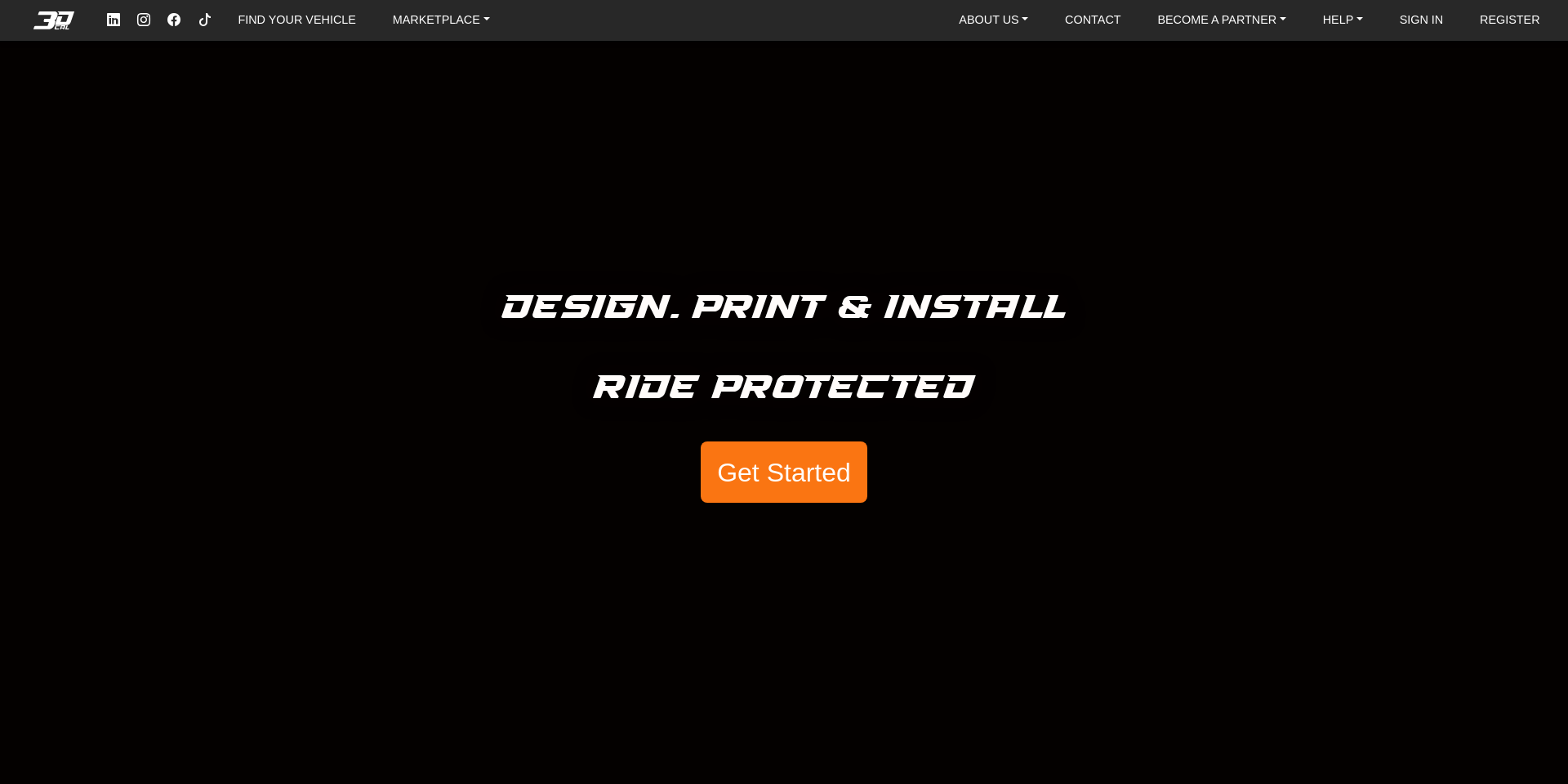
click at [825, 477] on button "Get Started" at bounding box center [784, 472] width 167 height 62
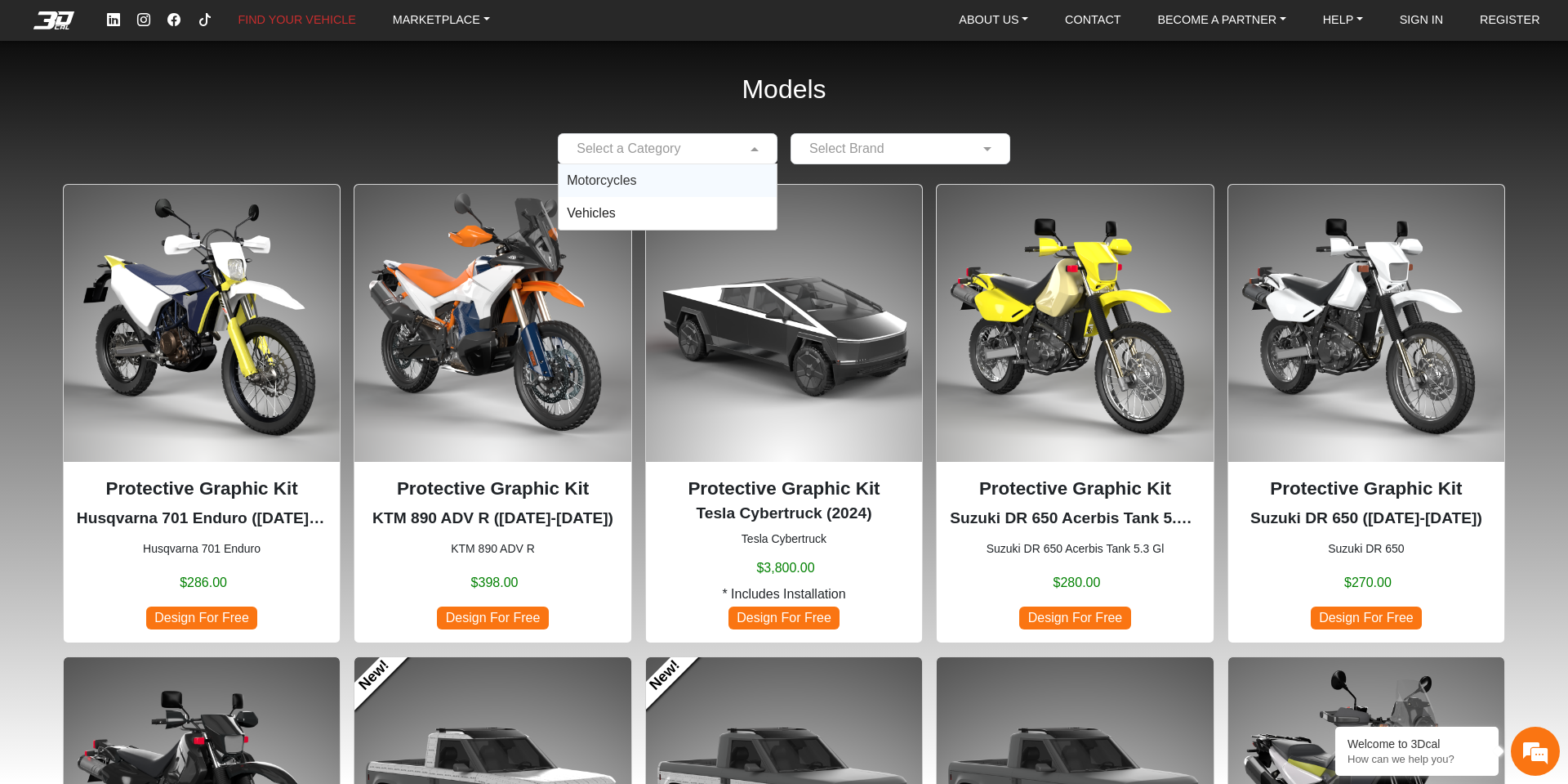
click at [673, 149] on input "text" at bounding box center [651, 148] width 169 height 20
click at [652, 180] on div "Motorcycles" at bounding box center [668, 180] width 218 height 33
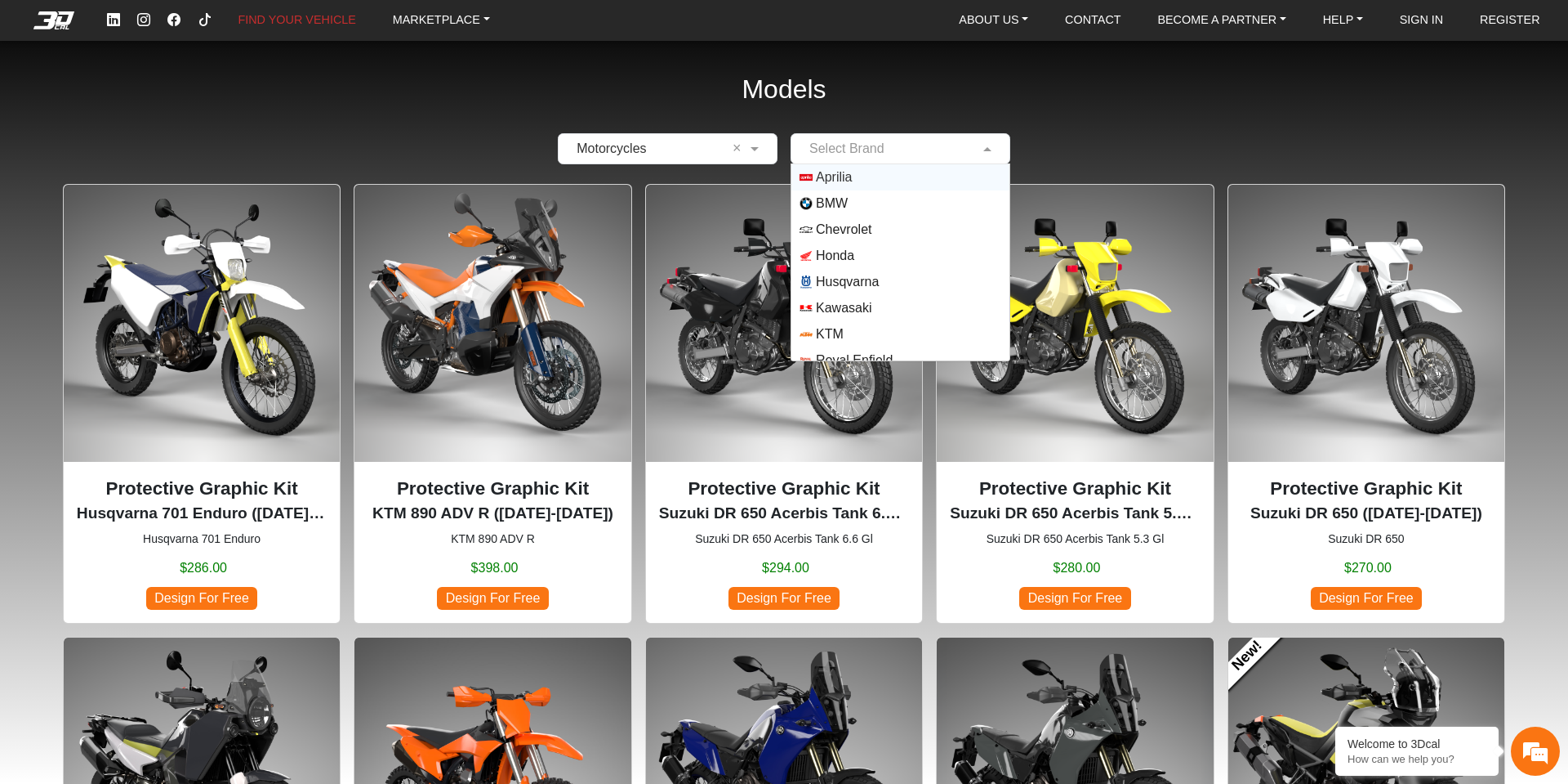
click at [897, 149] on input "text" at bounding box center [884, 148] width 169 height 20
click at [885, 179] on span "Aprilia" at bounding box center [900, 177] width 201 height 13
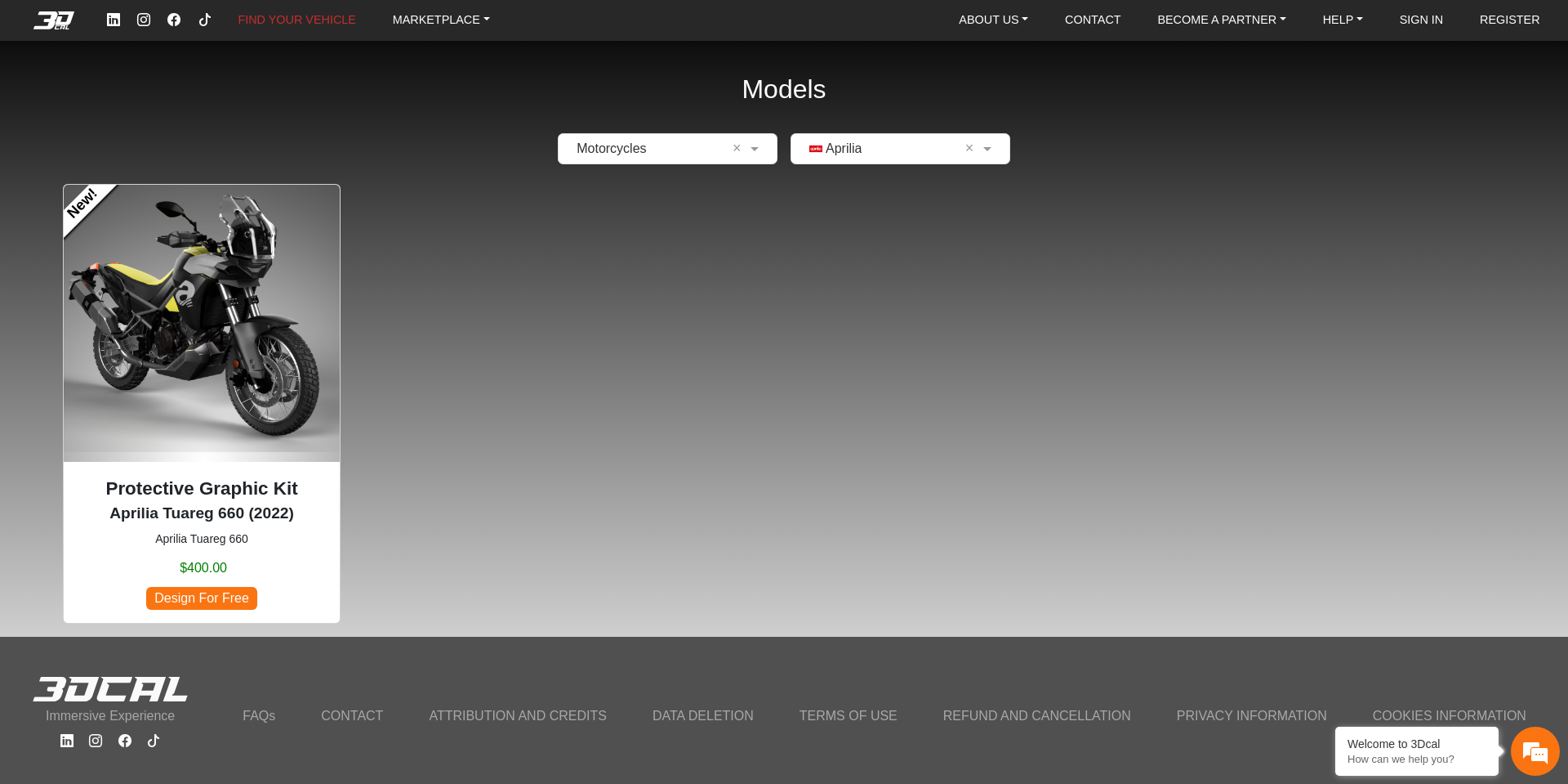
click at [215, 338] on img at bounding box center [201, 322] width 276 height 276
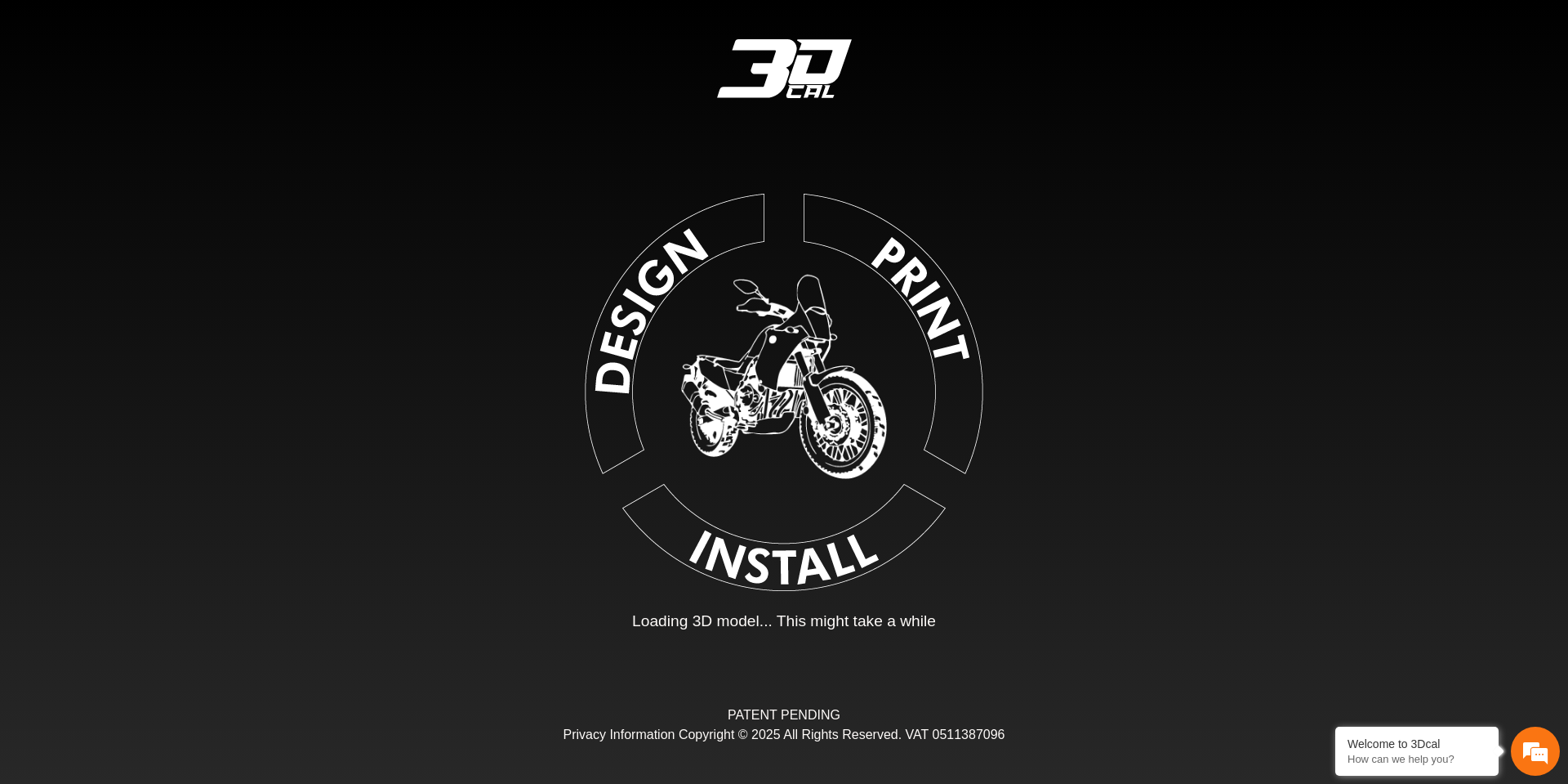
type input "*"
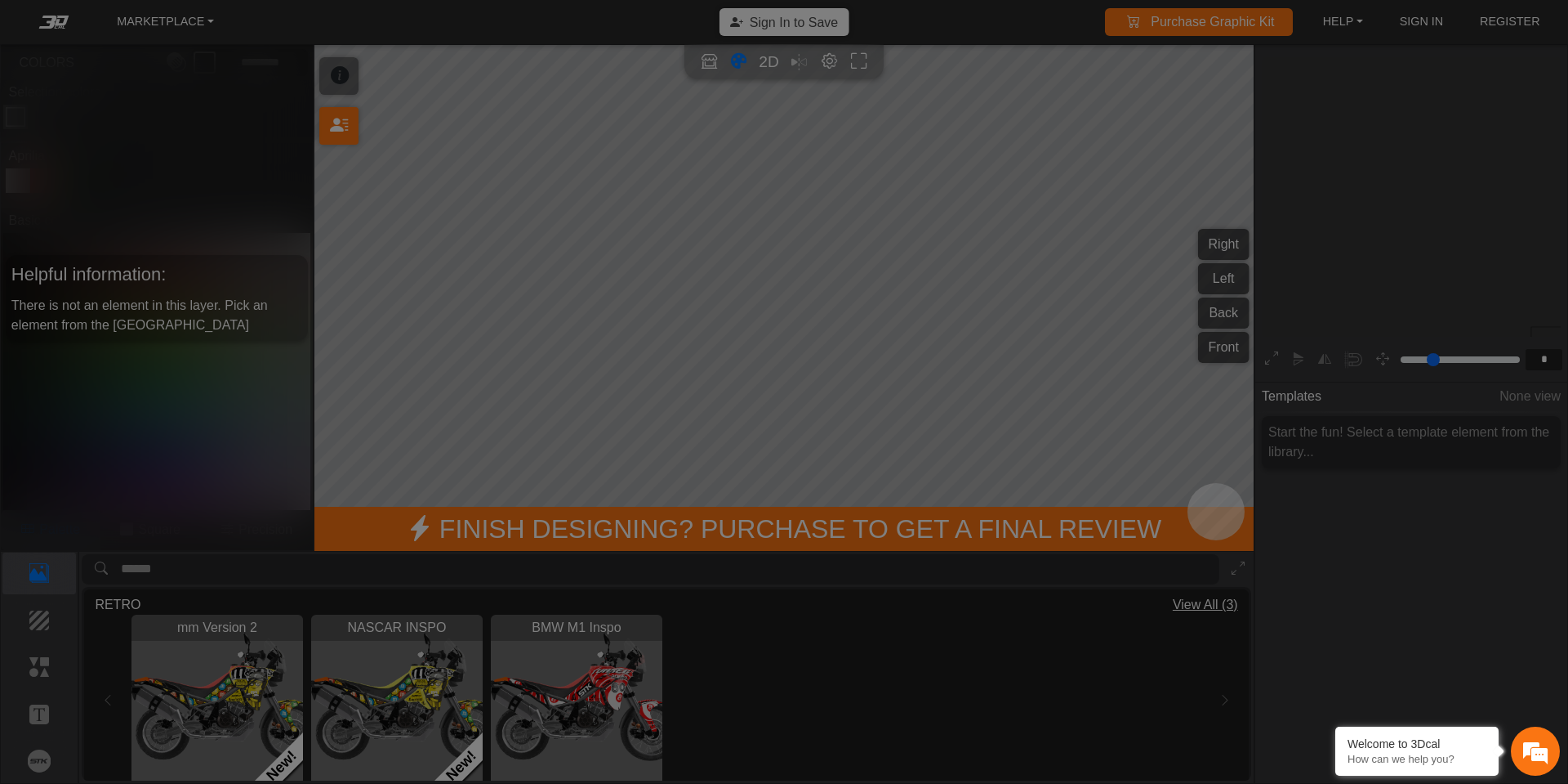
scroll to position [262, 252]
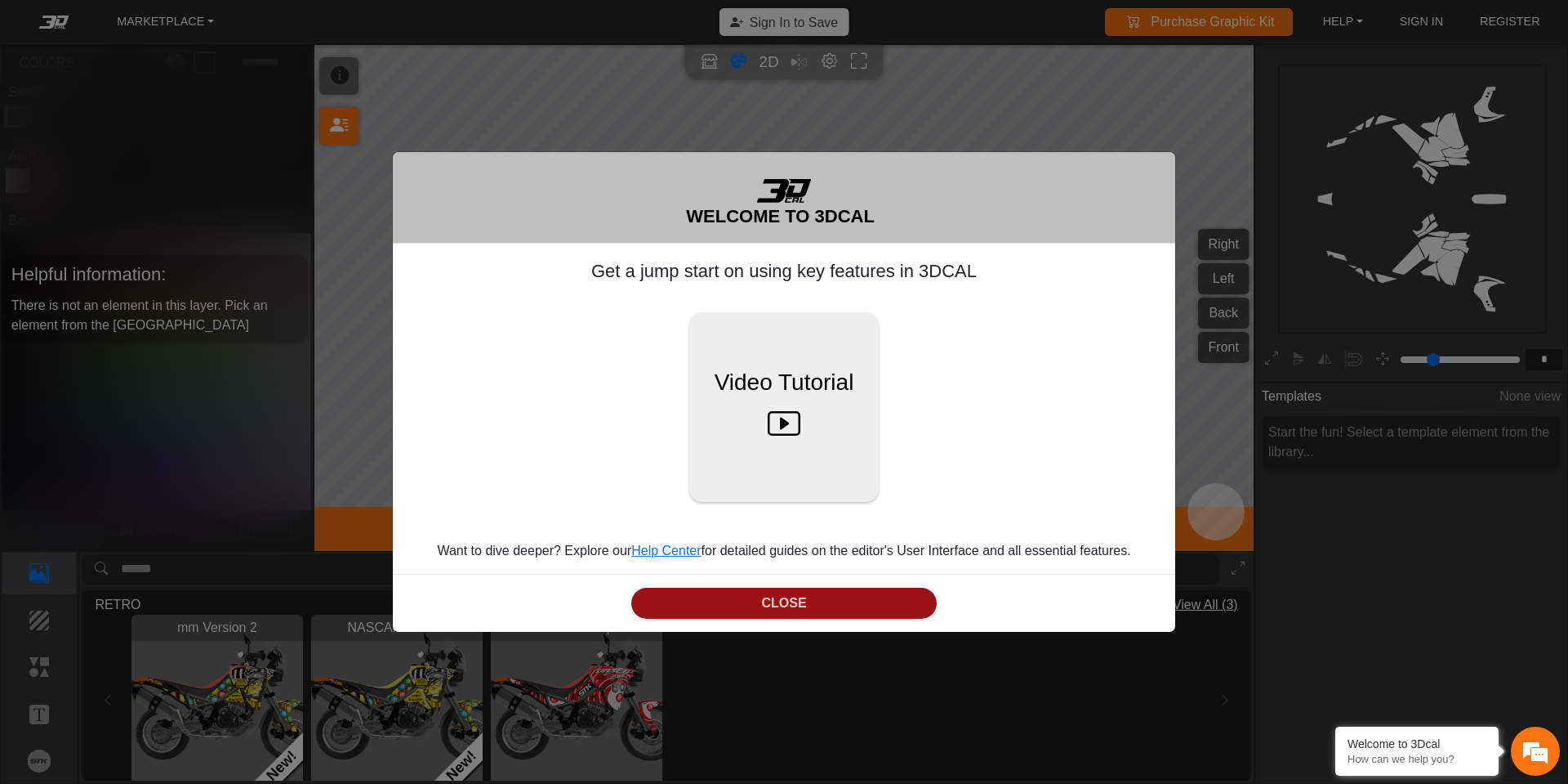
click at [784, 597] on button "CLOSE" at bounding box center [784, 604] width 305 height 32
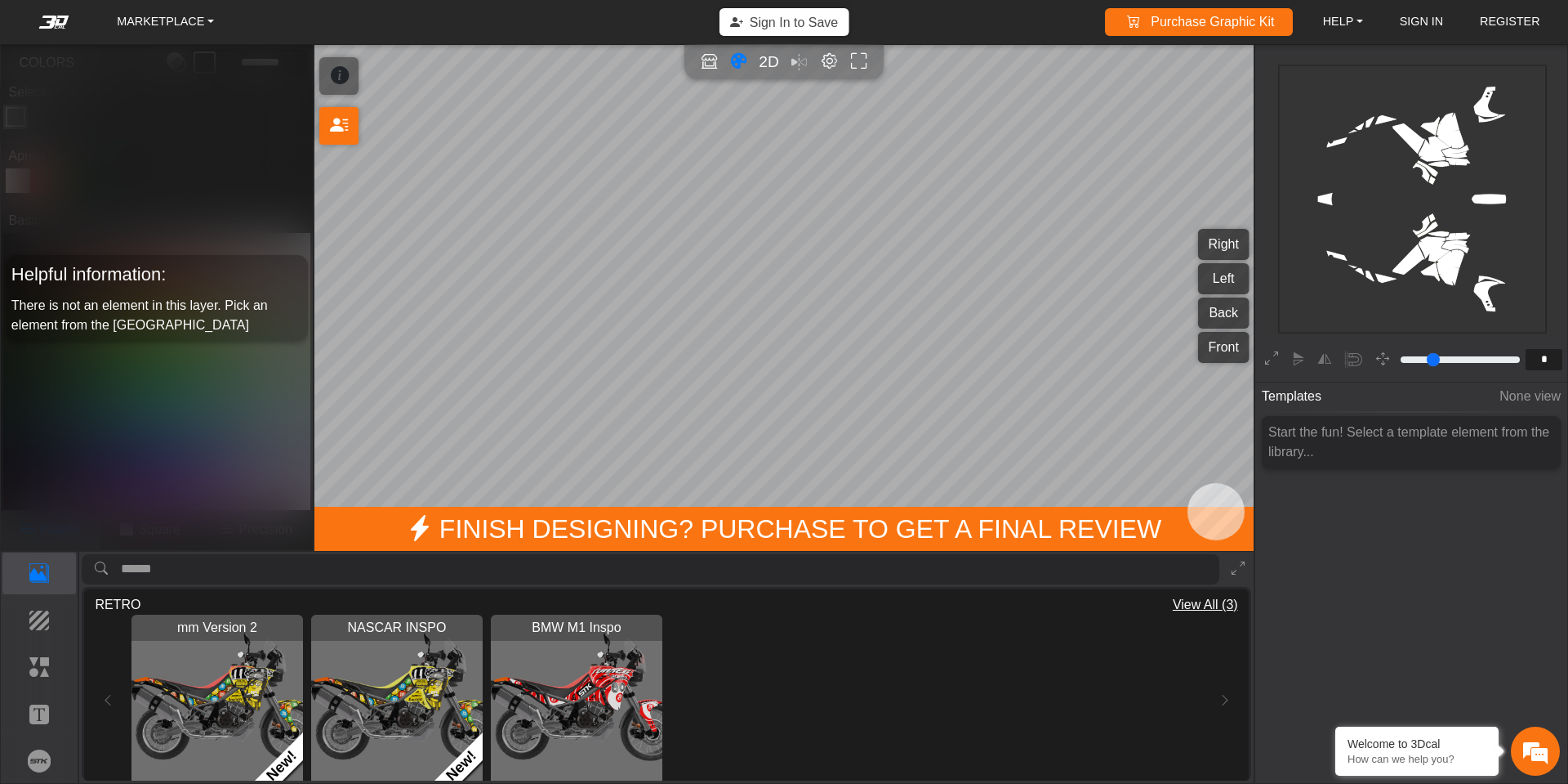
type input "*"
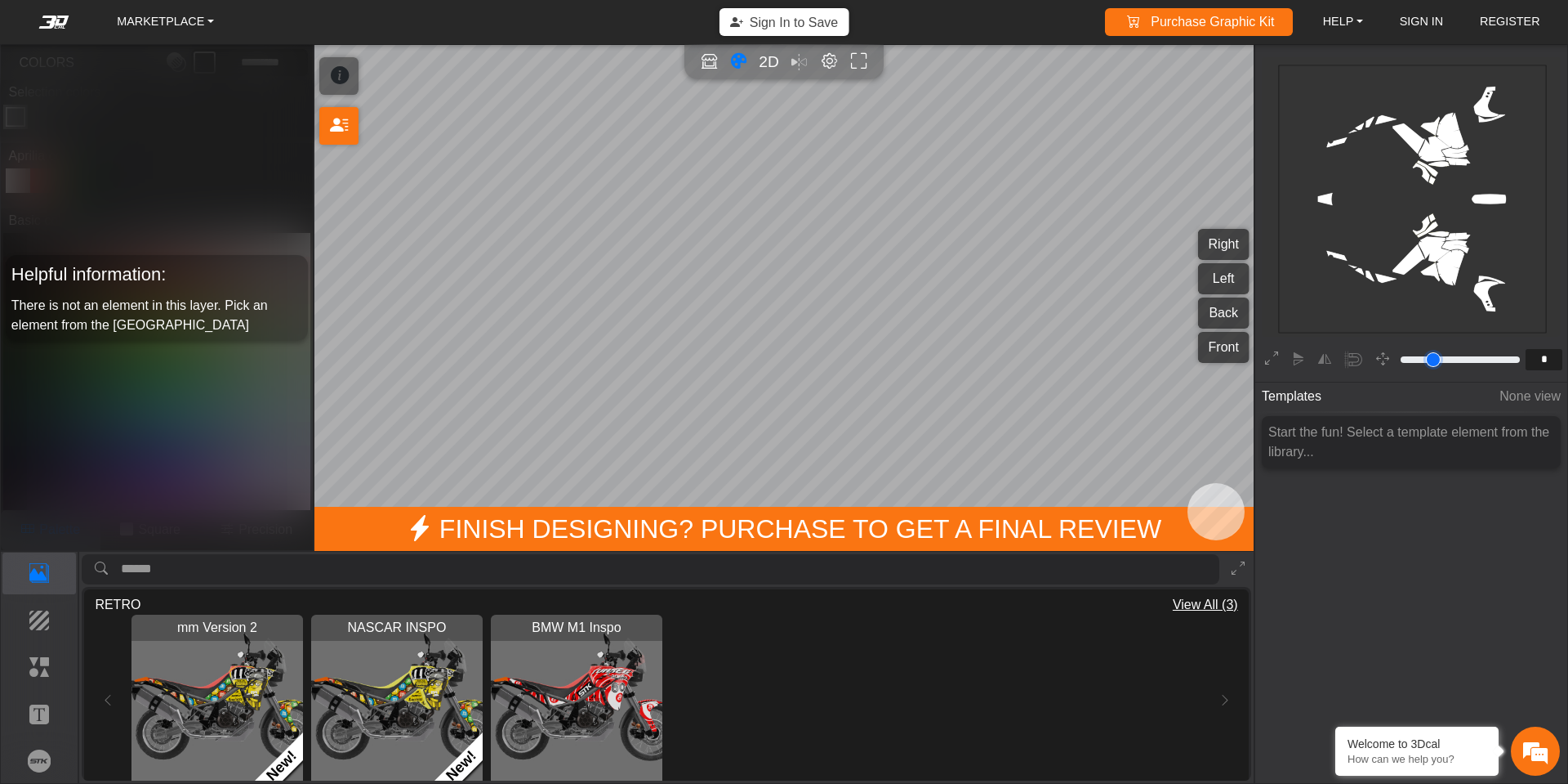
type input "*"
type input "**"
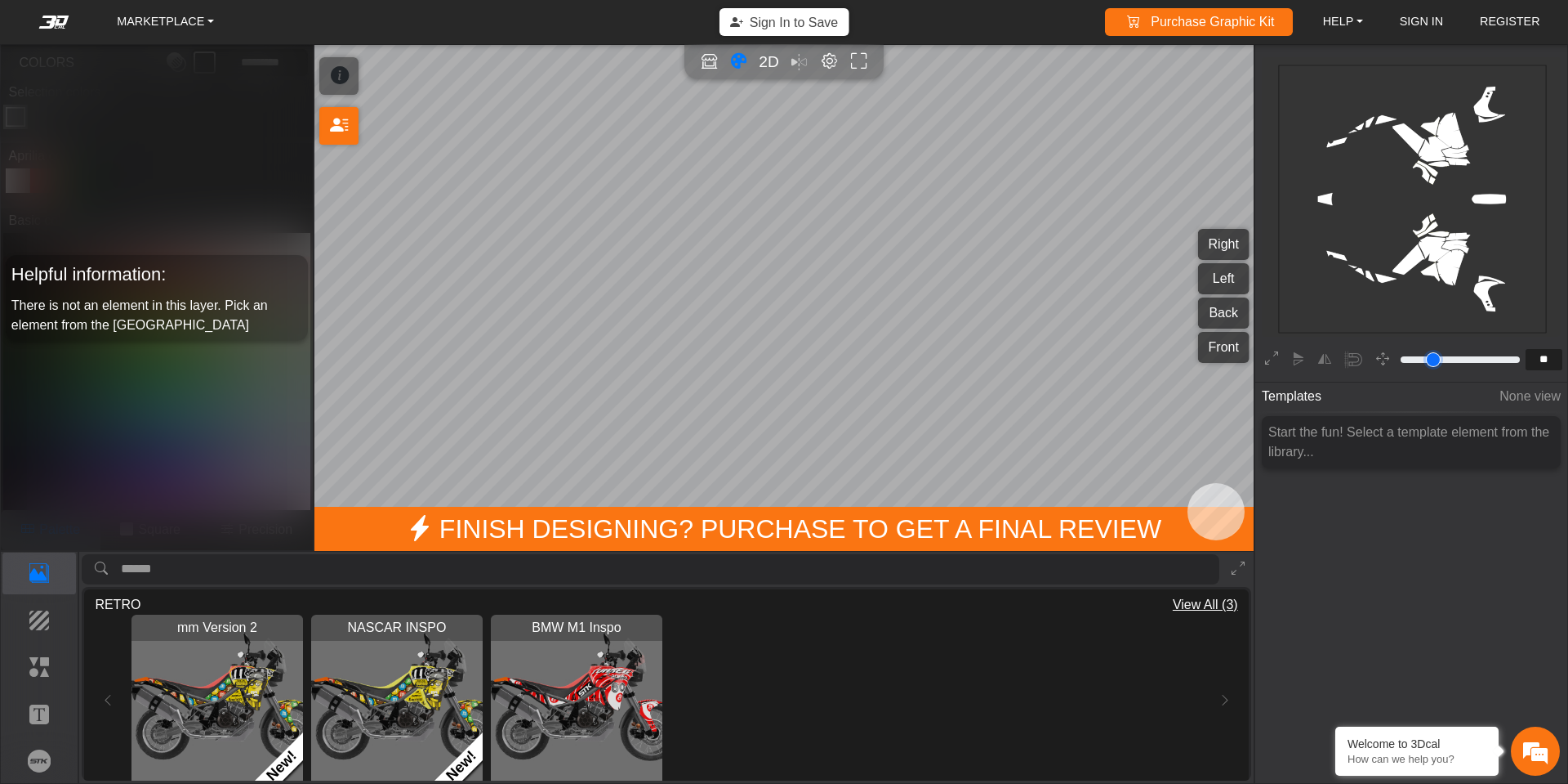
type input "**"
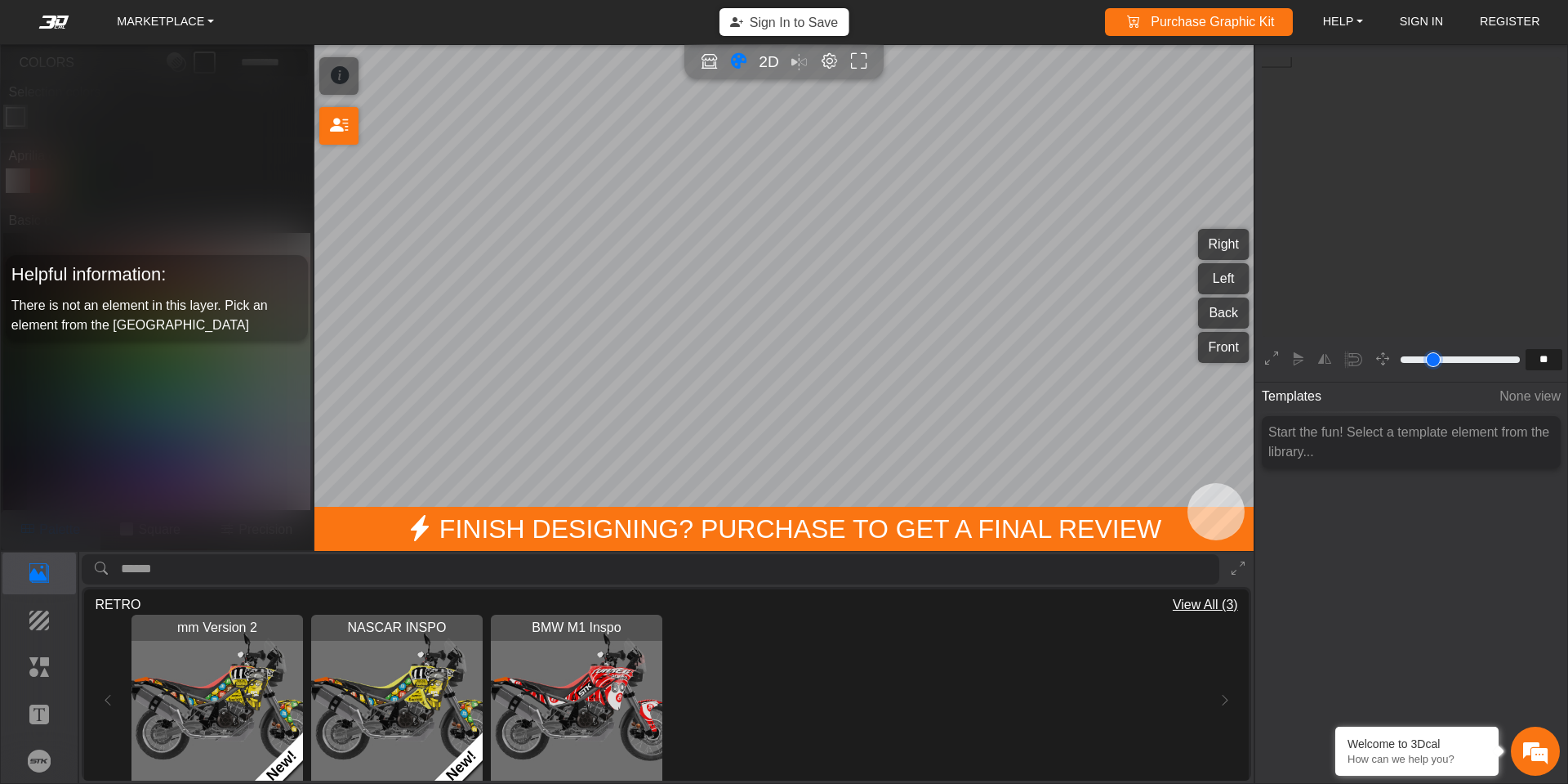
type input "**"
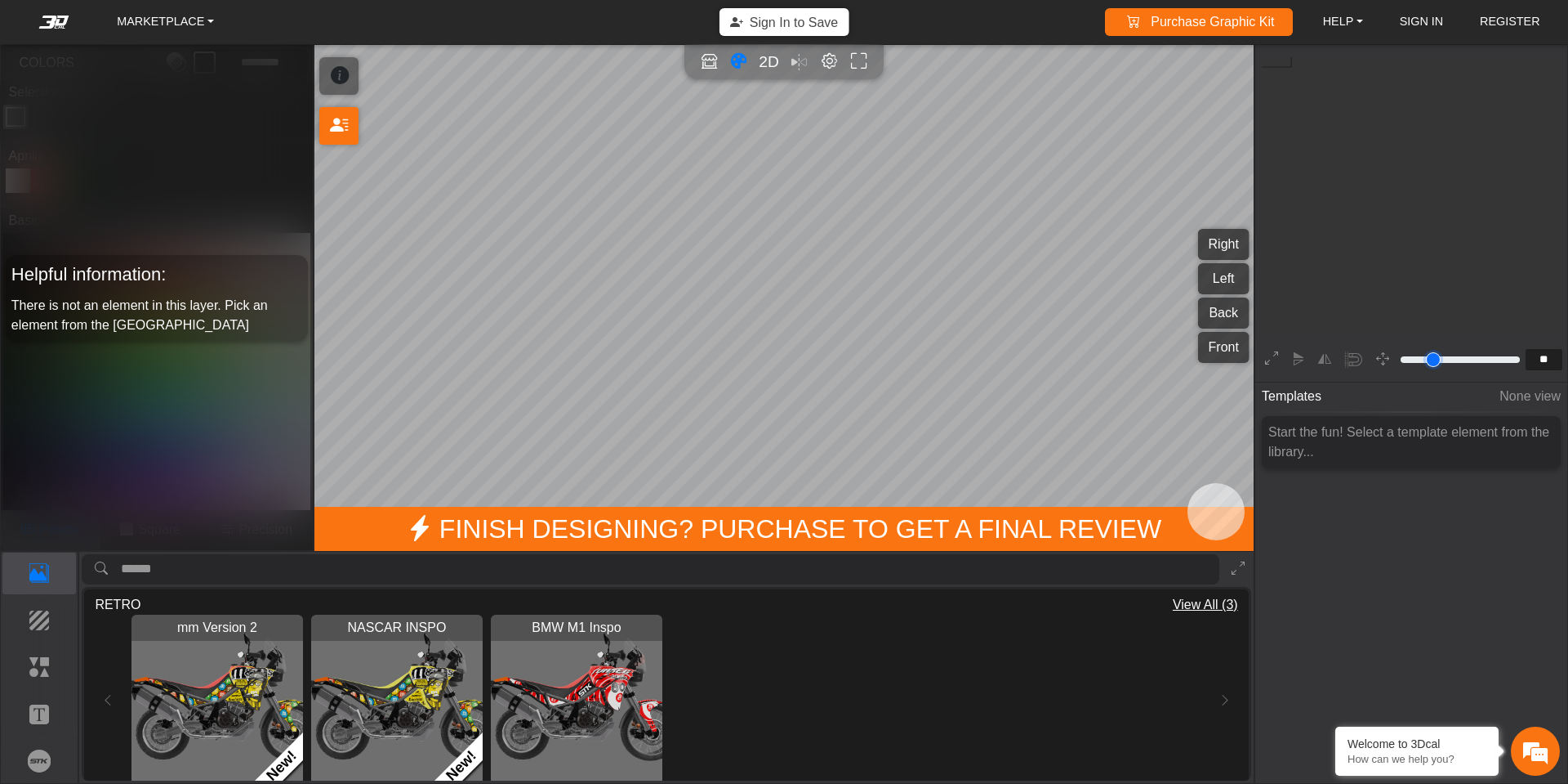
type input "**"
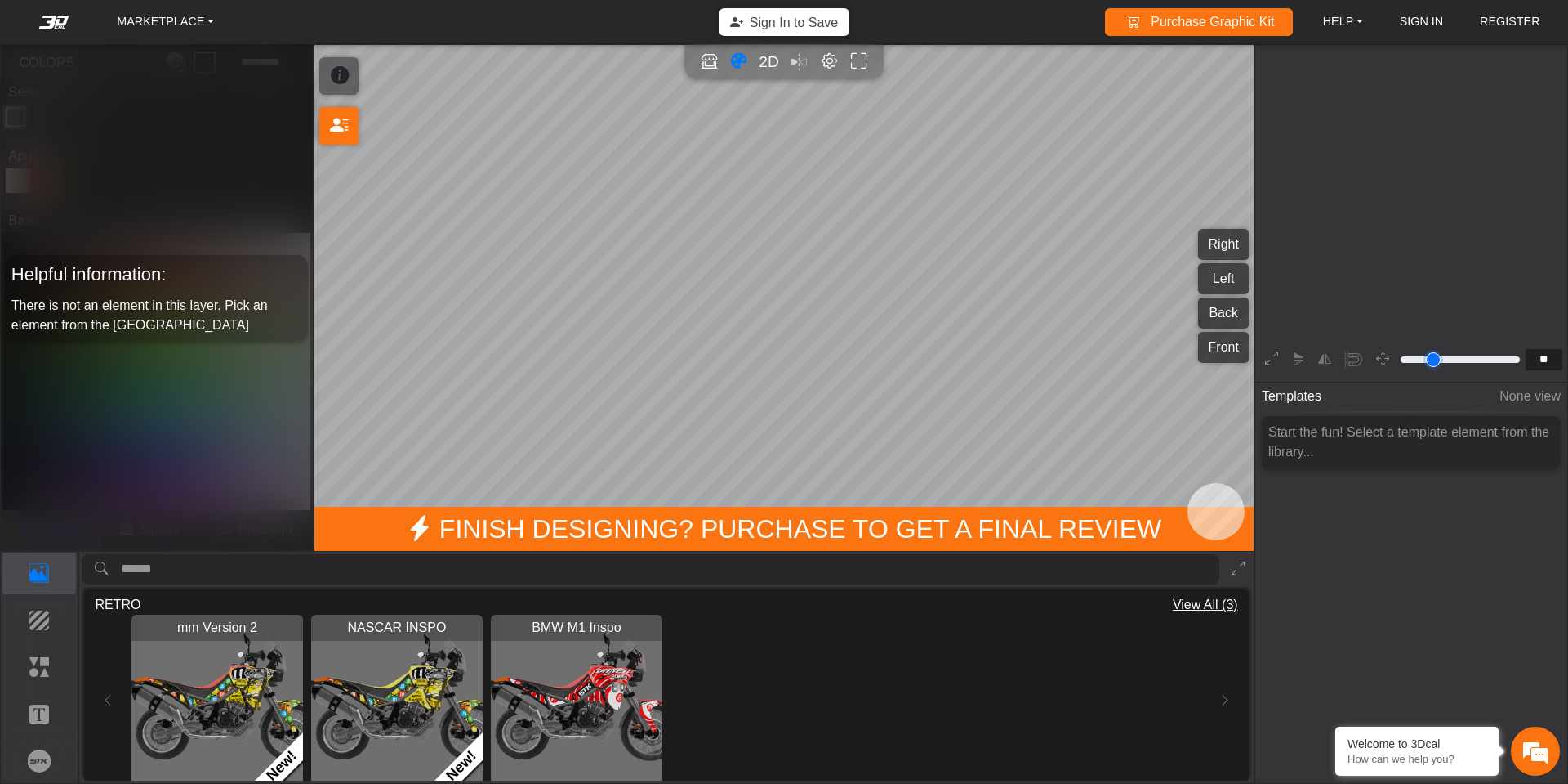
type input "**"
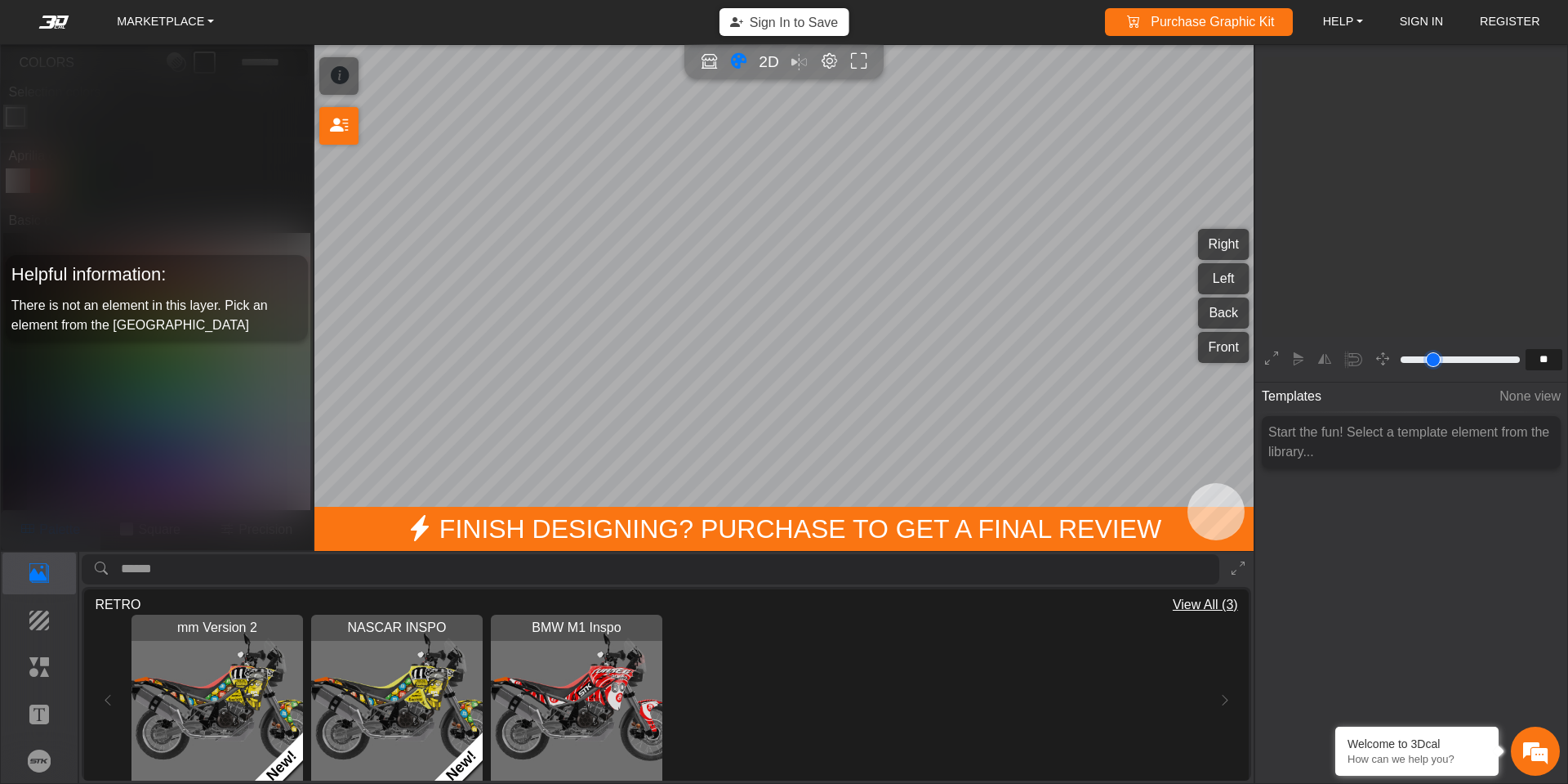
type input "**"
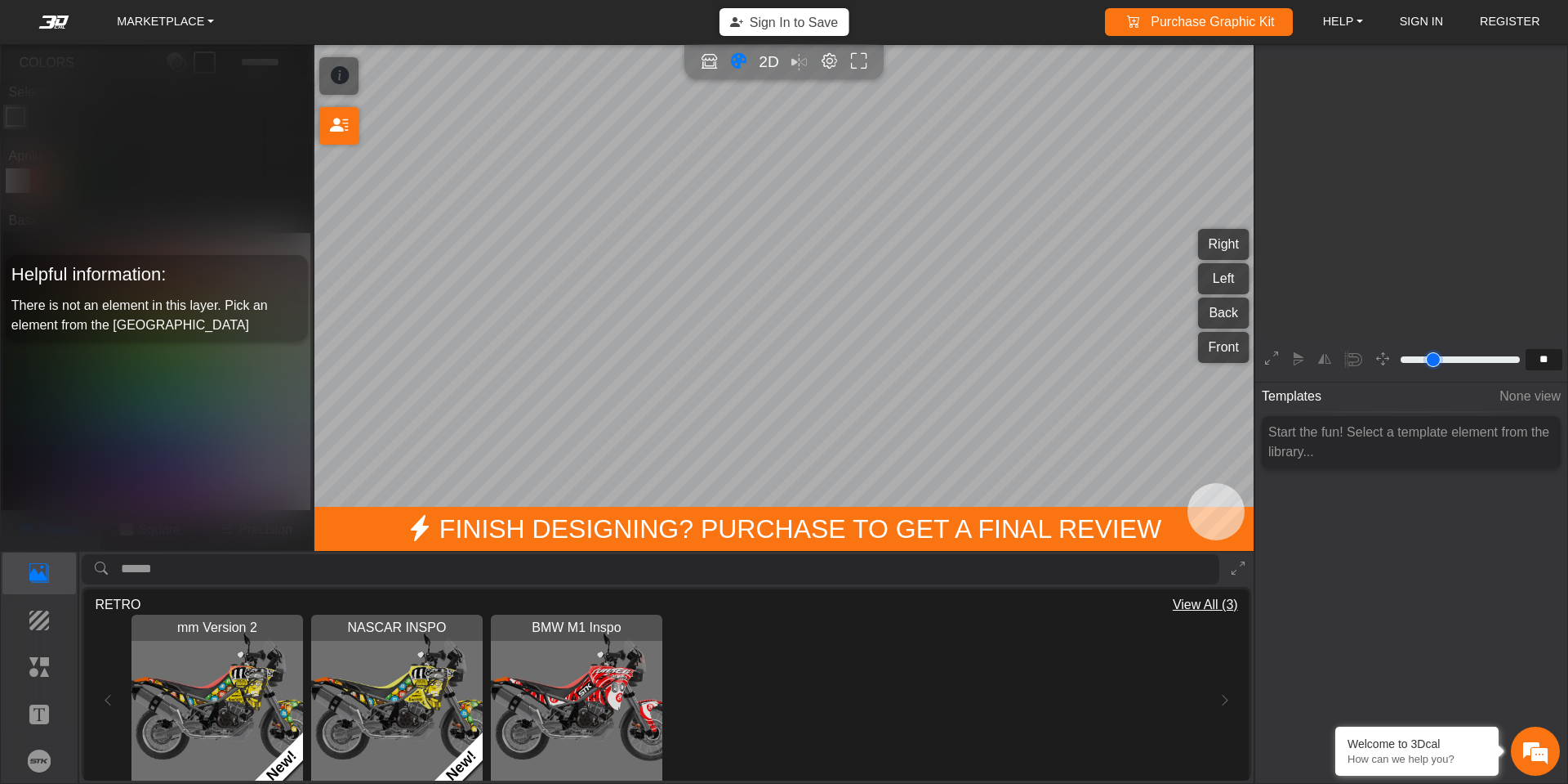
type input "**"
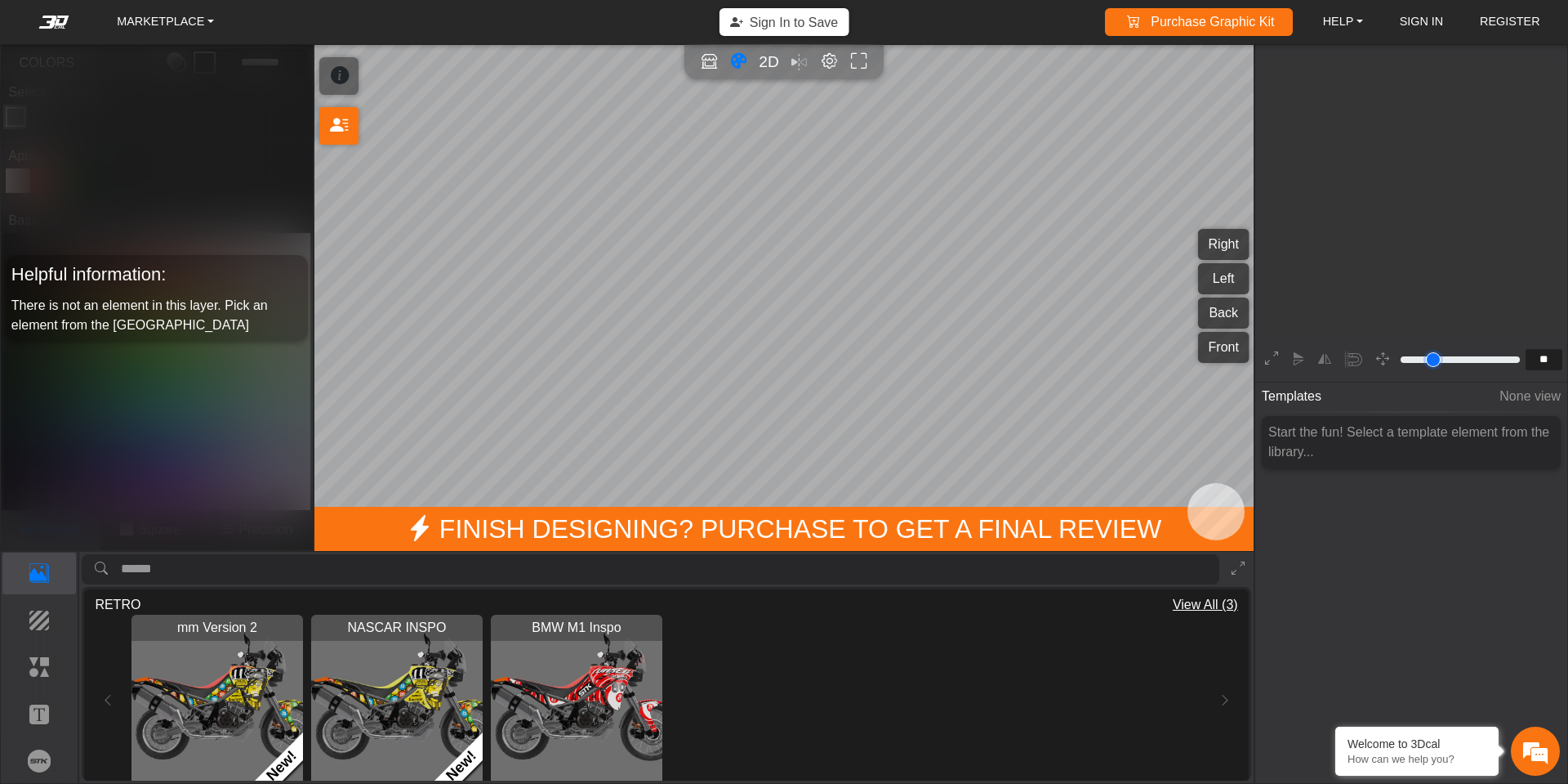
type input "**"
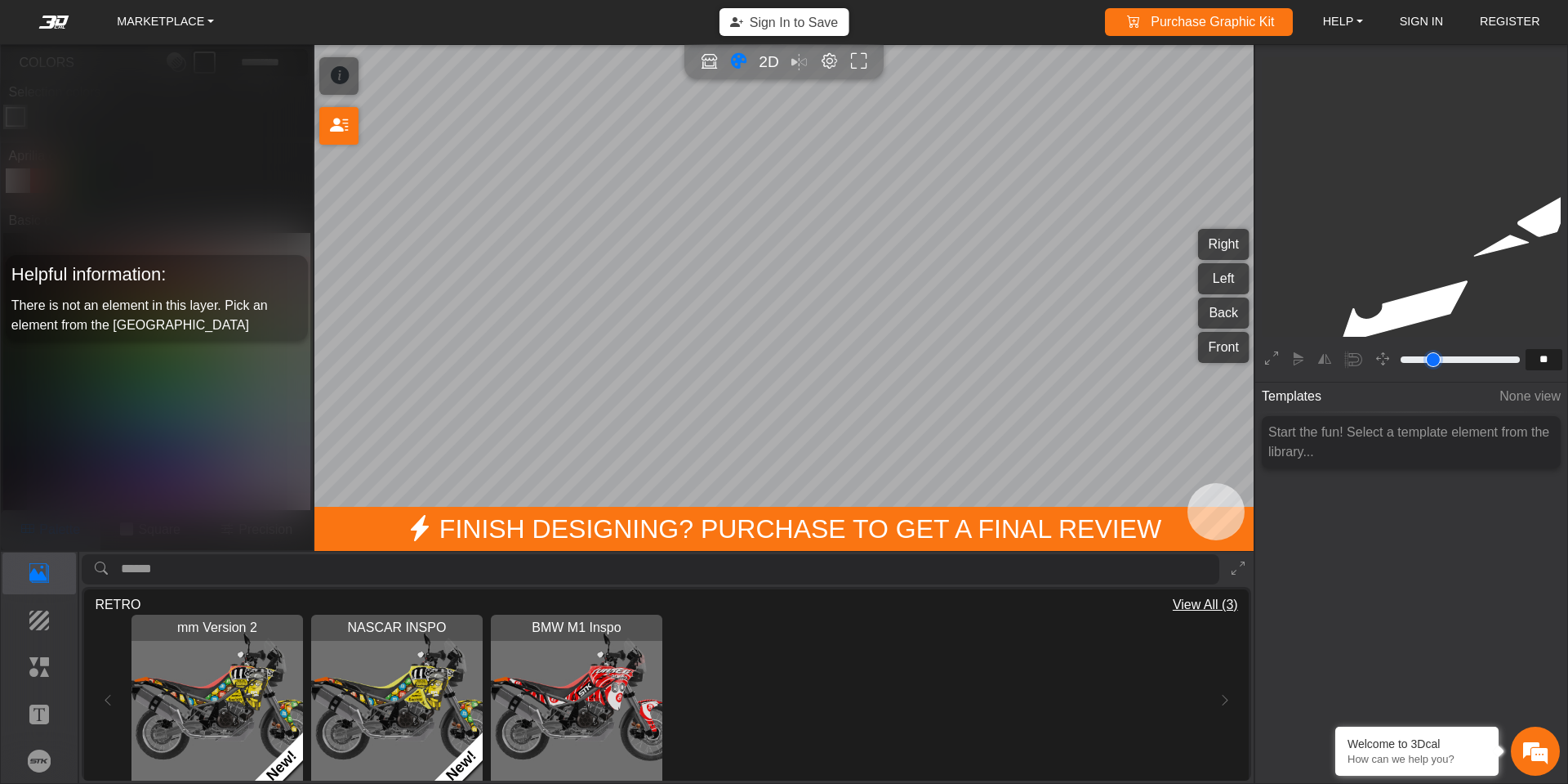
type input "**"
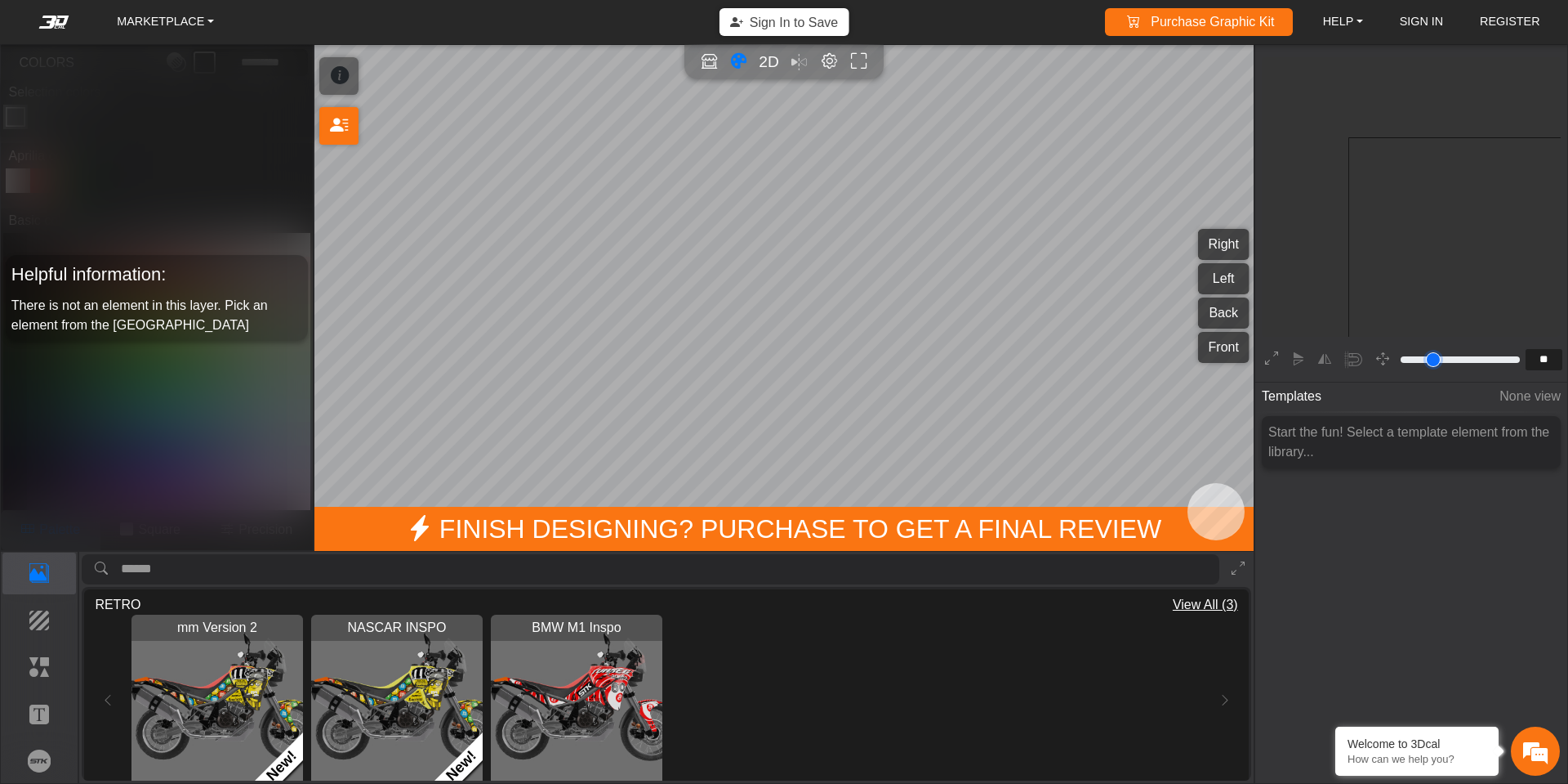
type input "**"
type input "*"
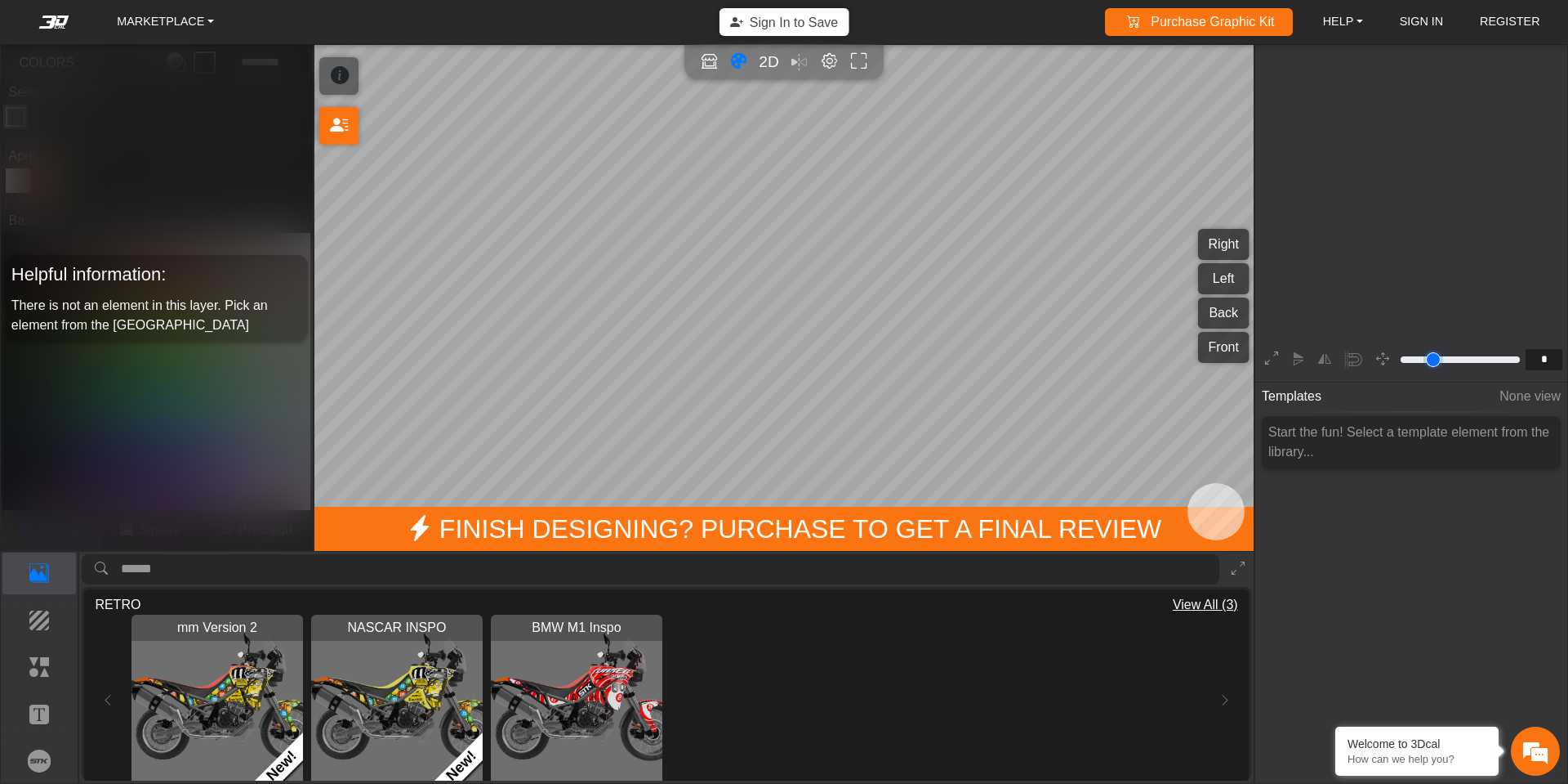
scroll to position [796, 786]
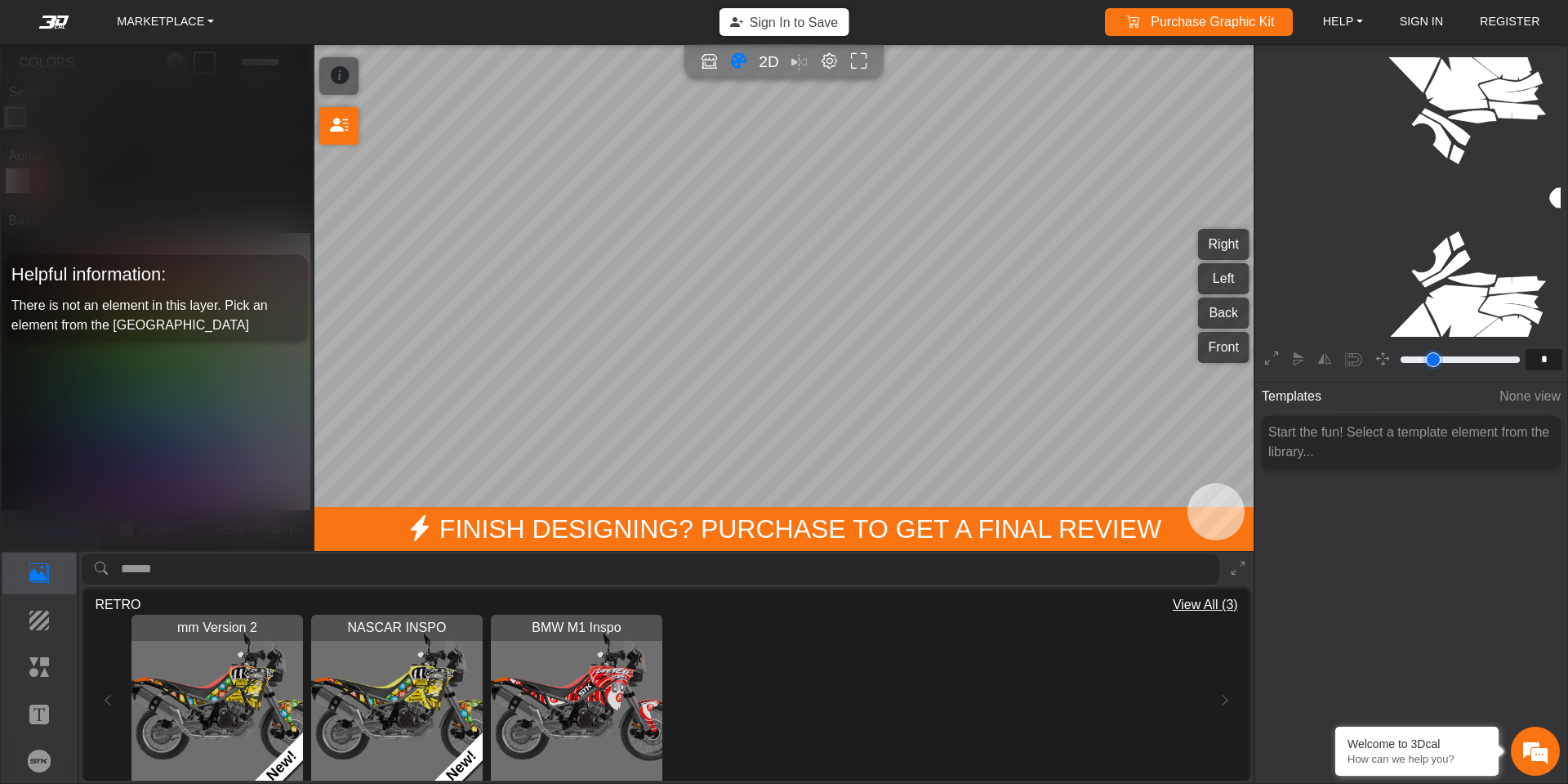
click at [1412, 356] on input "range" at bounding box center [1461, 360] width 124 height 20
click at [740, 67] on icon "Color tool" at bounding box center [738, 61] width 17 height 19
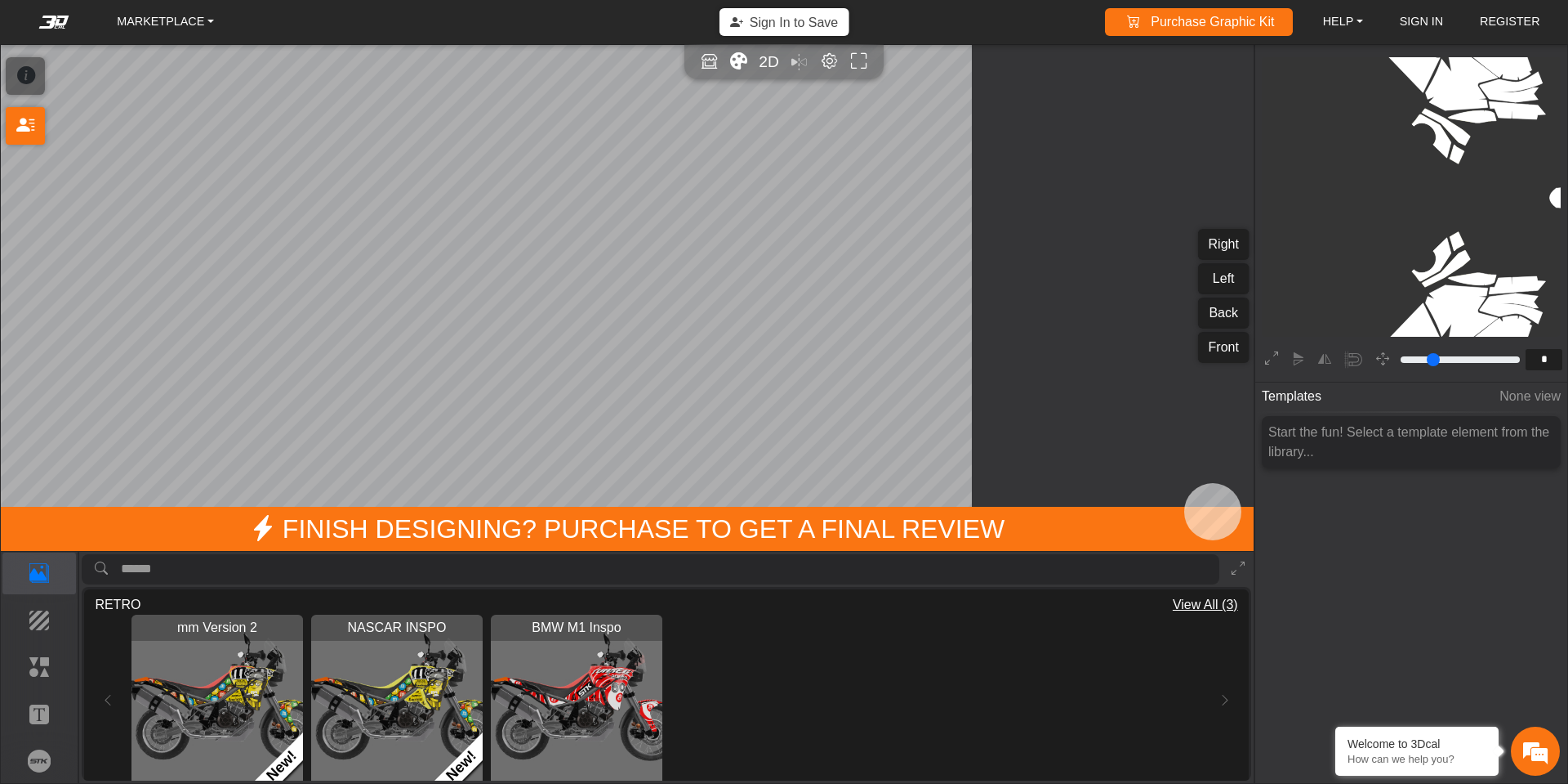
type input "*"
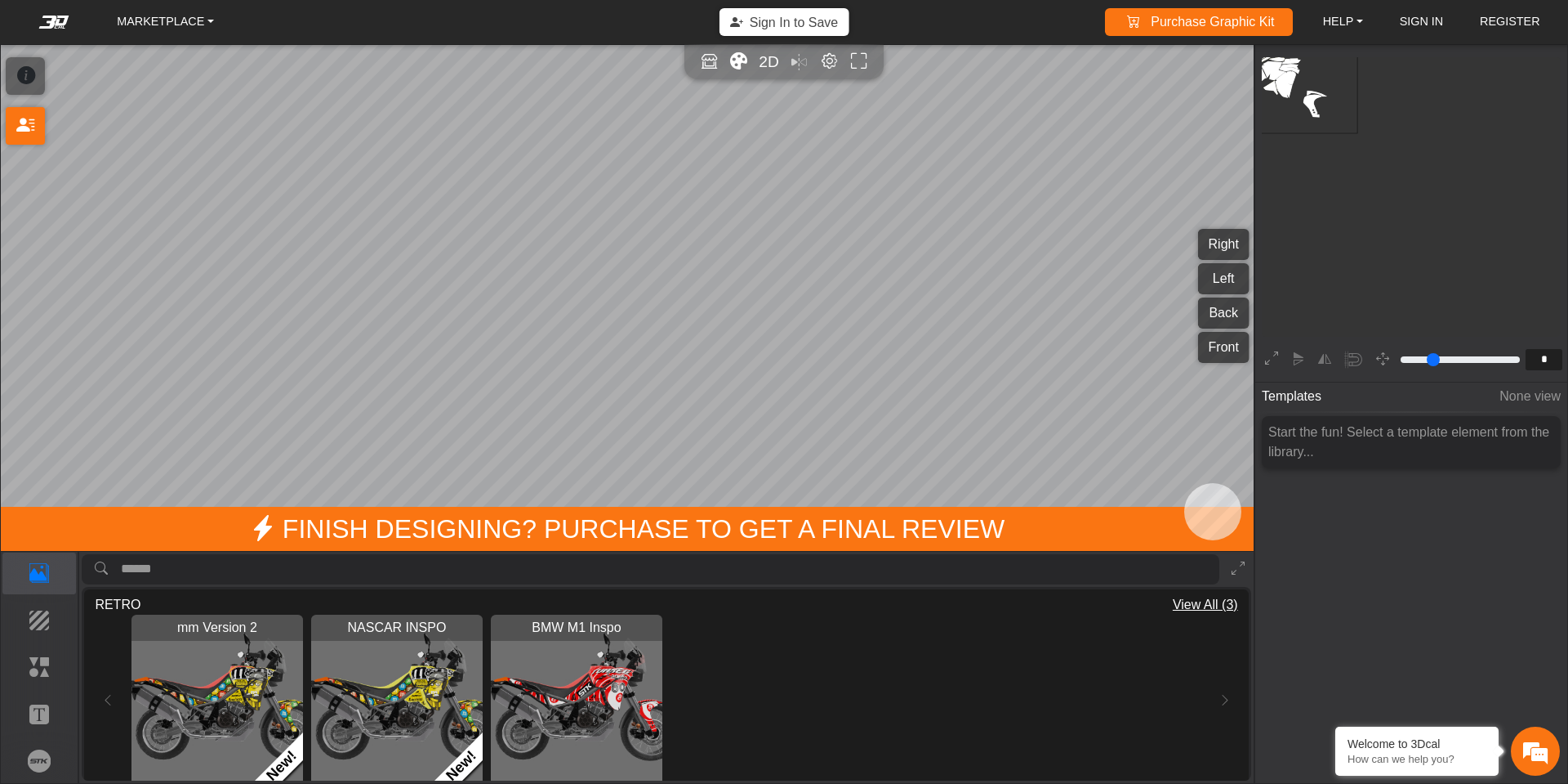
scroll to position [162, 152]
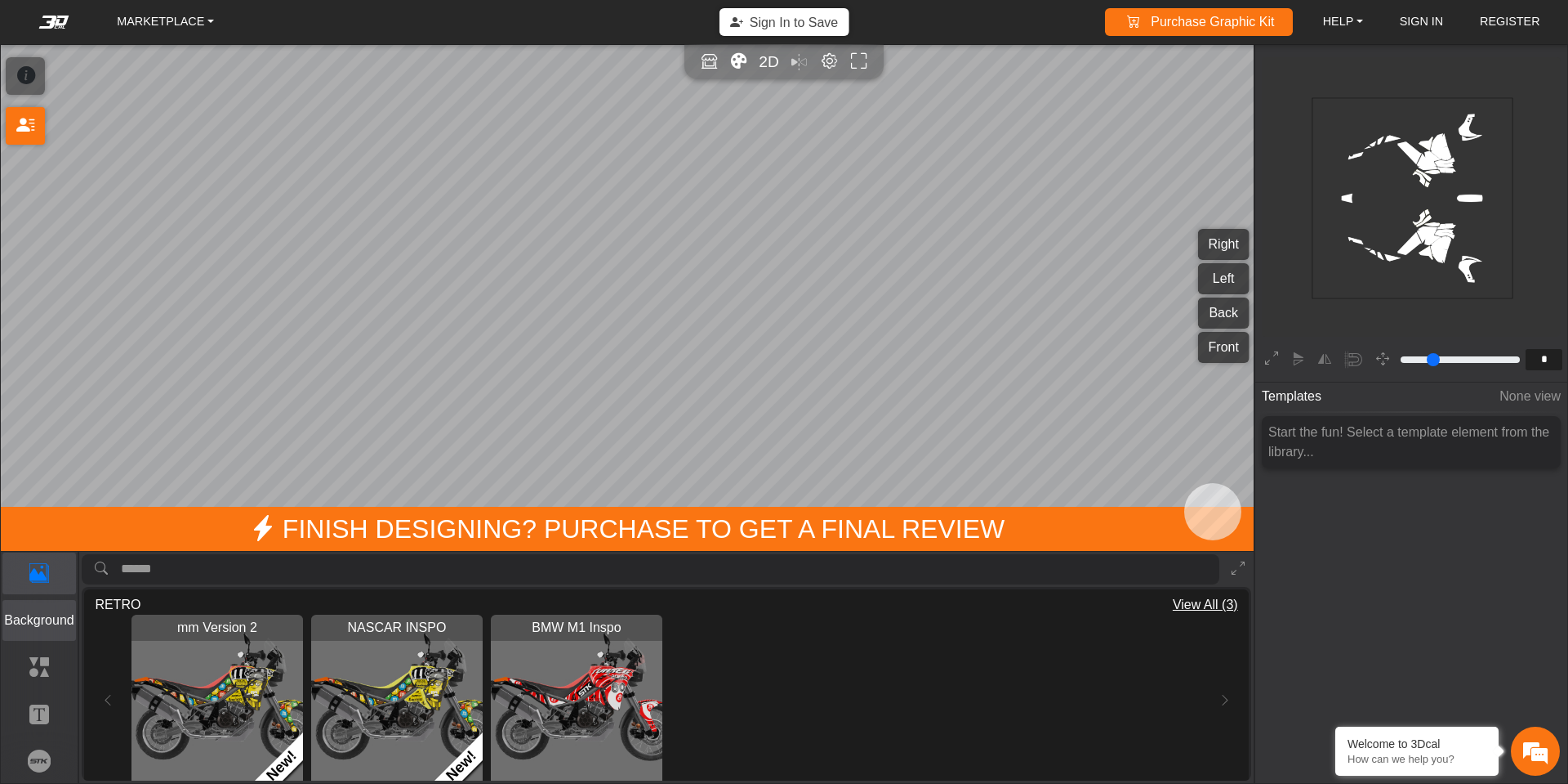
click at [36, 623] on p "Background" at bounding box center [40, 621] width 73 height 20
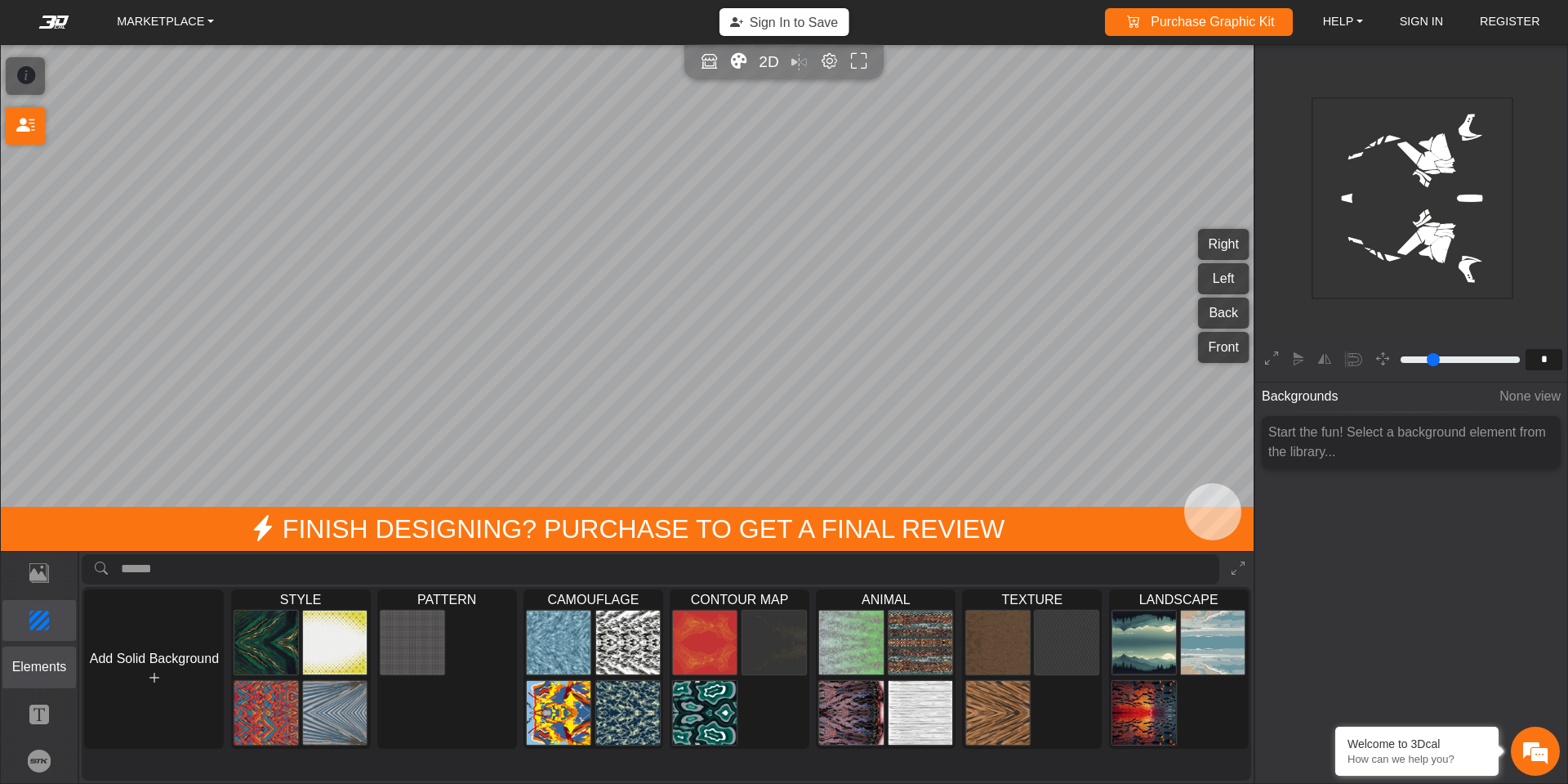
click at [40, 661] on p "Elements" at bounding box center [40, 667] width 73 height 20
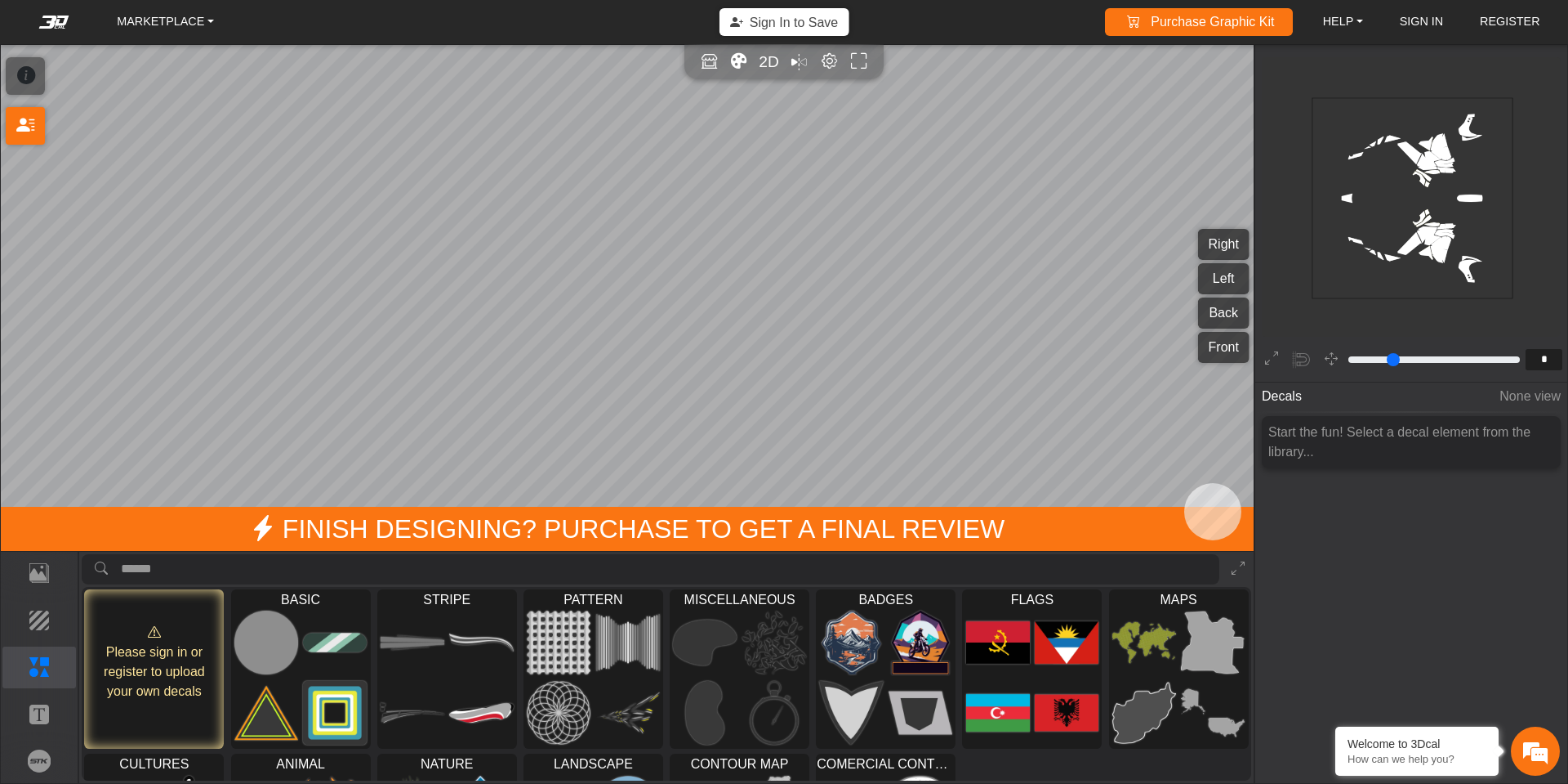
scroll to position [82, 0]
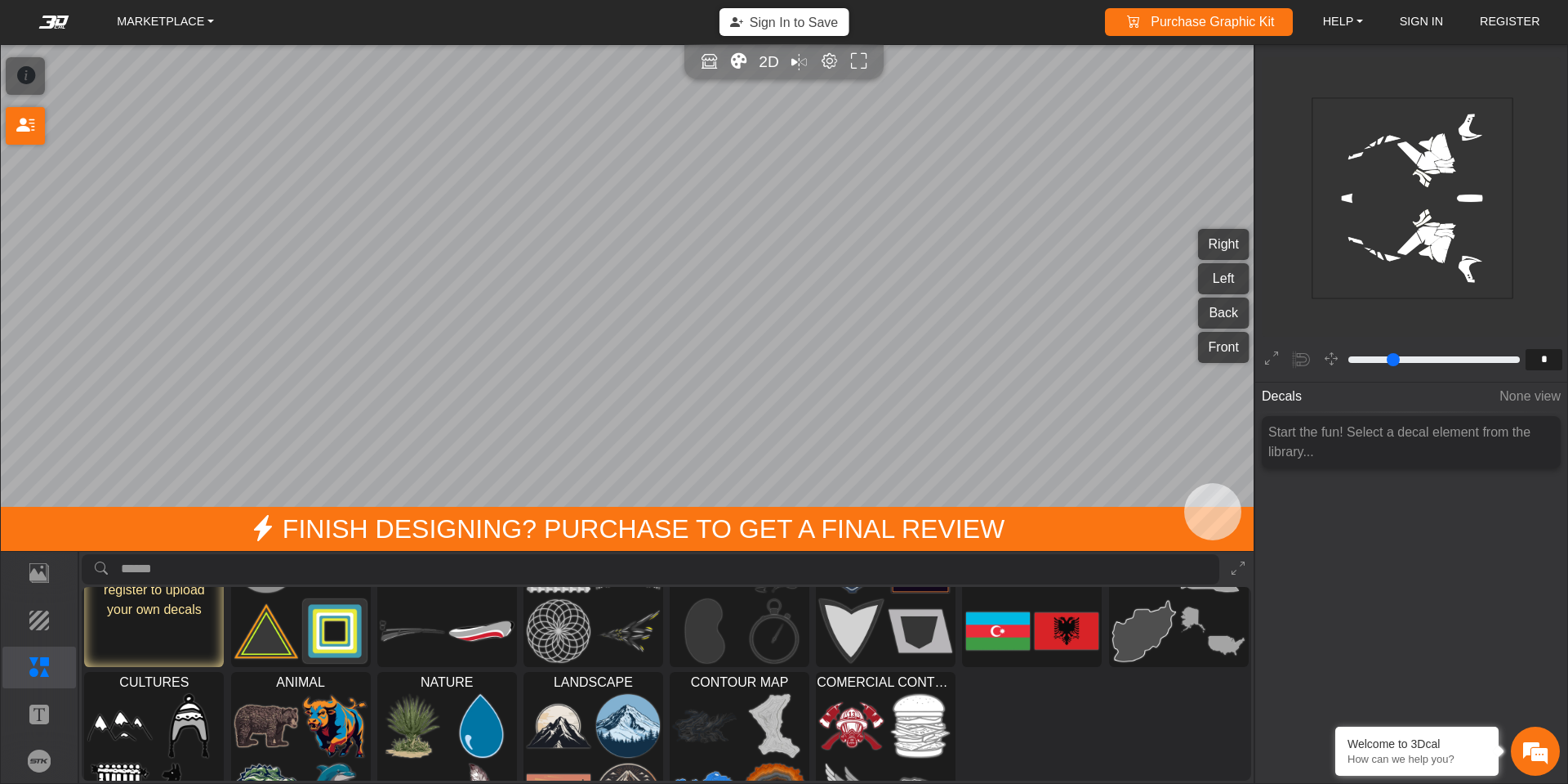
drag, startPoint x: 1251, startPoint y: 681, endPoint x: 1249, endPoint y: 783, distance: 102.0
click at [1249, 783] on td-workspace-content-library "Template Background Elements Text Brands Please sign in or register to upload y…" at bounding box center [627, 667] width 1255 height 233
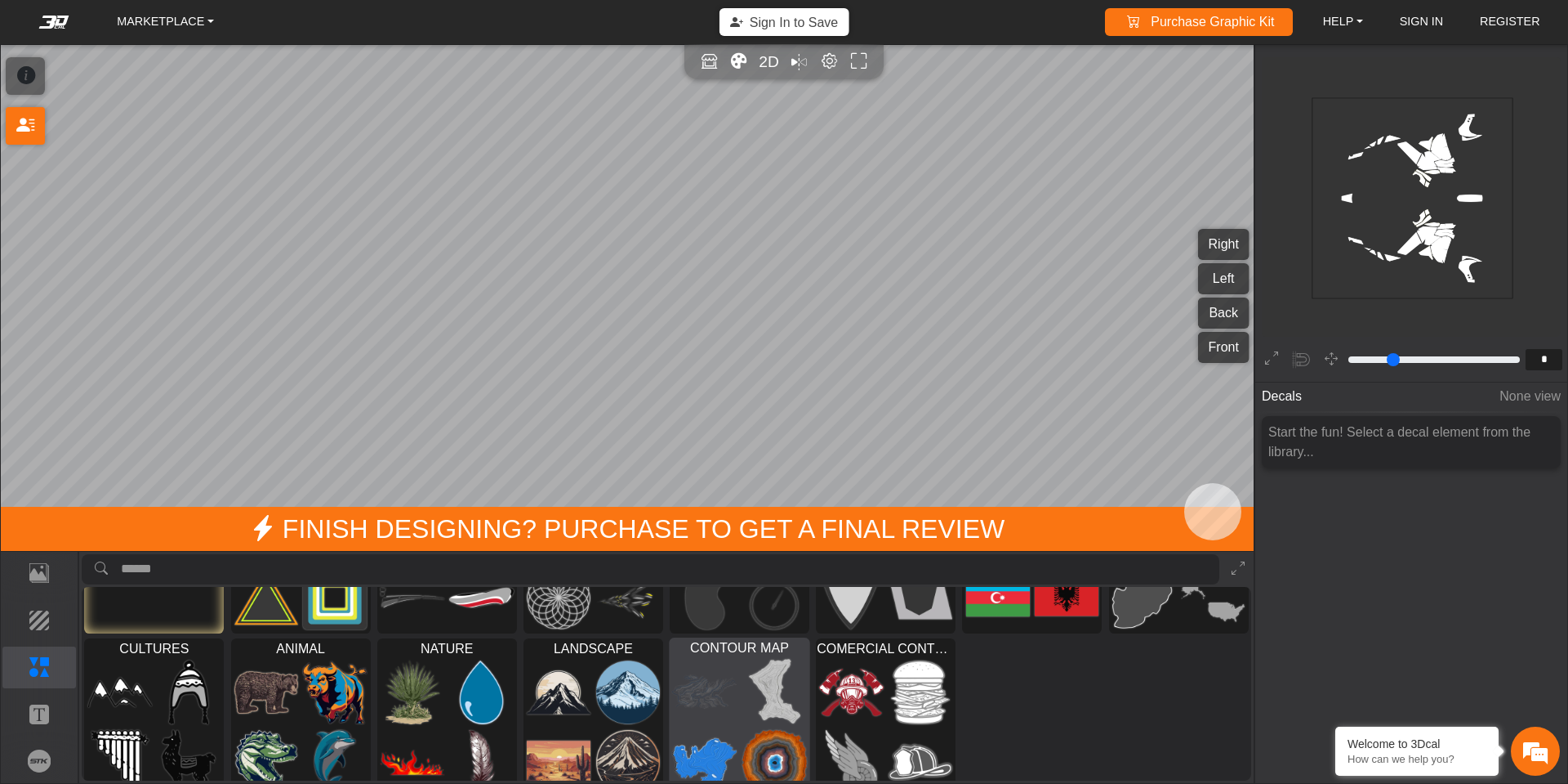
scroll to position [34, 0]
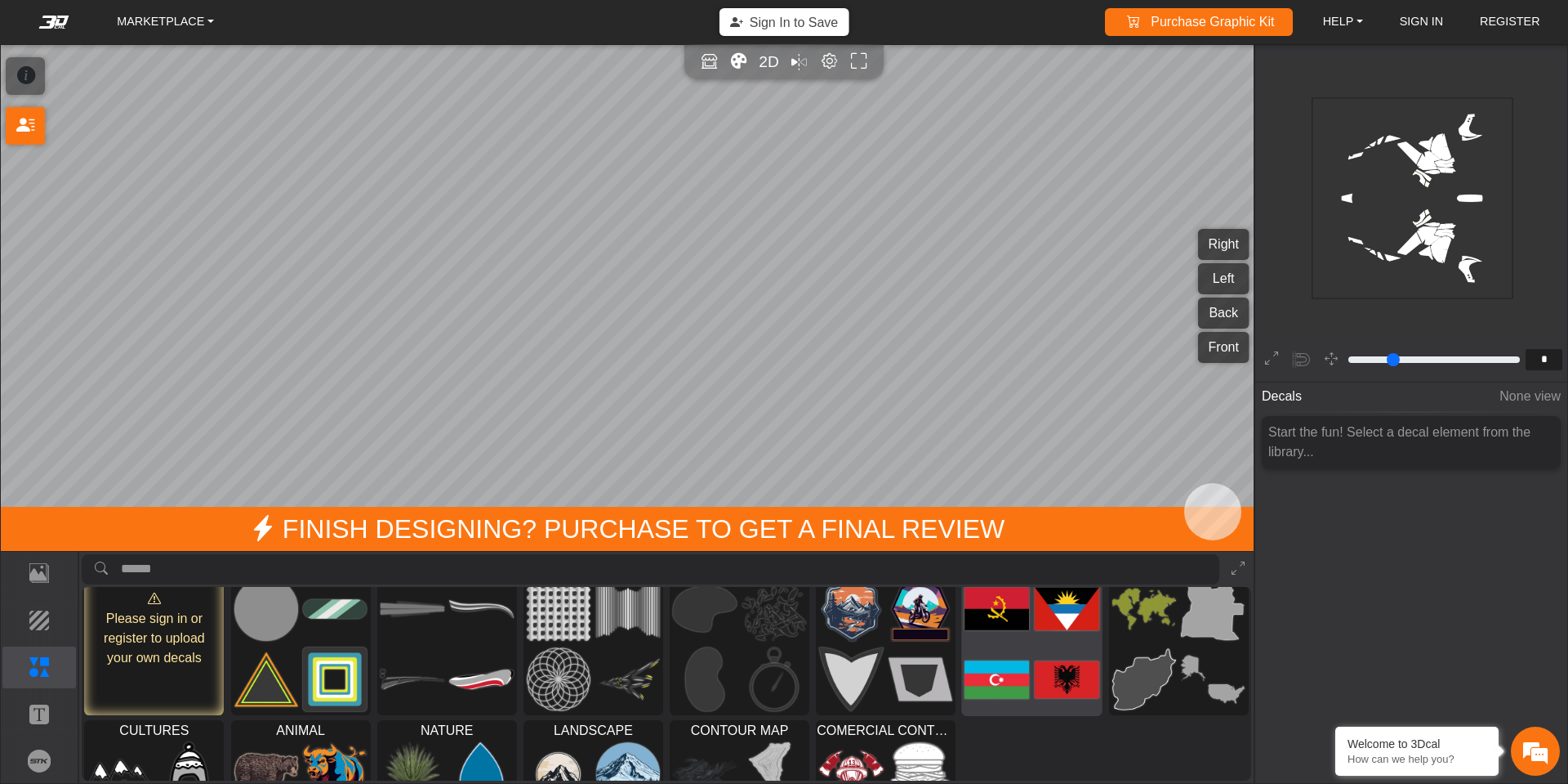
click at [1044, 668] on img at bounding box center [1067, 679] width 65 height 66
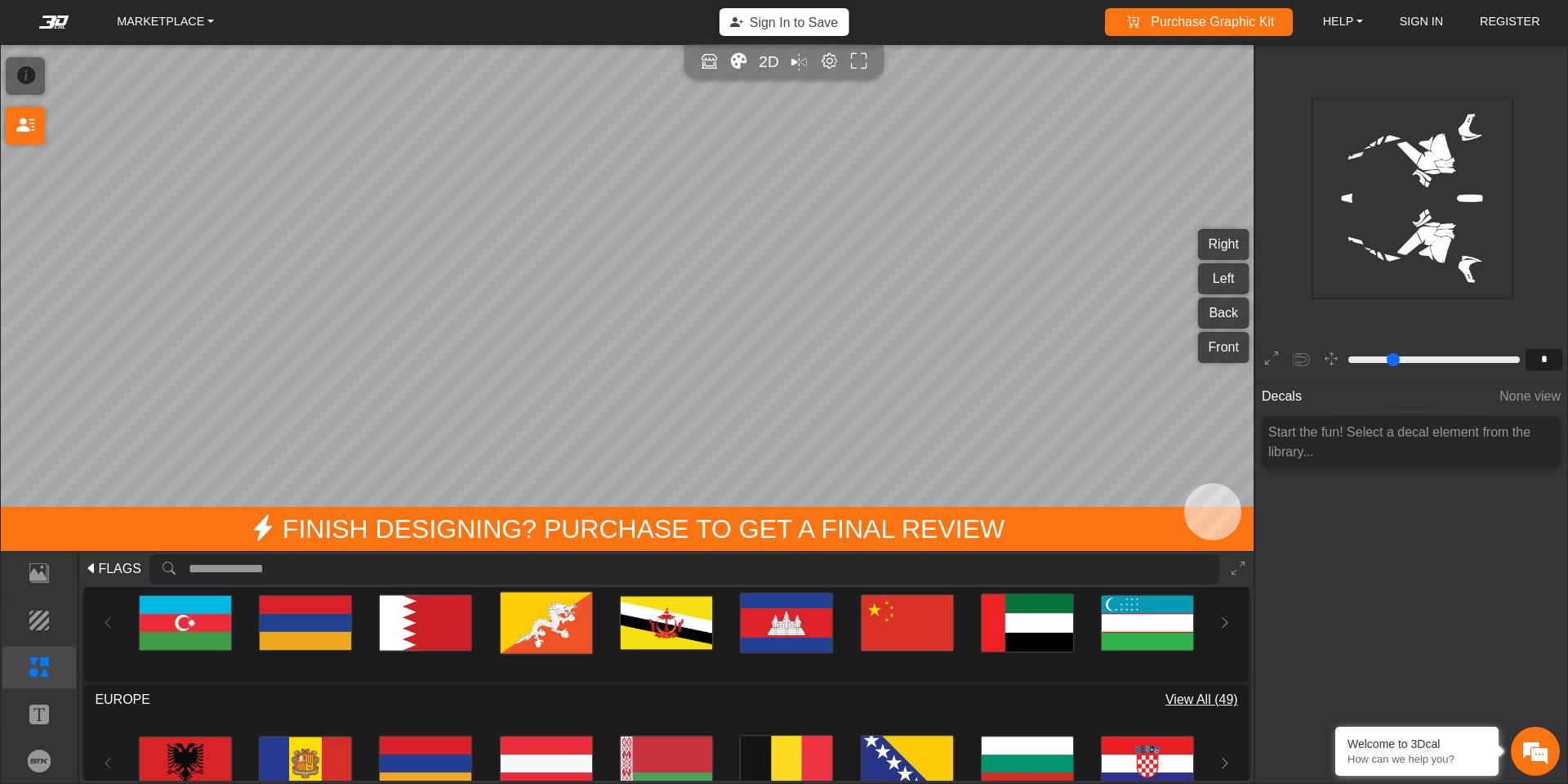
scroll to position [408, 0]
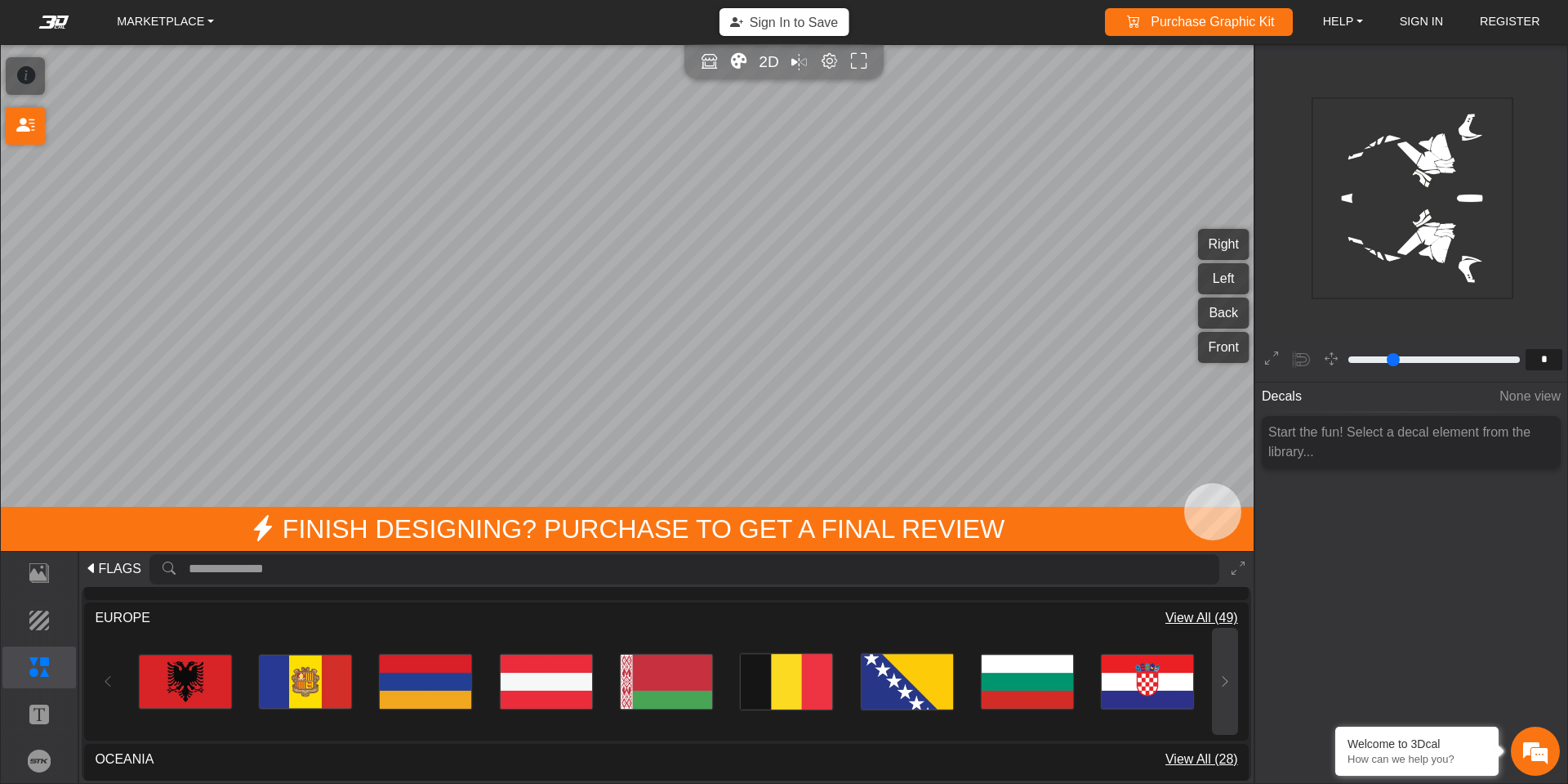
click at [1227, 682] on icon at bounding box center [1225, 681] width 13 height 14
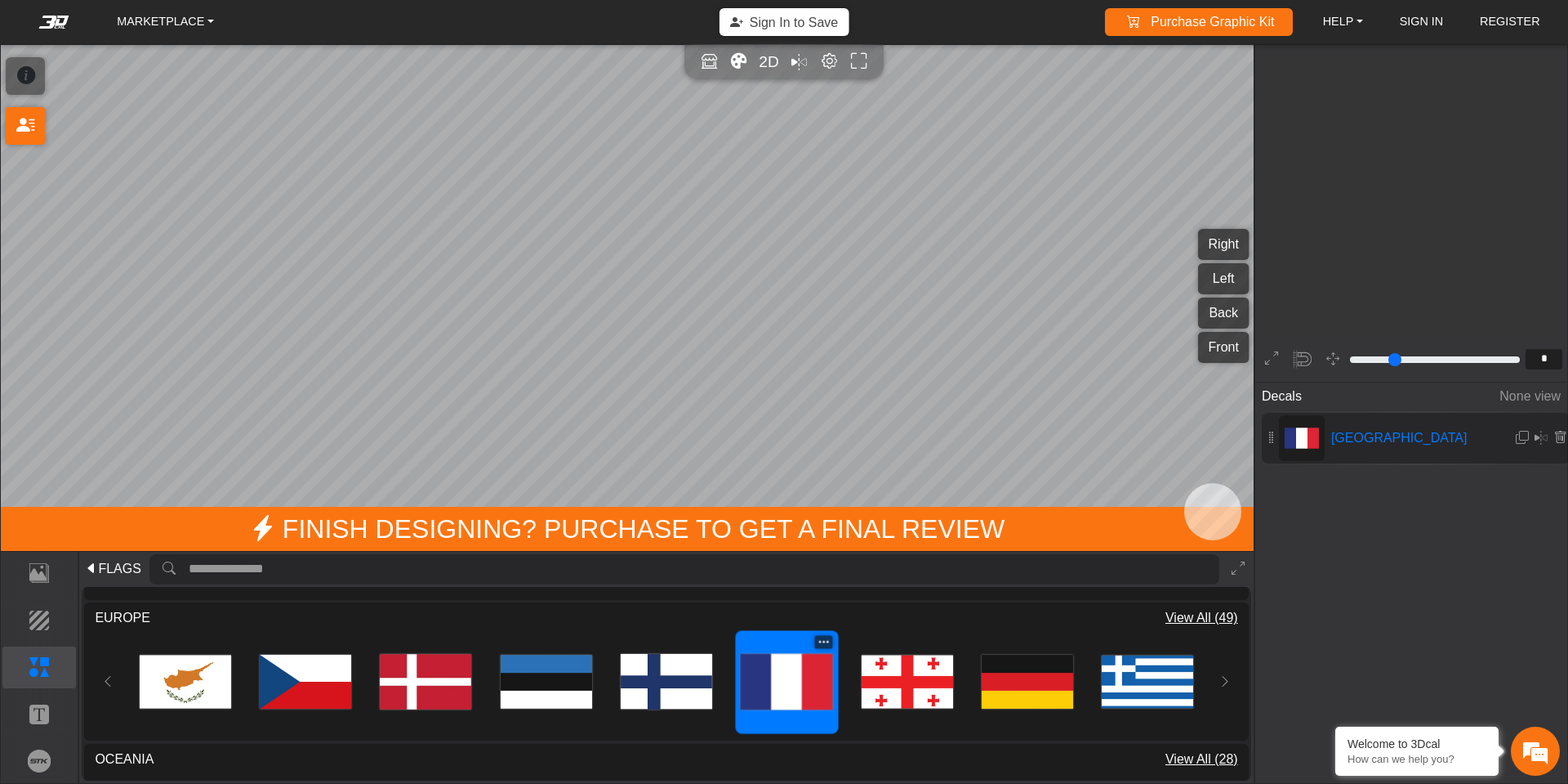
type input "**"
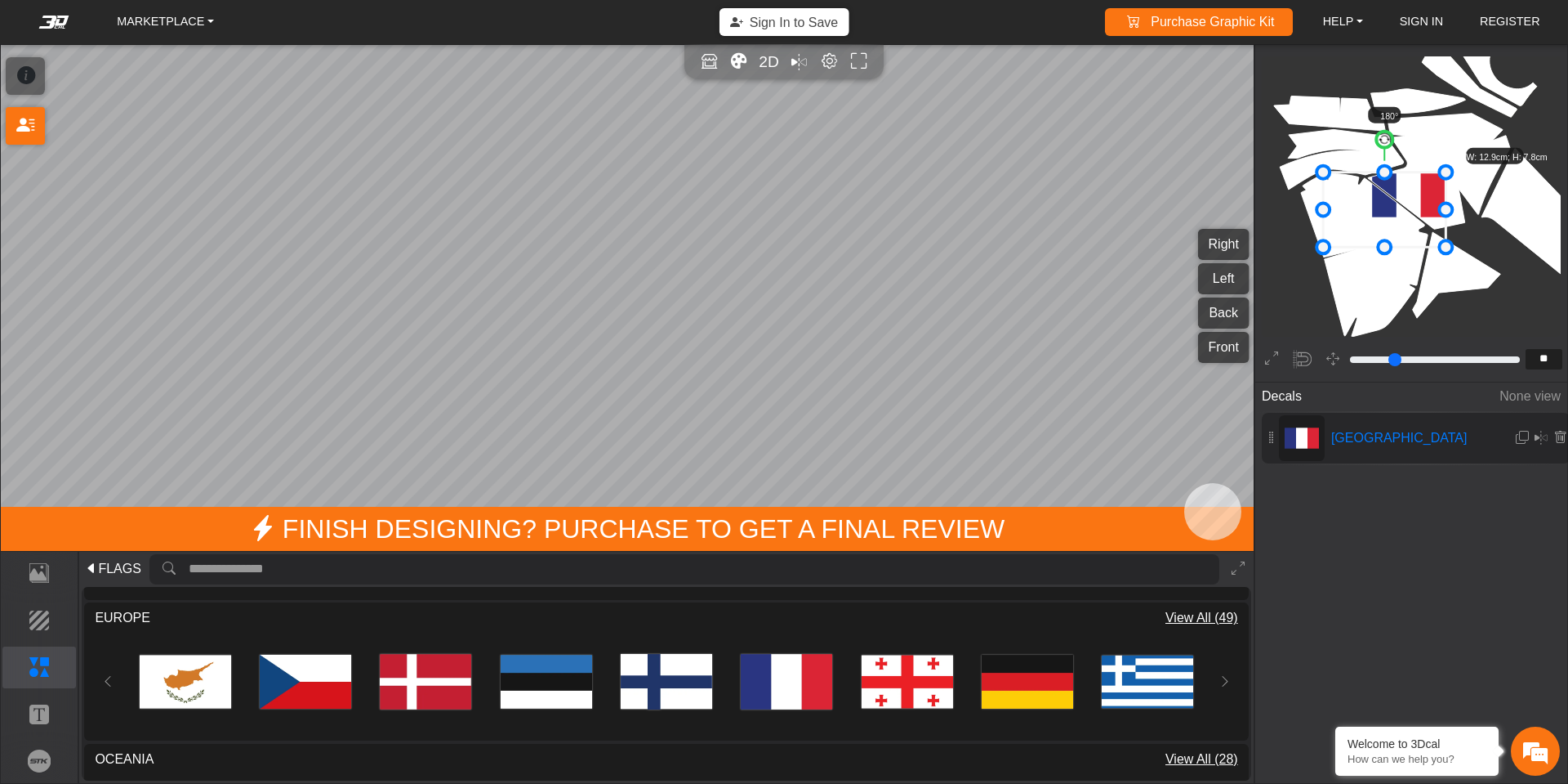
drag, startPoint x: 1375, startPoint y: 221, endPoint x: 1321, endPoint y: 209, distance: 55.3
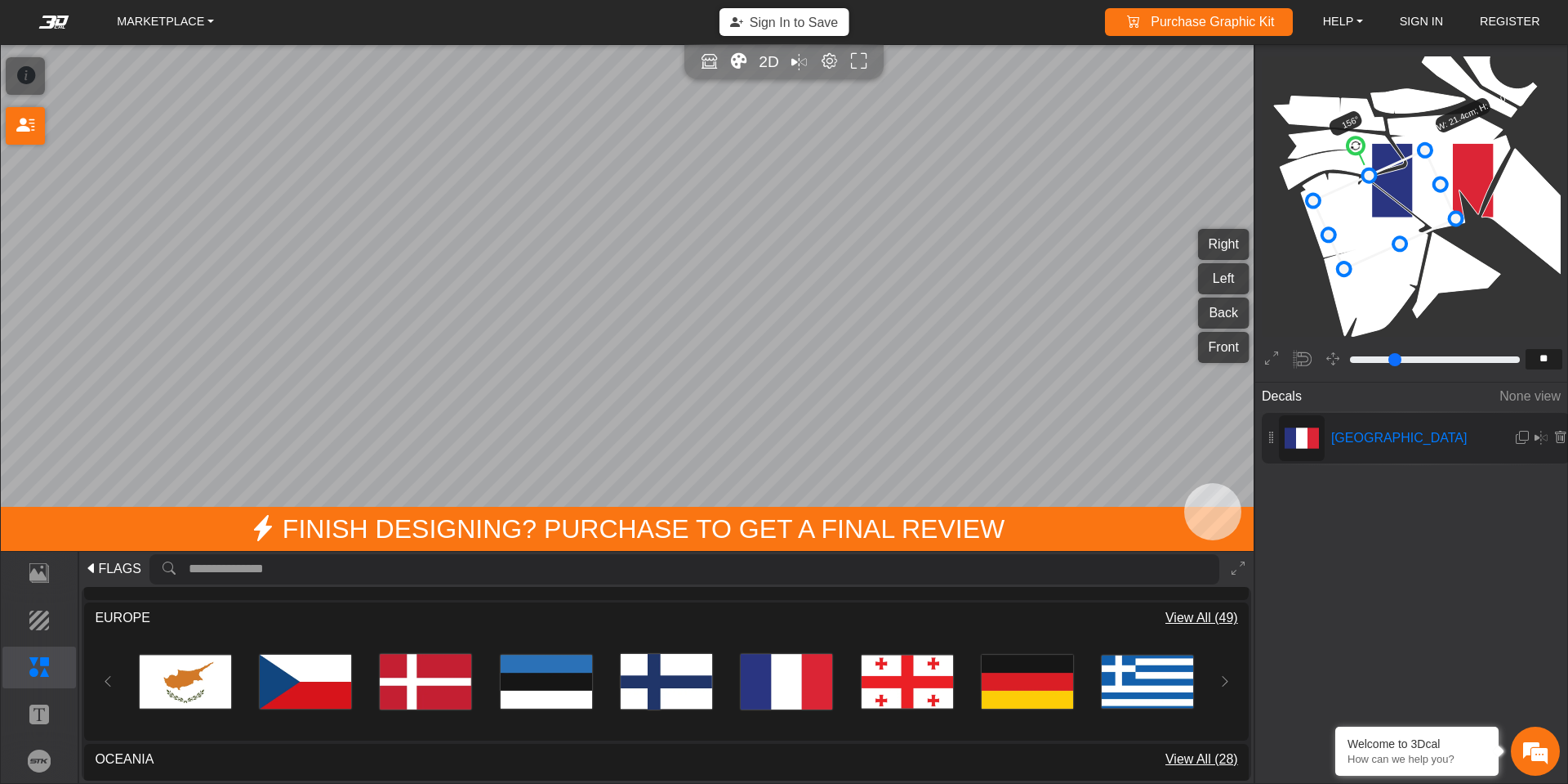
drag, startPoint x: 1381, startPoint y: 139, endPoint x: 1359, endPoint y: 150, distance: 24.6
click at [1359, 150] on circle at bounding box center [1356, 146] width 21 height 21
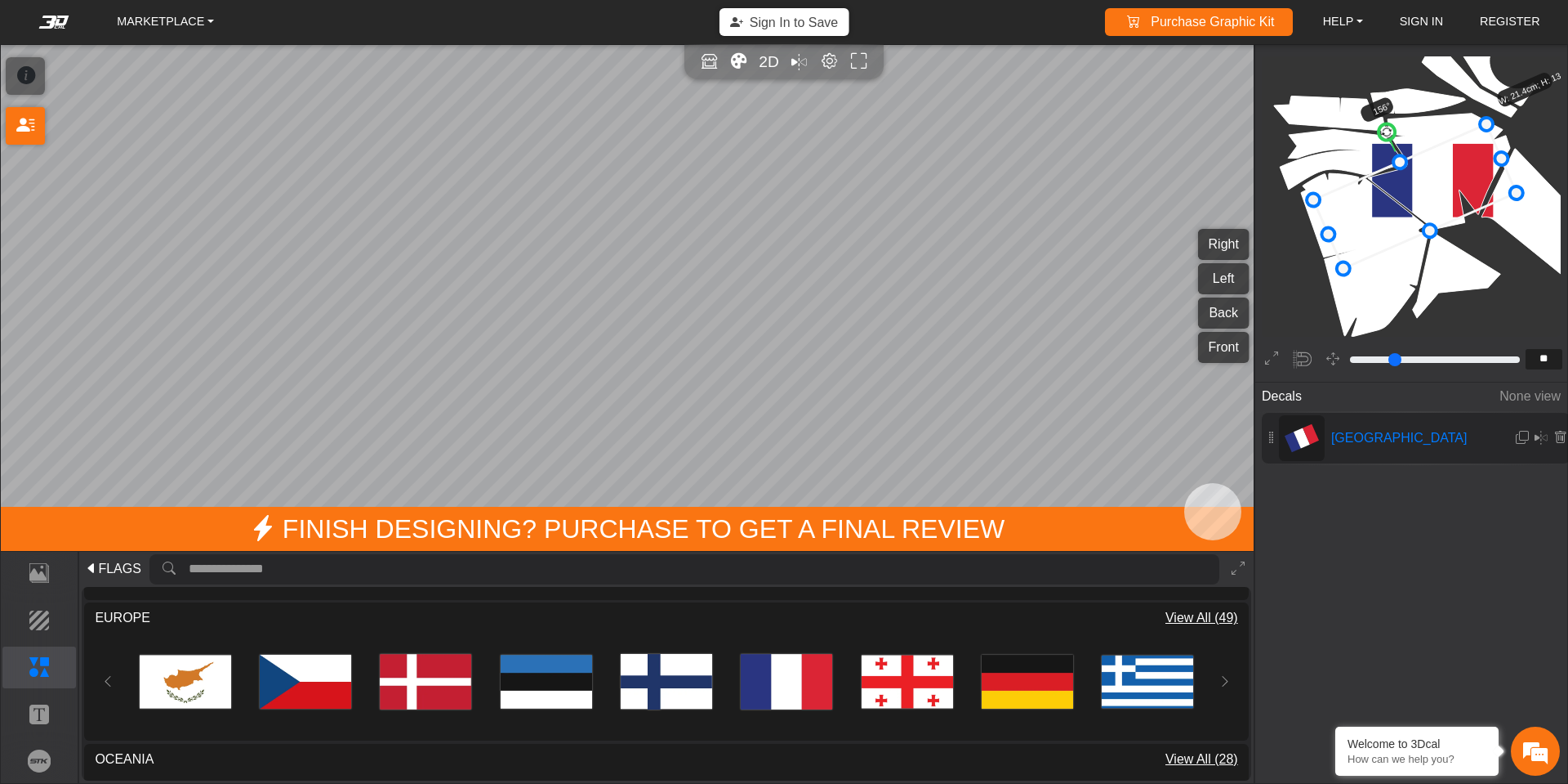
drag, startPoint x: 1444, startPoint y: 187, endPoint x: 1490, endPoint y: 122, distance: 79.6
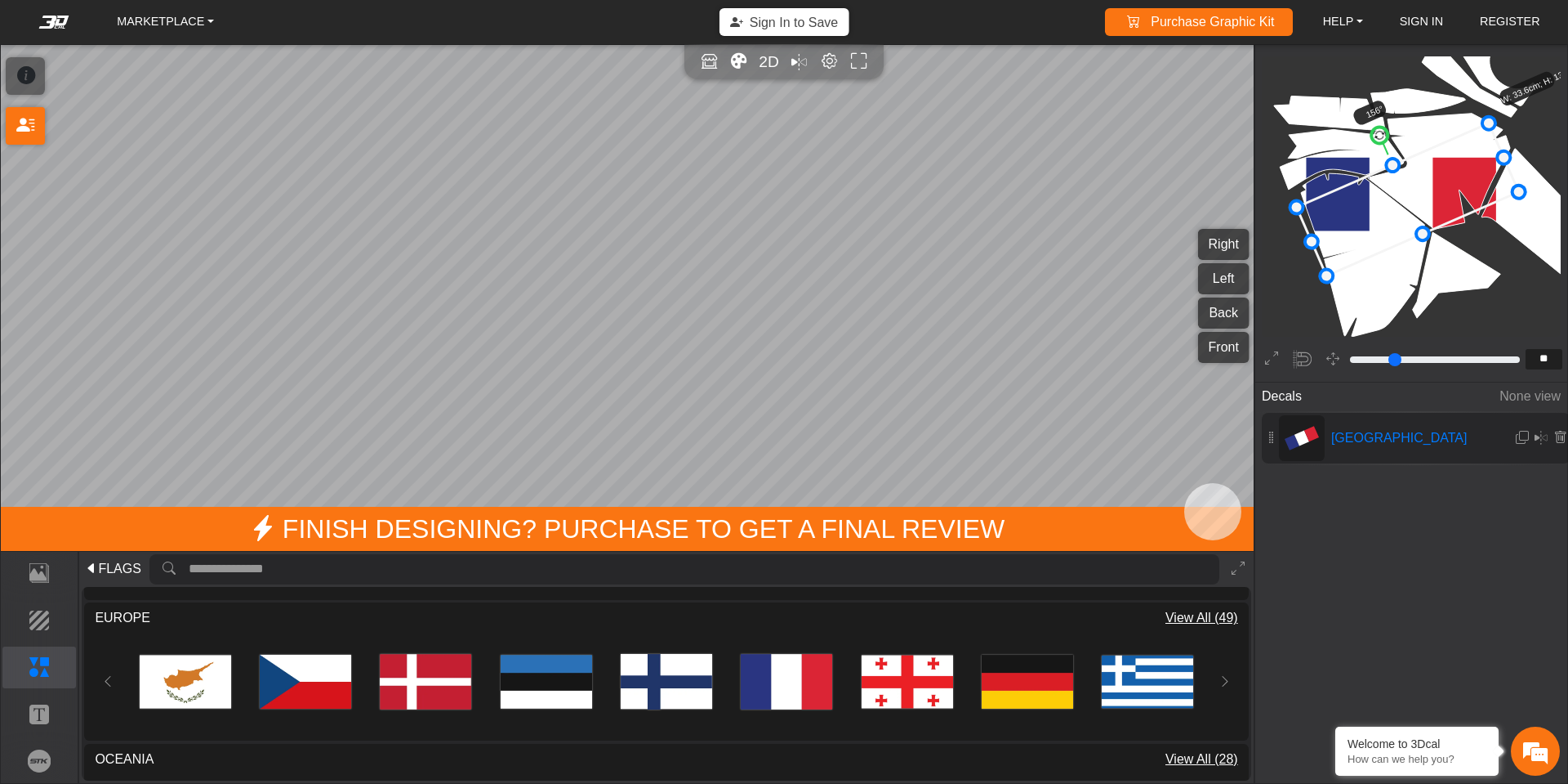
drag, startPoint x: 1330, startPoint y: 240, endPoint x: 1318, endPoint y: 251, distance: 16.3
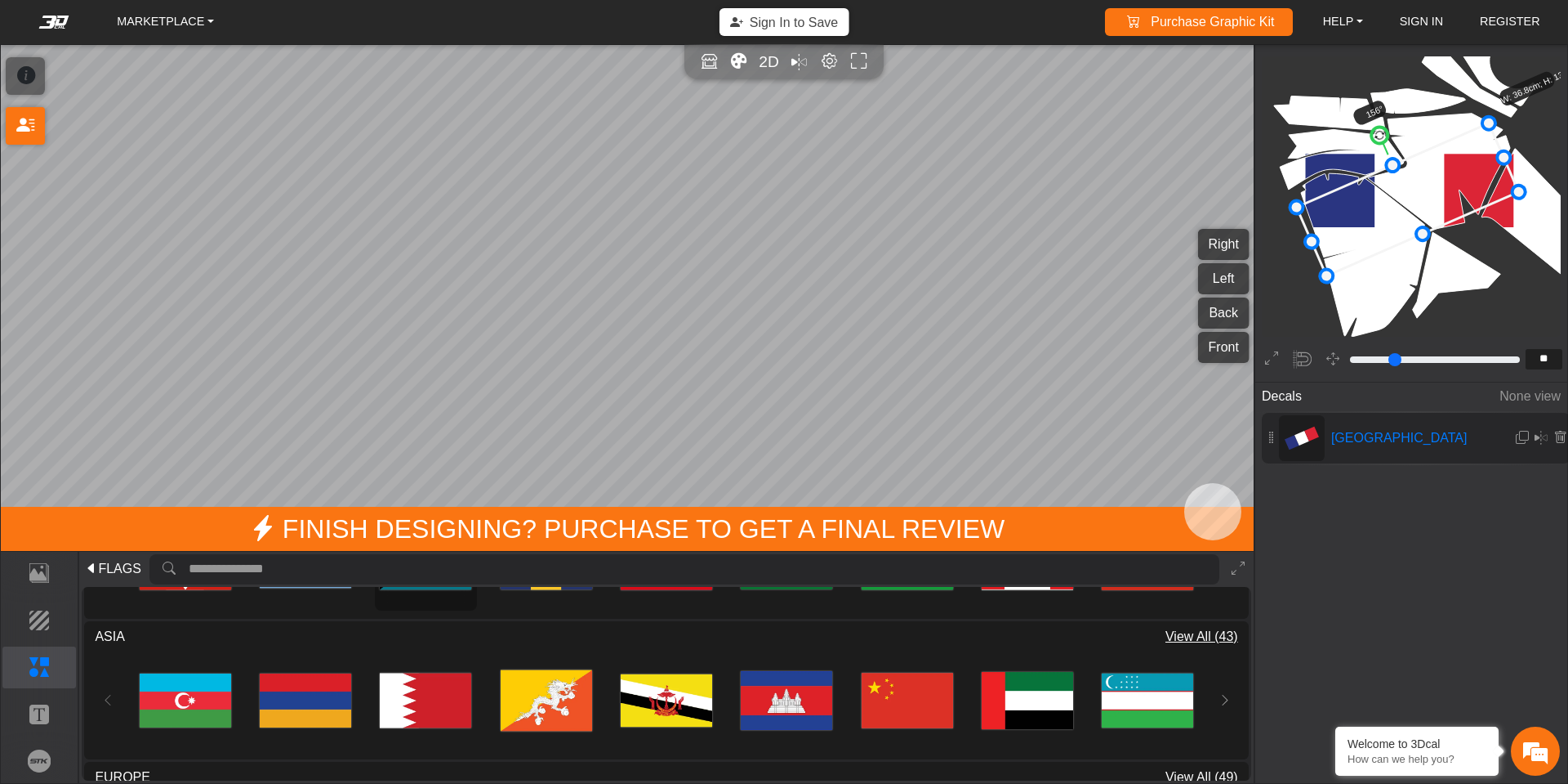
scroll to position [186, 0]
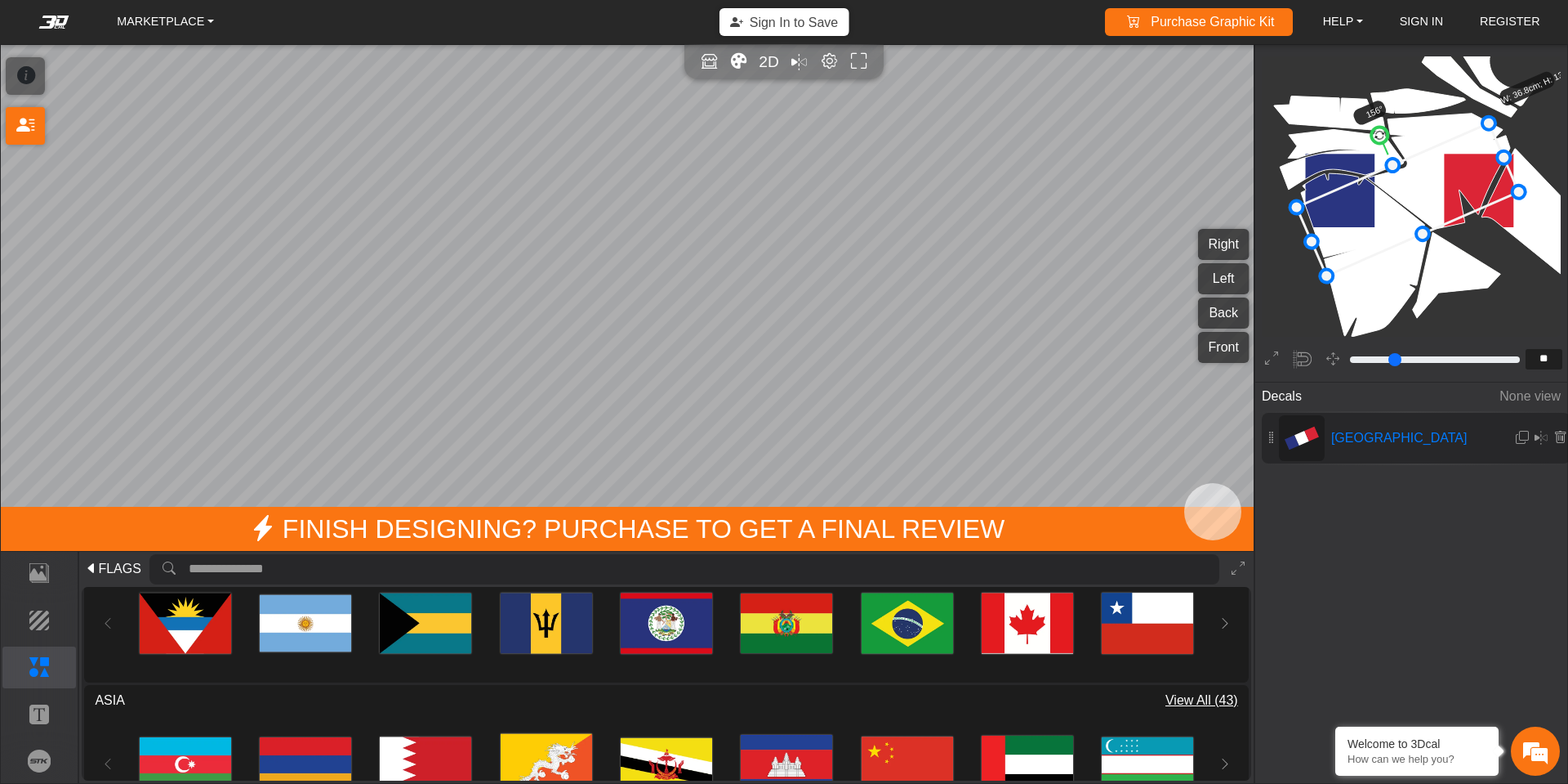
click at [91, 573] on icon at bounding box center [91, 569] width 13 height 20
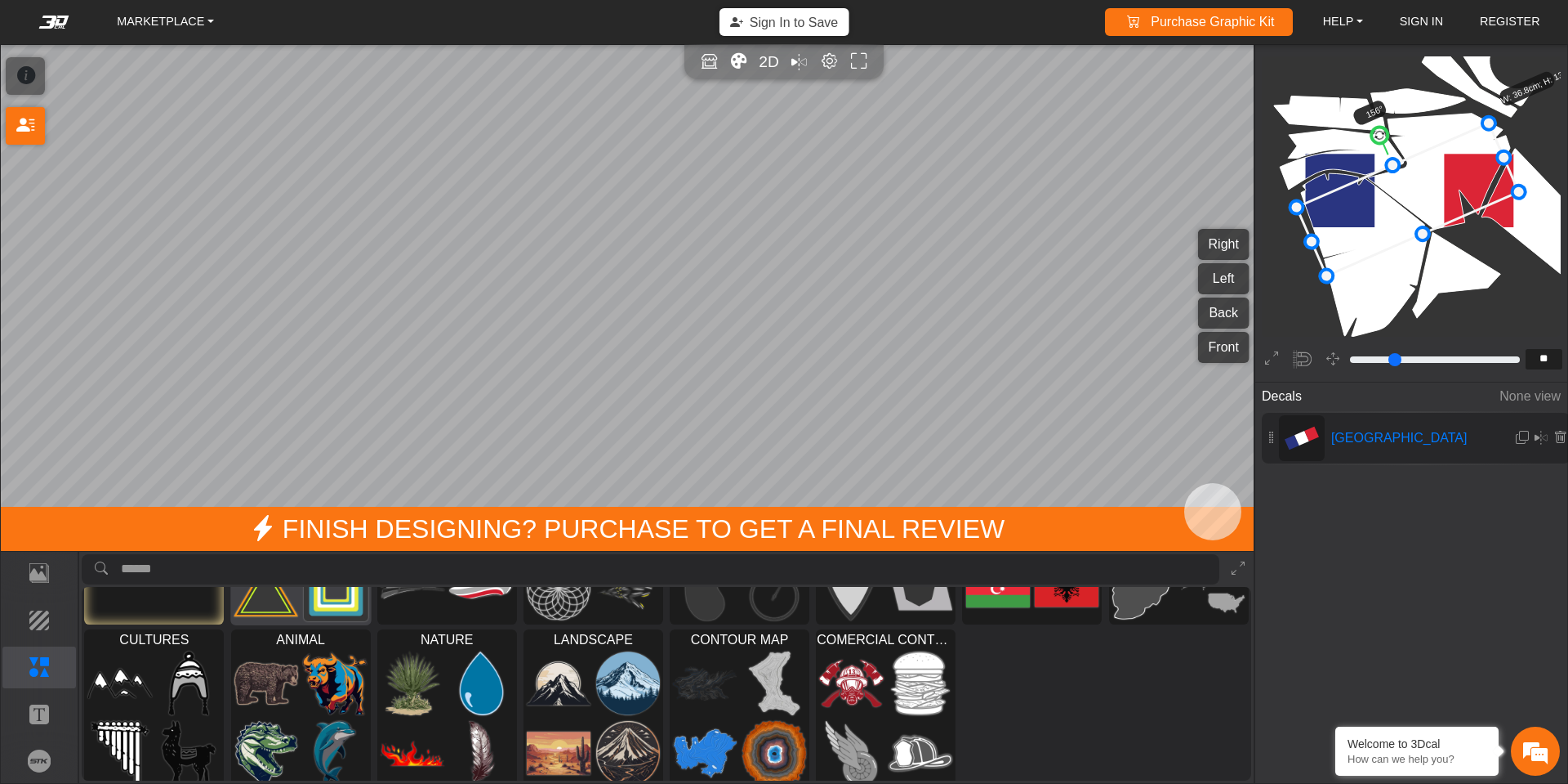
scroll to position [138, 0]
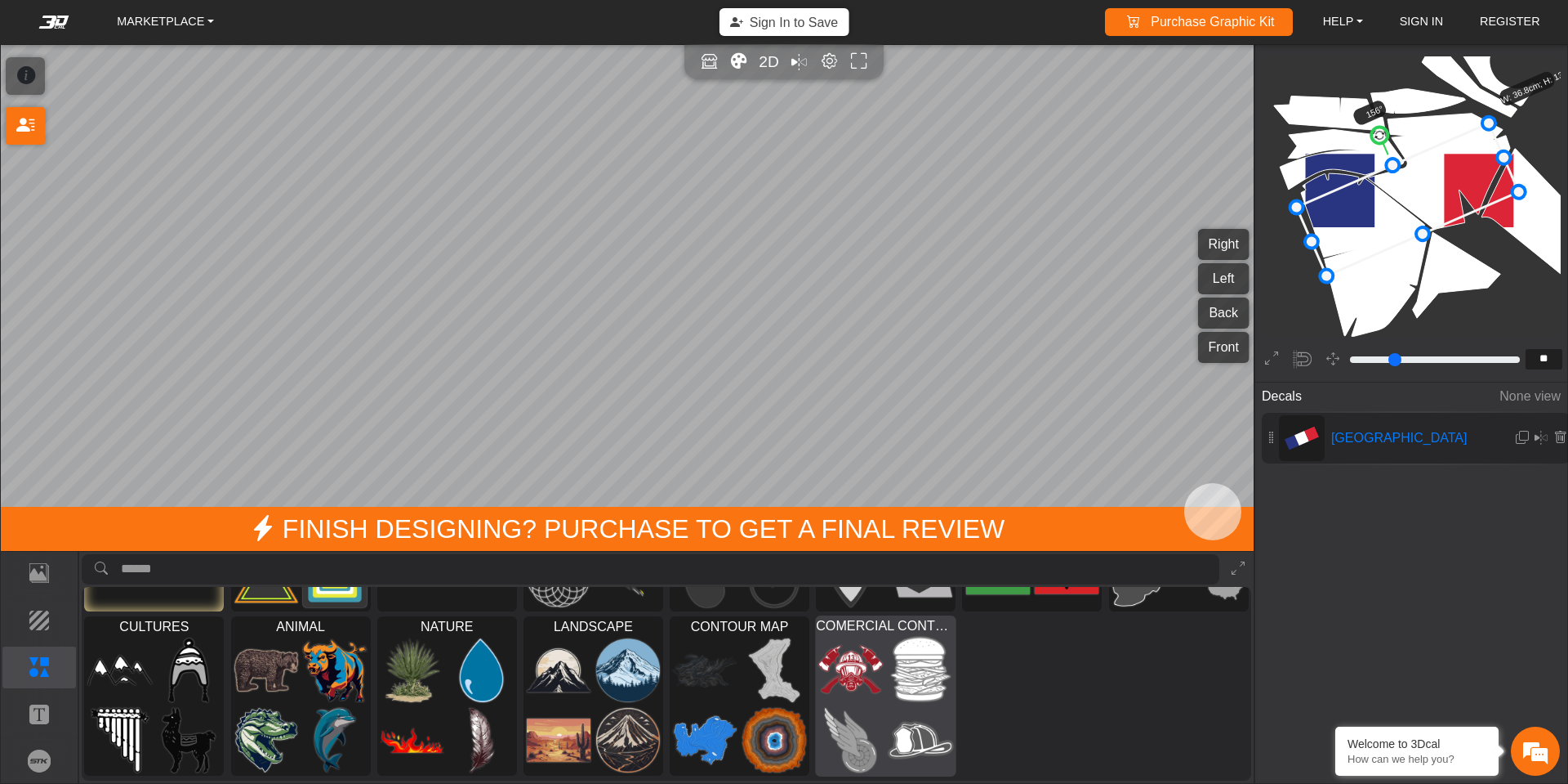
click at [865, 717] on img at bounding box center [851, 740] width 65 height 66
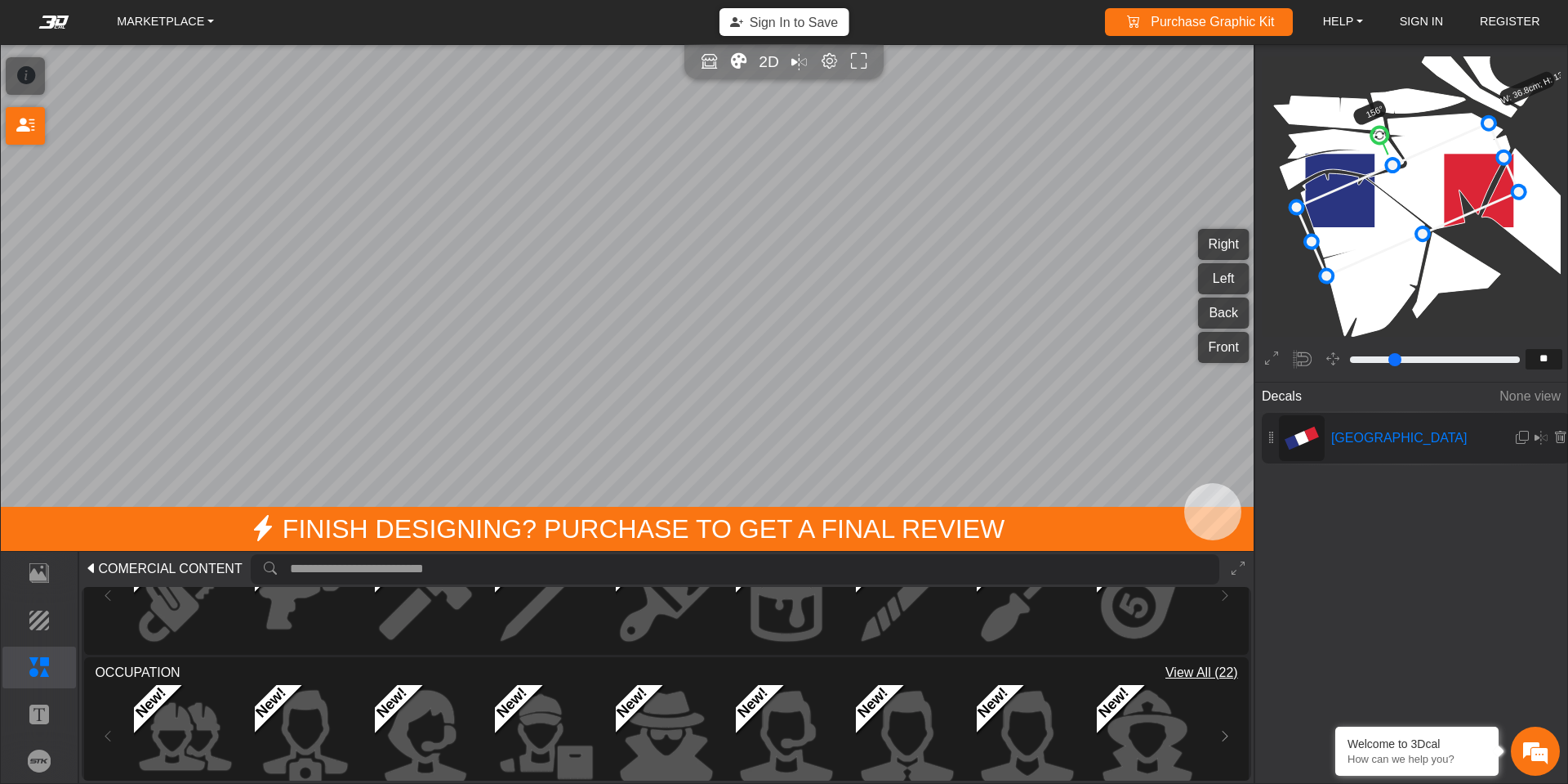
scroll to position [1215, 0]
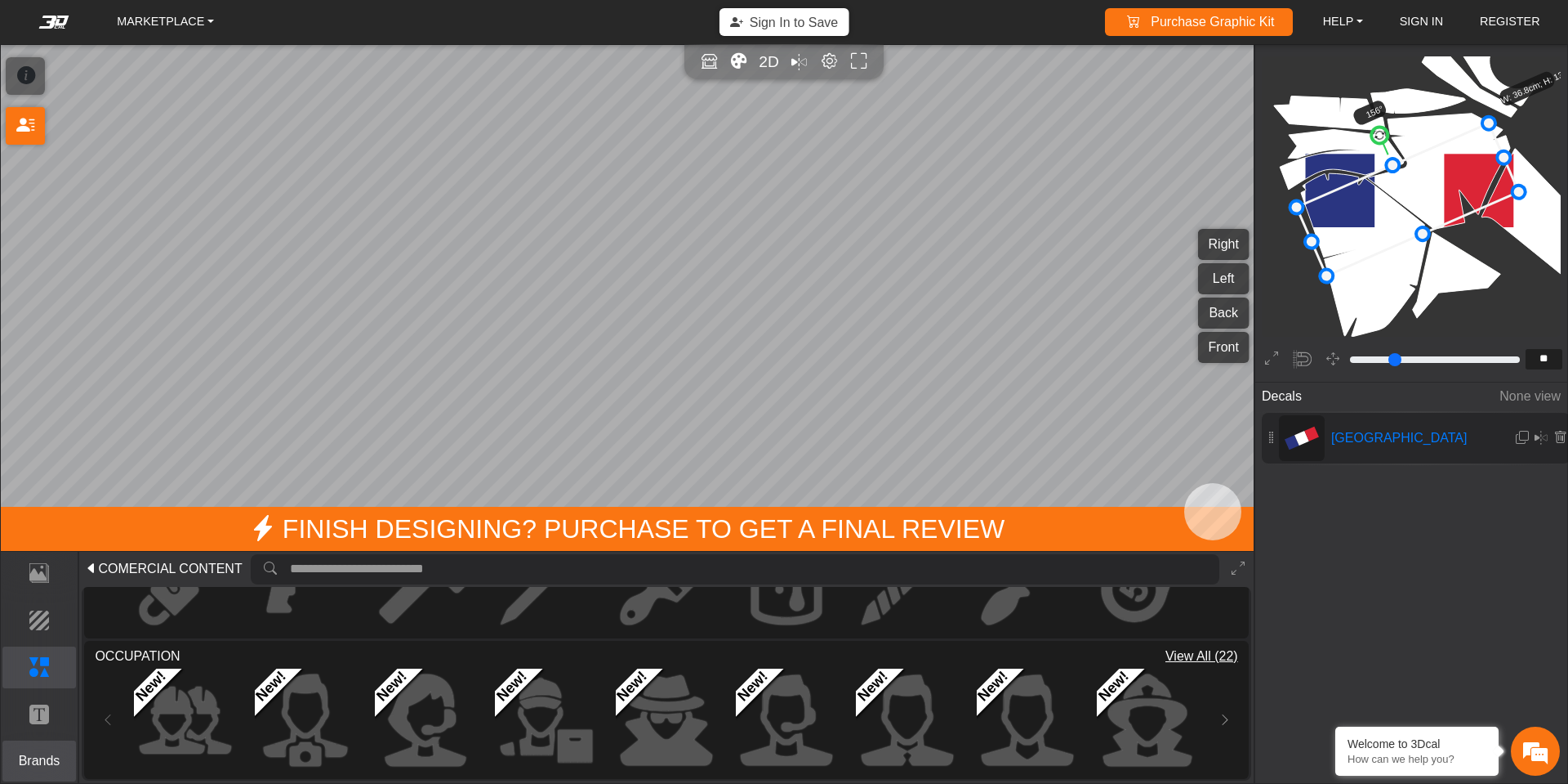
click at [35, 756] on p "Brands" at bounding box center [40, 761] width 73 height 20
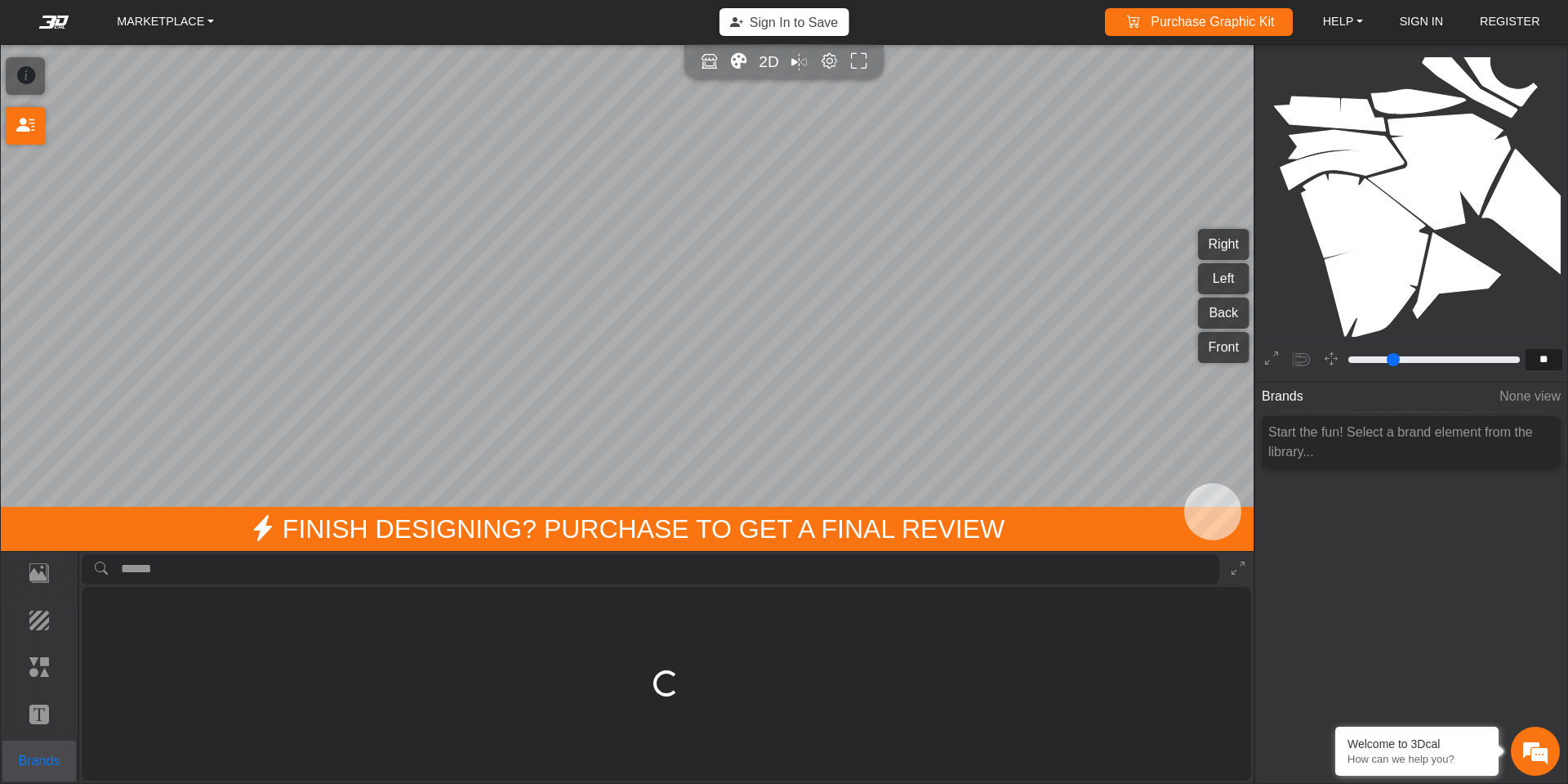
scroll to position [0, 0]
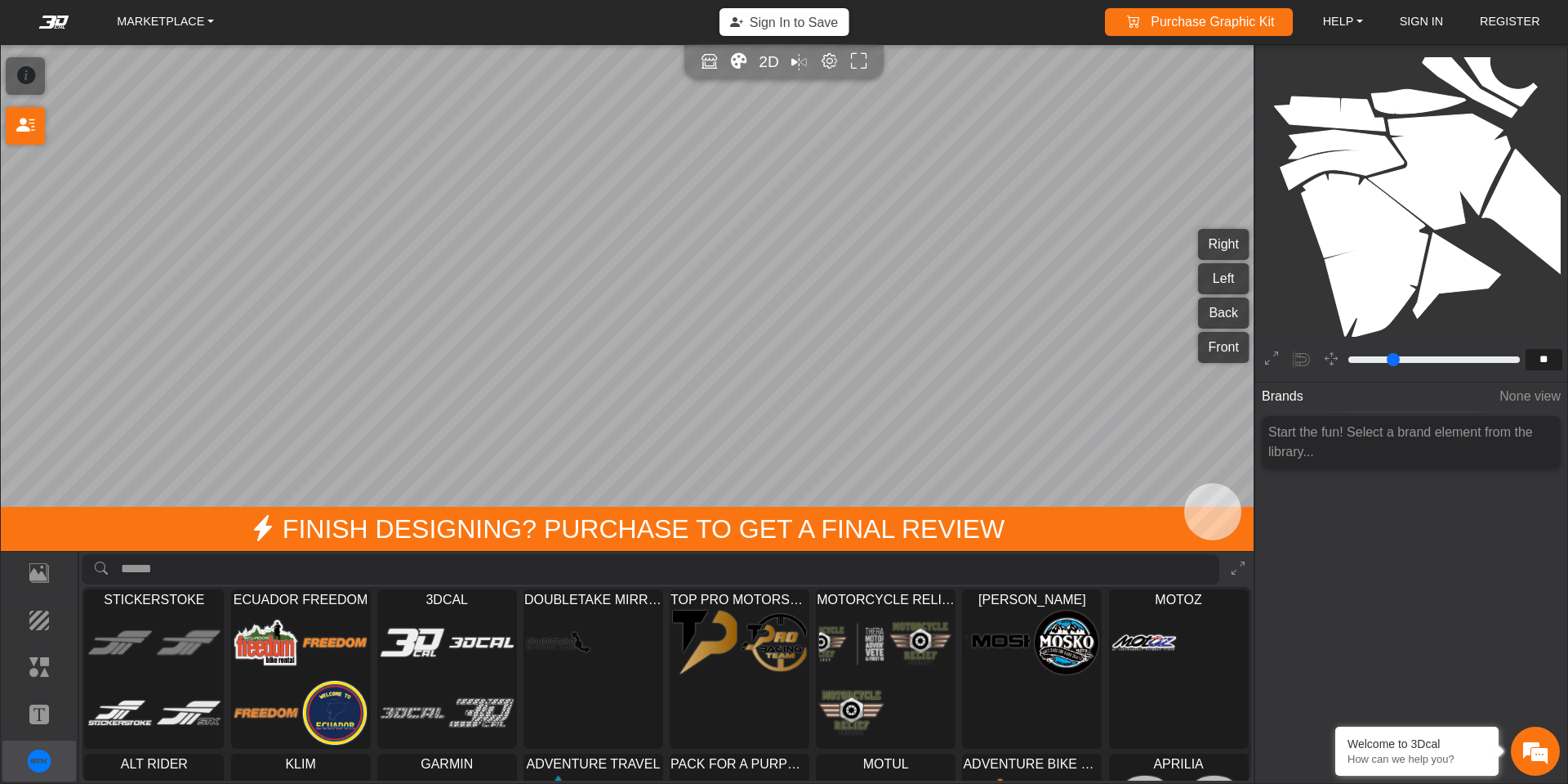
click at [164, 568] on input "search asset" at bounding box center [670, 569] width 1099 height 30
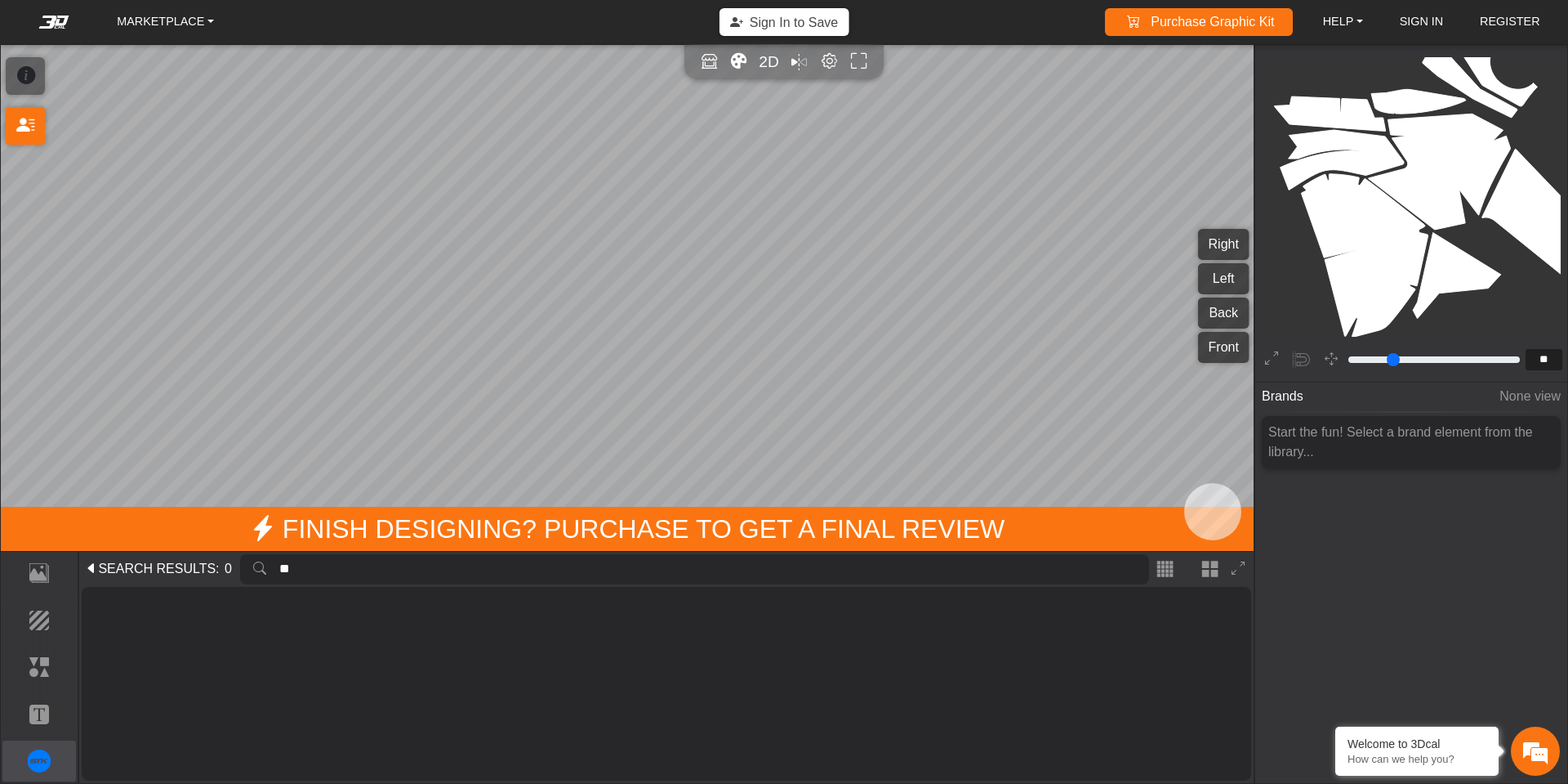
type input "*"
type input "******"
click at [39, 582] on p "Template" at bounding box center [40, 573] width 73 height 20
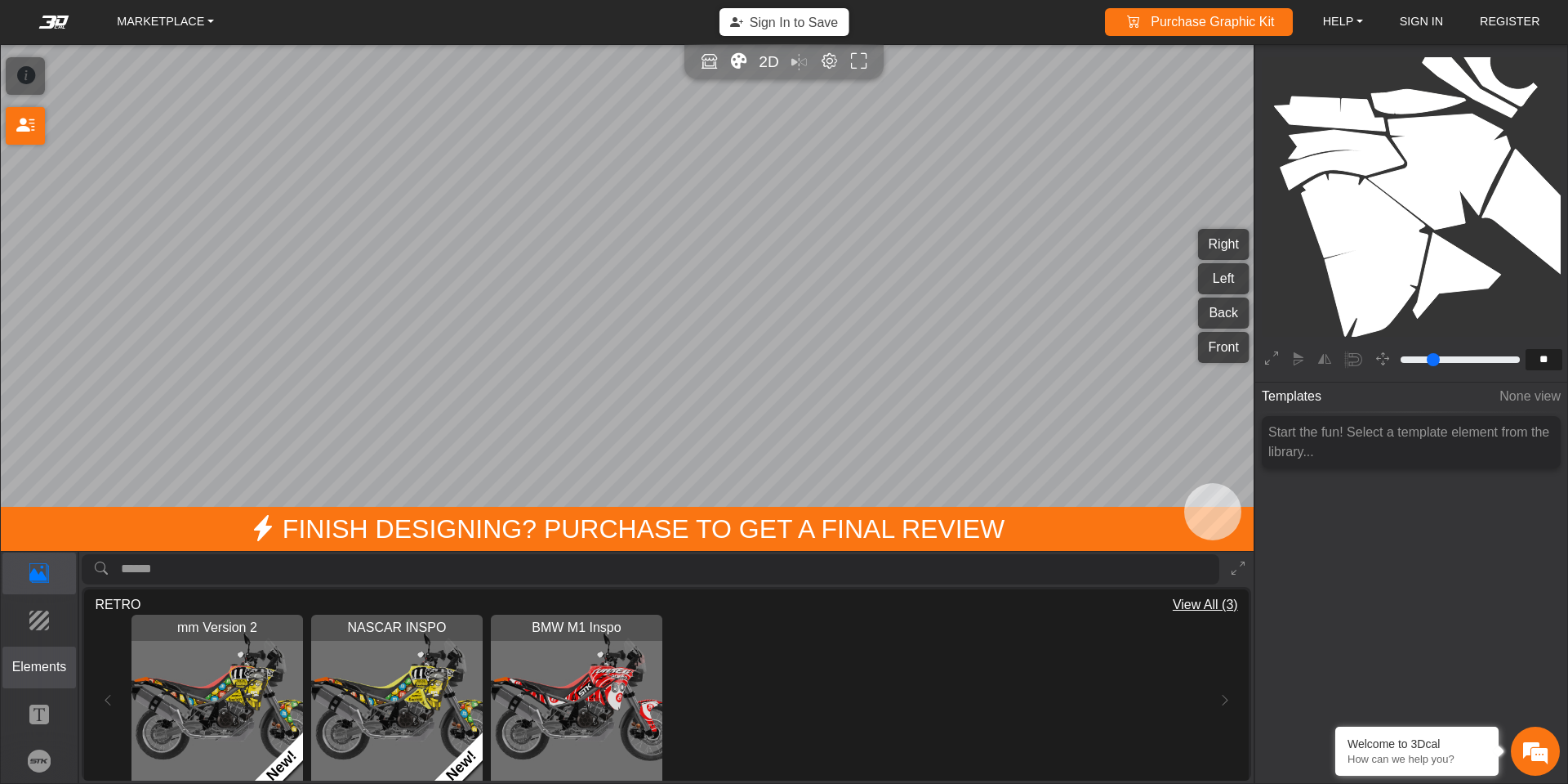
click at [35, 677] on p "Elements" at bounding box center [40, 667] width 73 height 20
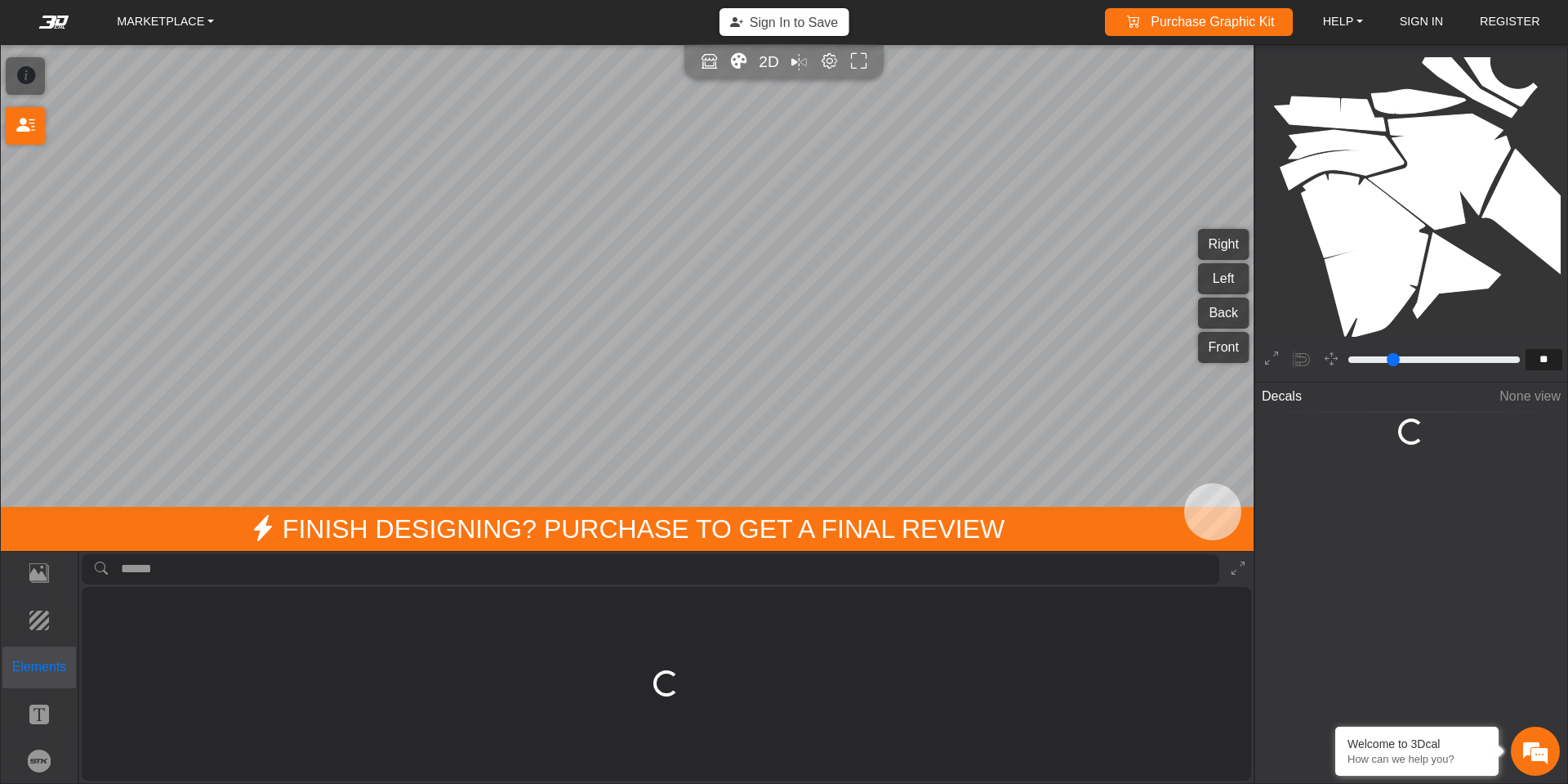
type input "*"
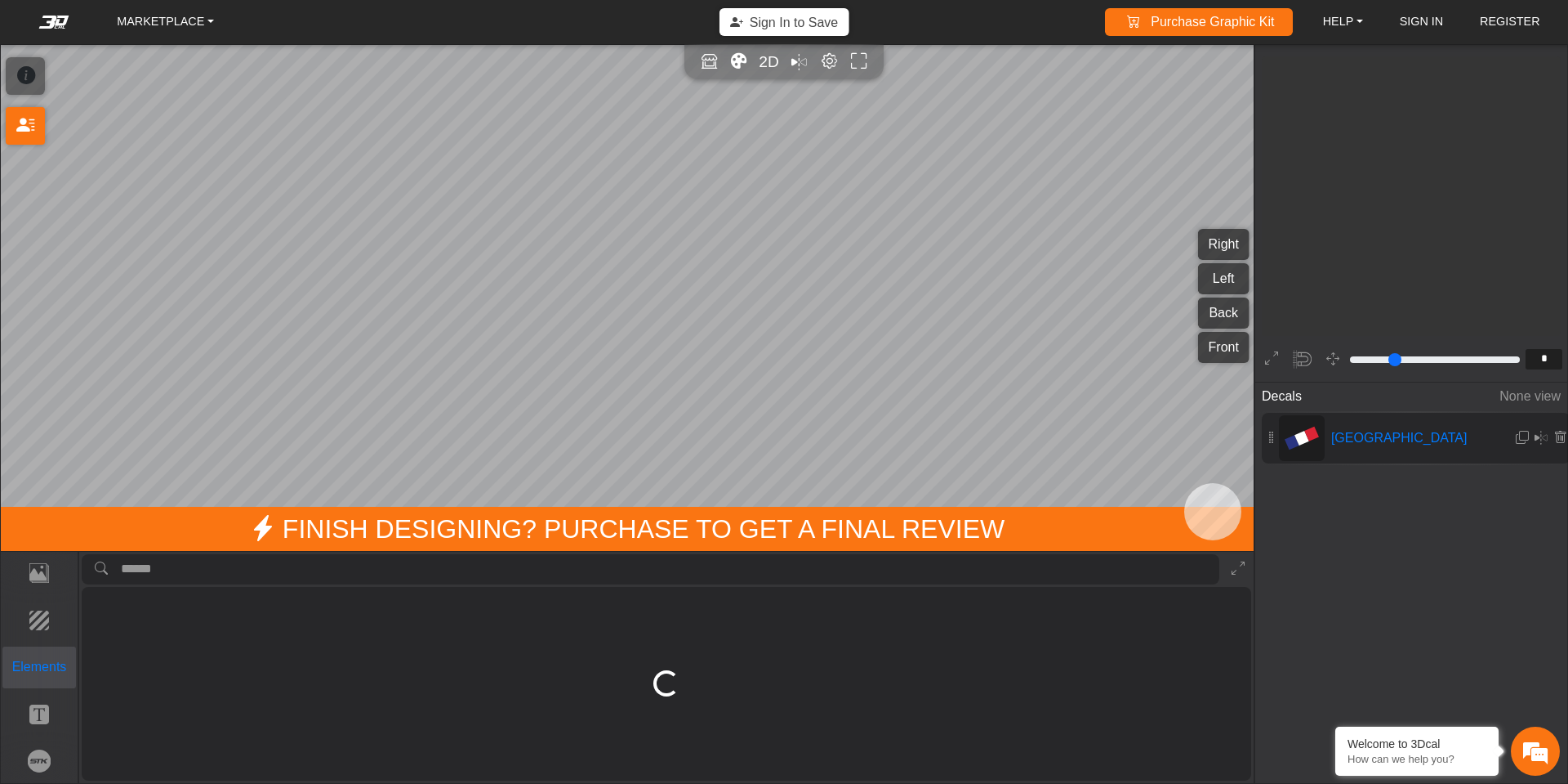
scroll to position [550, 414]
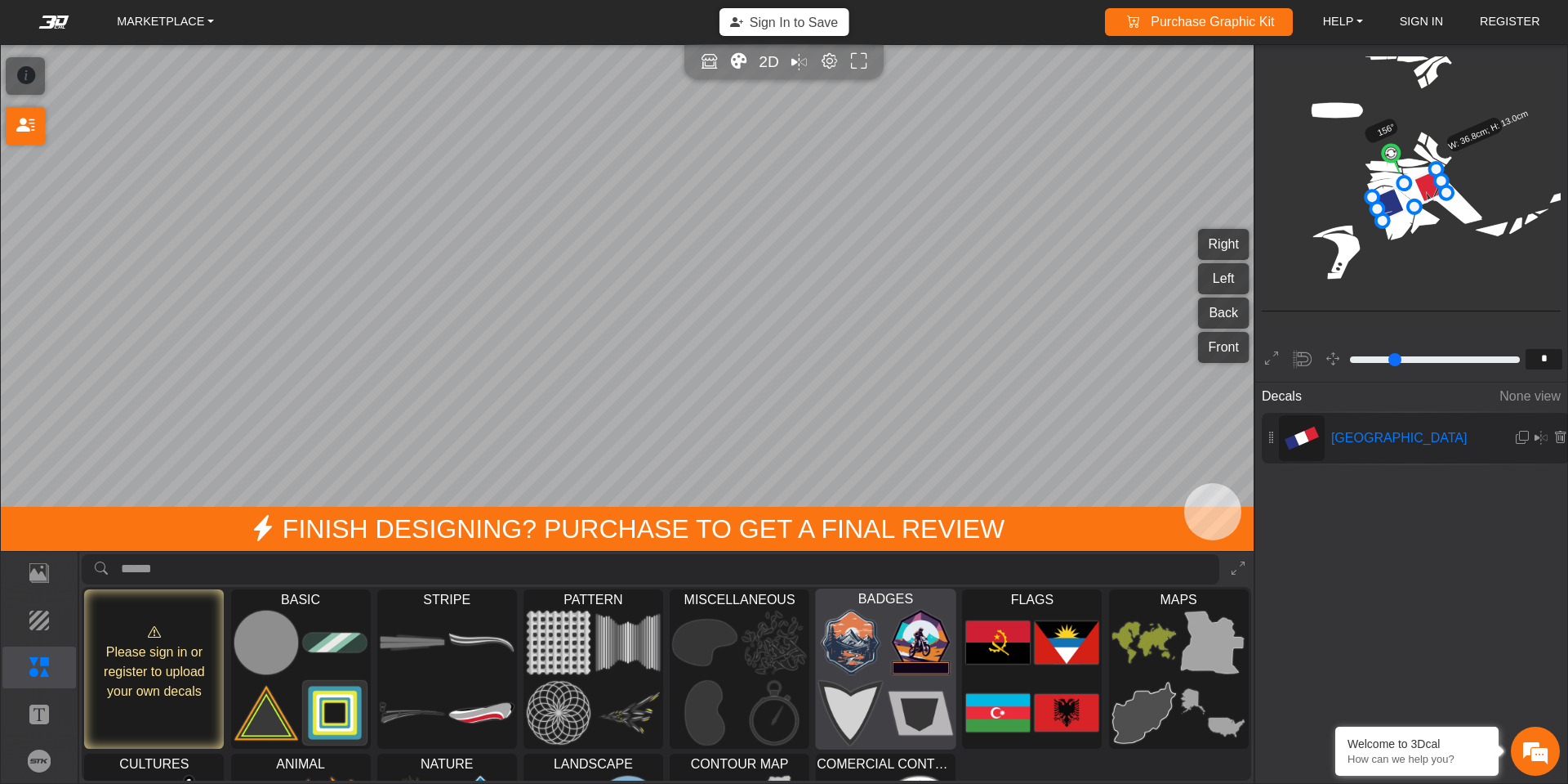
click at [869, 664] on img at bounding box center [851, 643] width 65 height 66
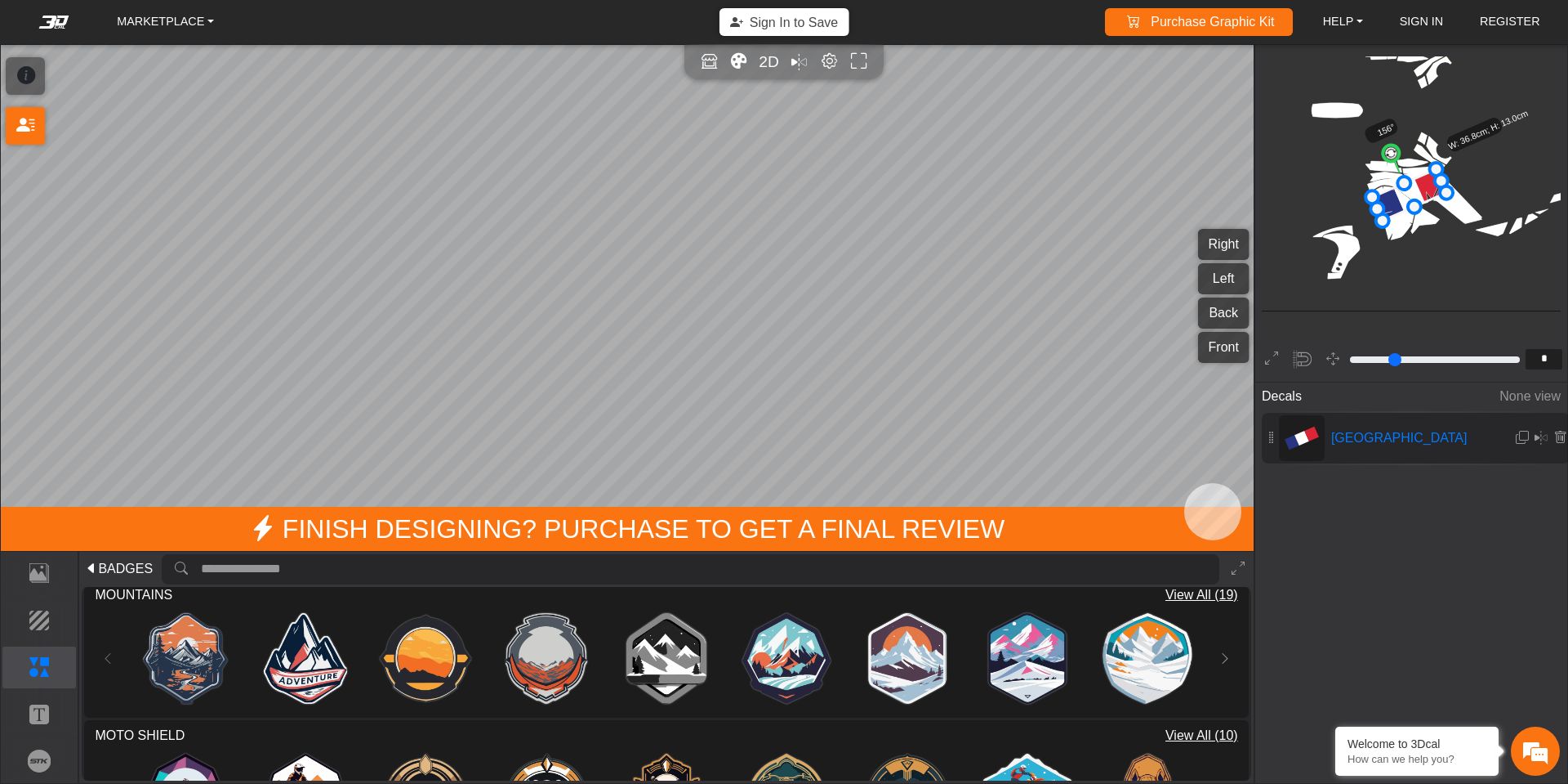
scroll to position [232, 0]
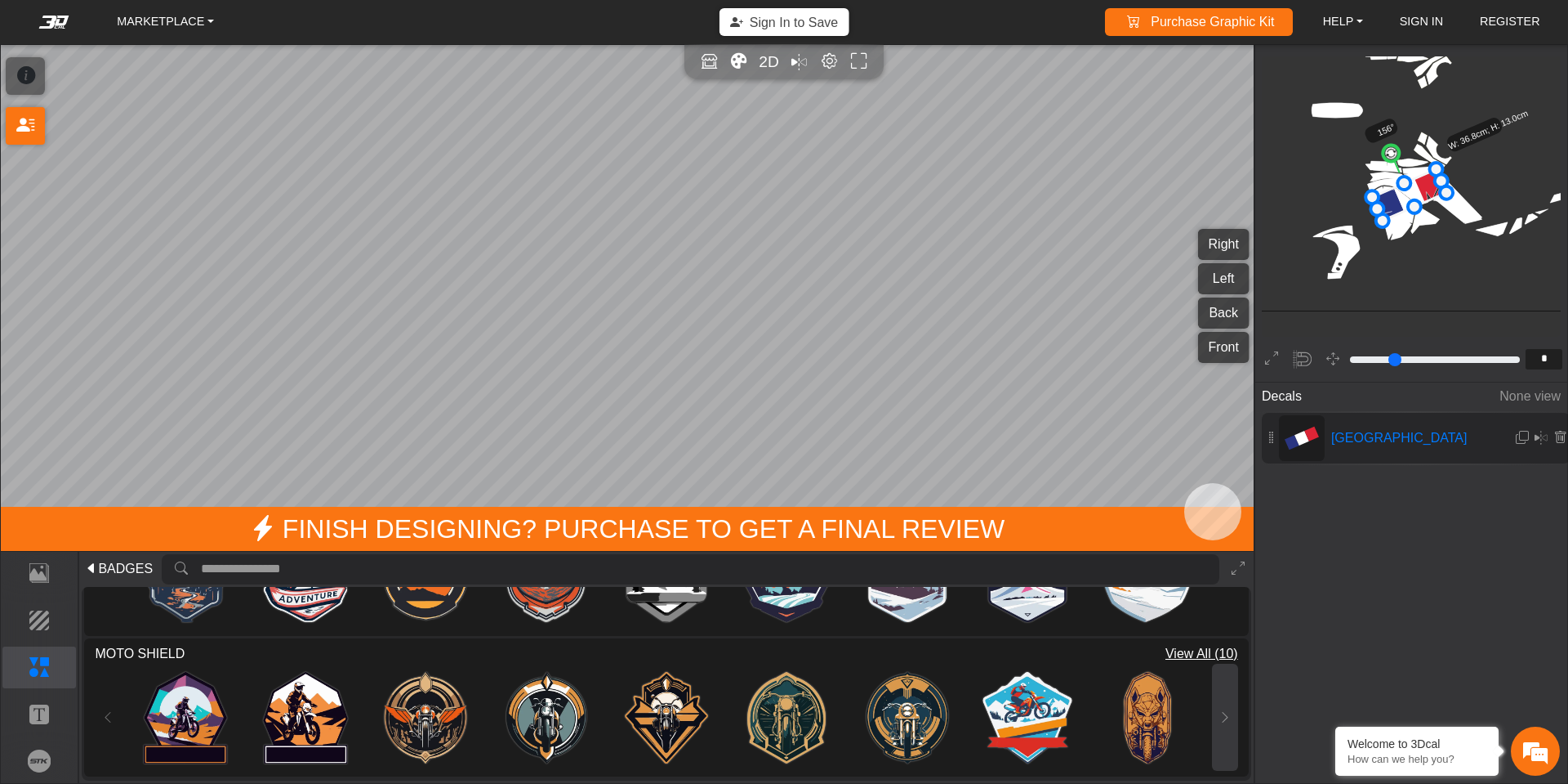
click at [1219, 725] on button at bounding box center [1225, 717] width 26 height 107
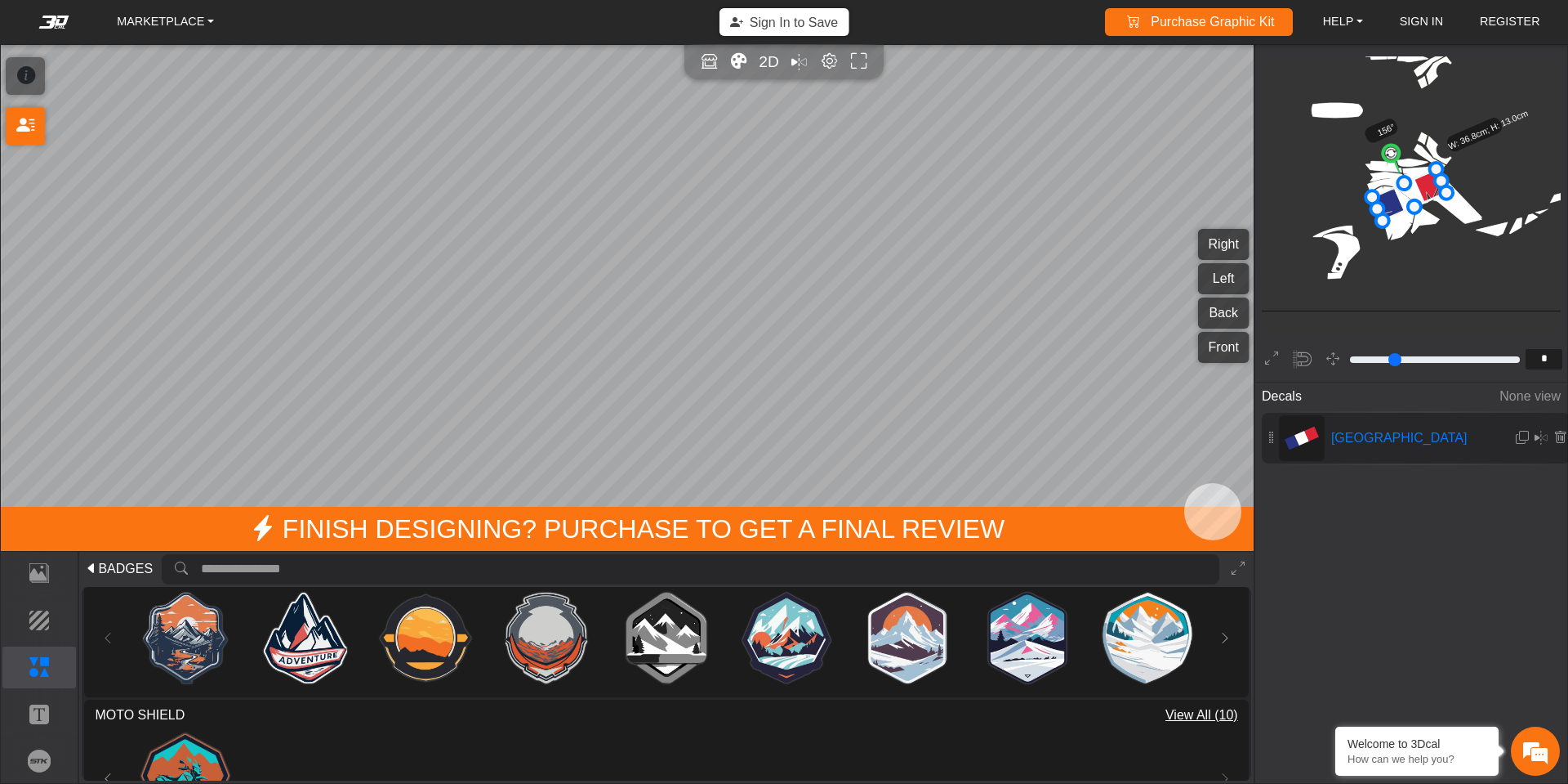
scroll to position [150, 0]
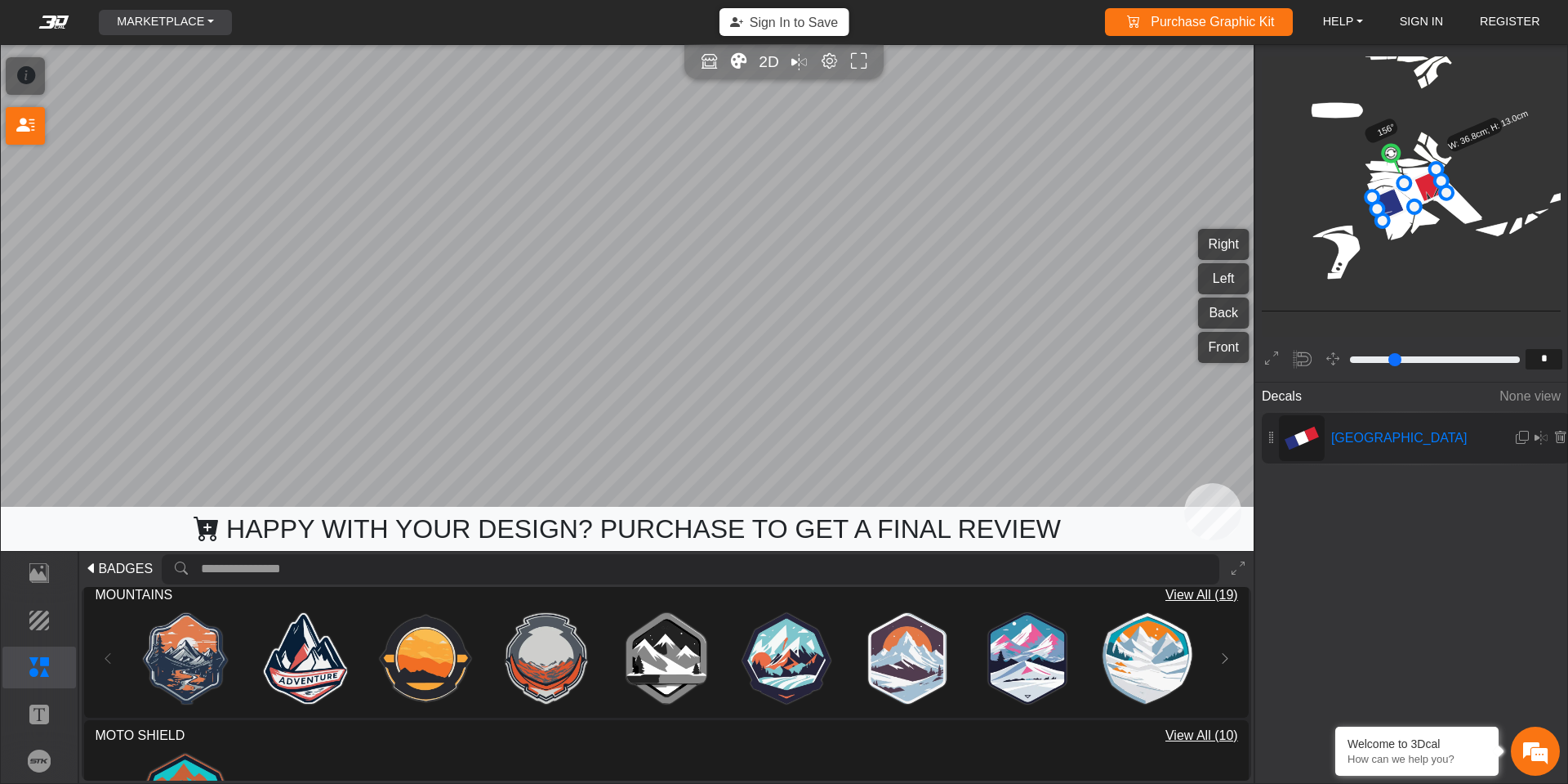
click at [140, 15] on link "MARKETPLACE" at bounding box center [165, 22] width 110 height 26
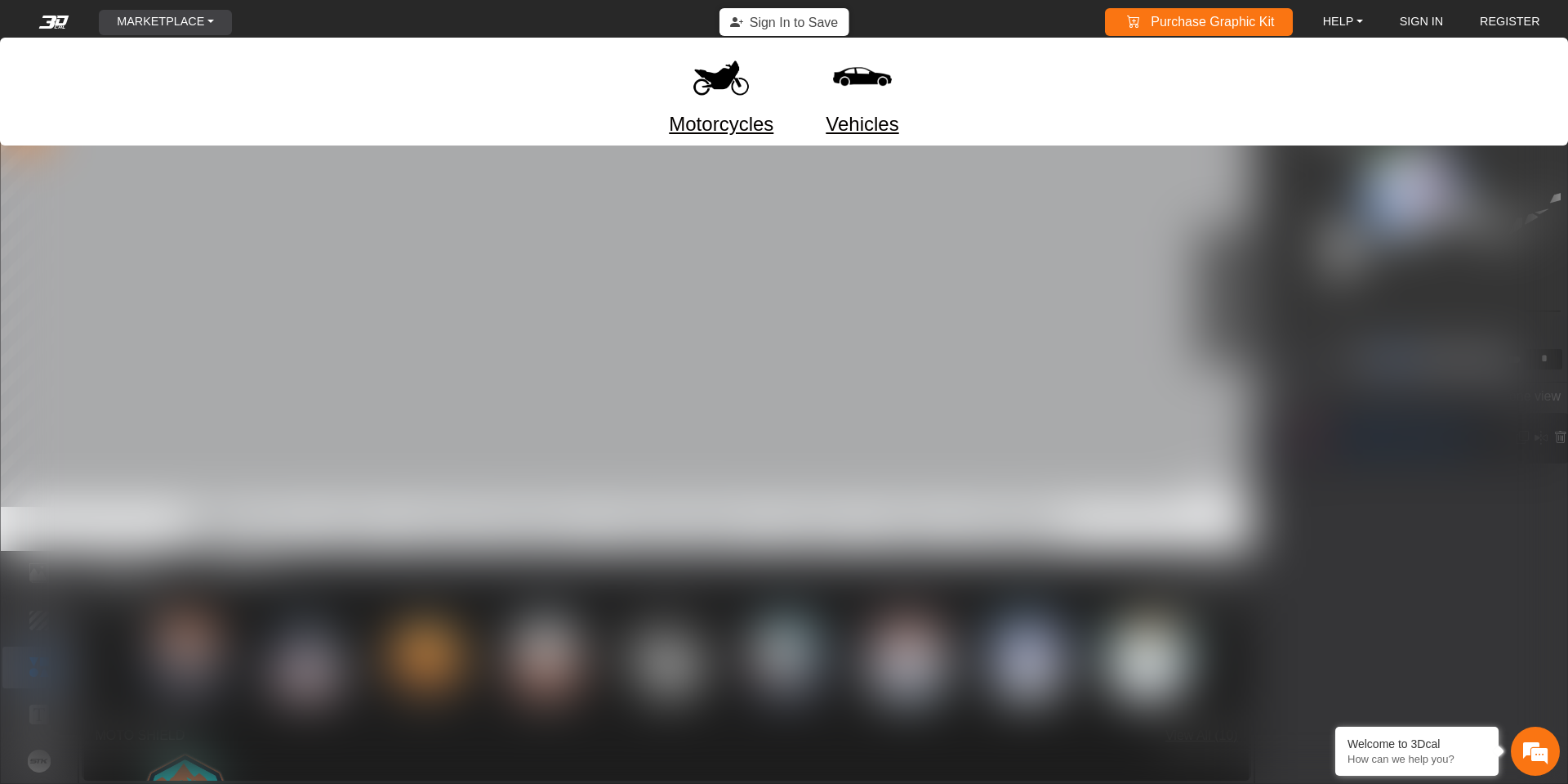
click at [728, 121] on link "Motorcycles" at bounding box center [721, 123] width 105 height 29
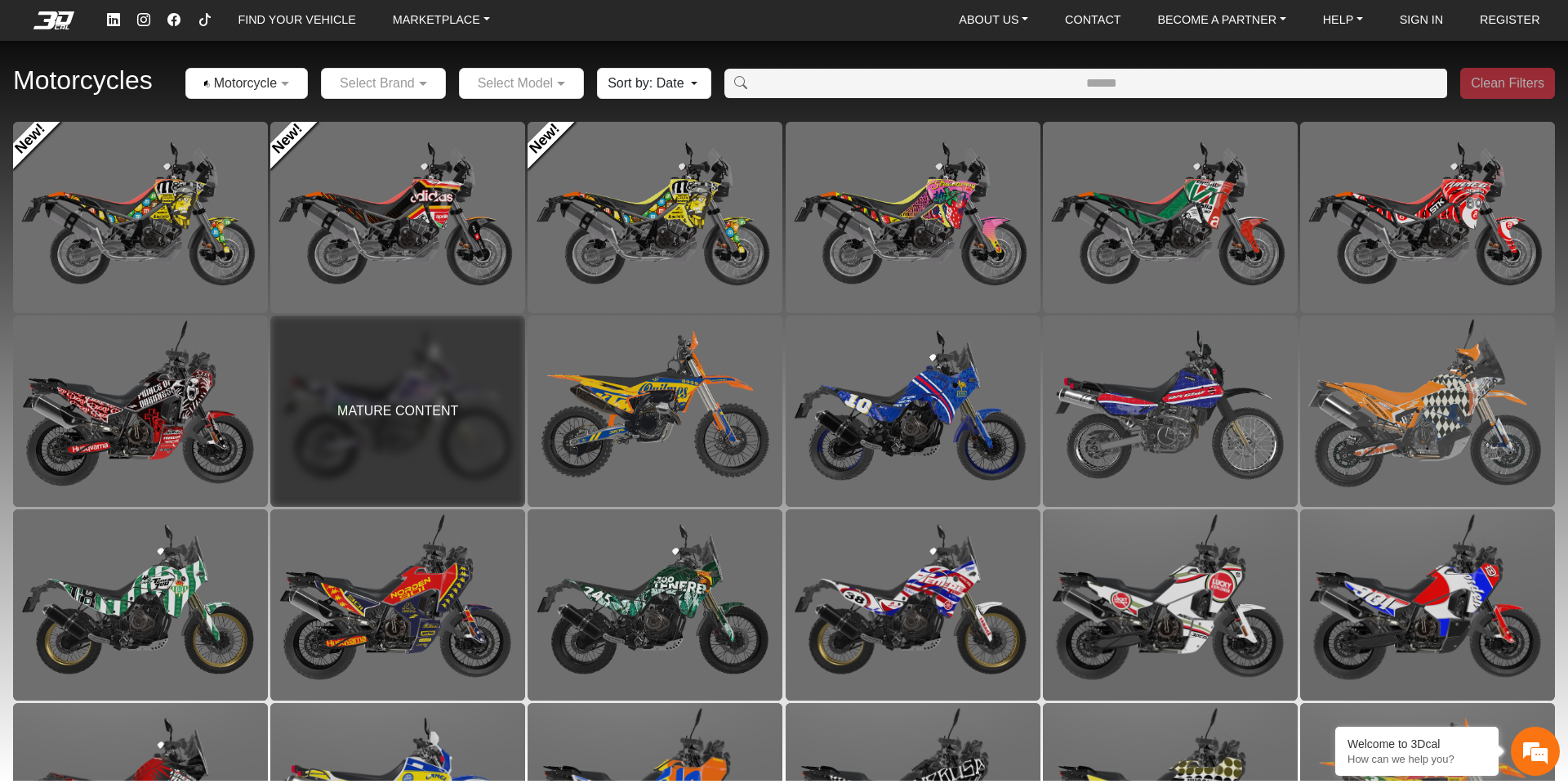
click at [272, 80] on div at bounding box center [247, 83] width 121 height 20
click at [265, 108] on span "Motorcycles" at bounding box center [248, 112] width 76 height 20
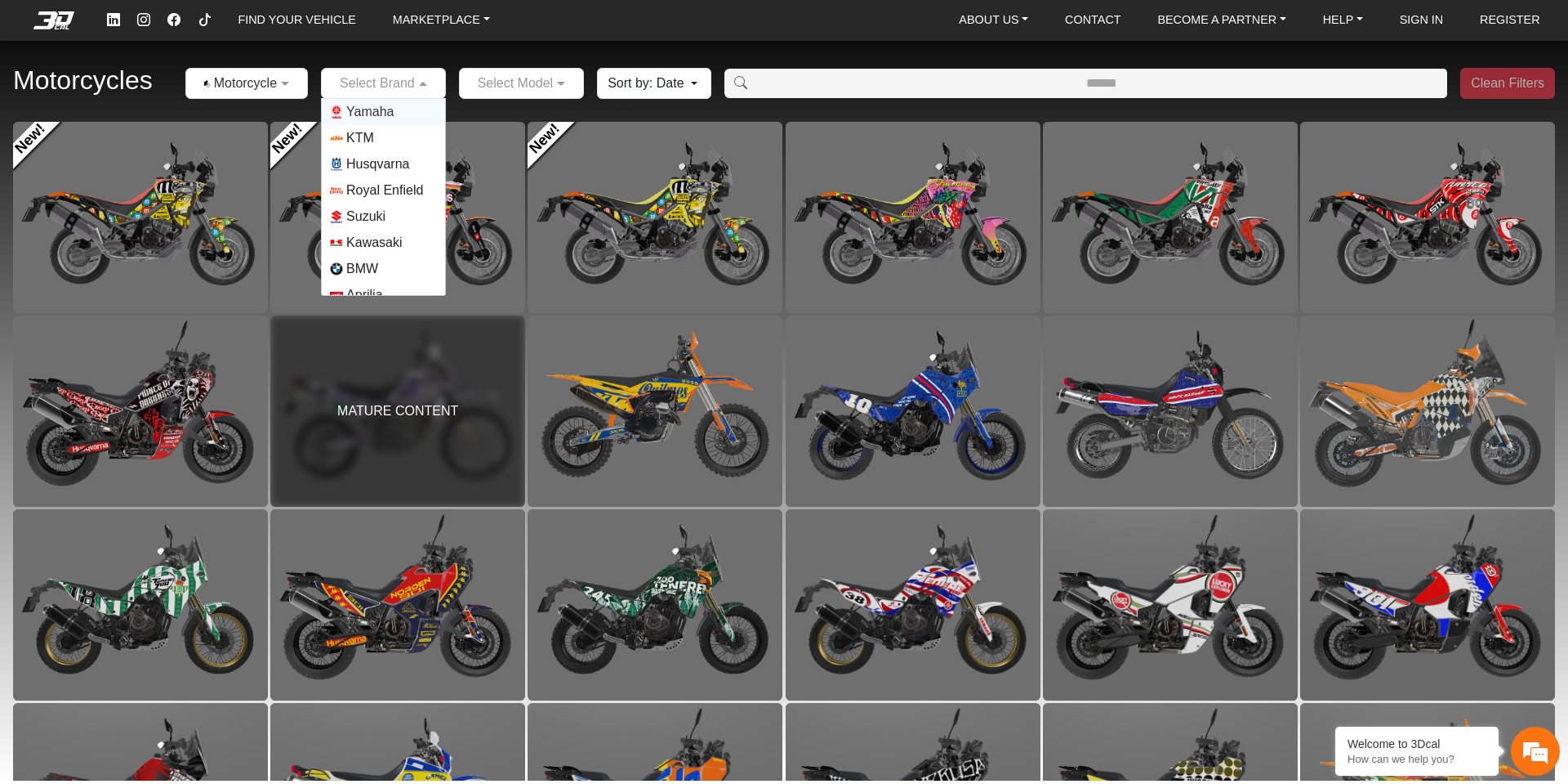
click at [374, 77] on input "text" at bounding box center [367, 83] width 75 height 20
click at [391, 159] on span "Husqvarna" at bounding box center [377, 164] width 63 height 20
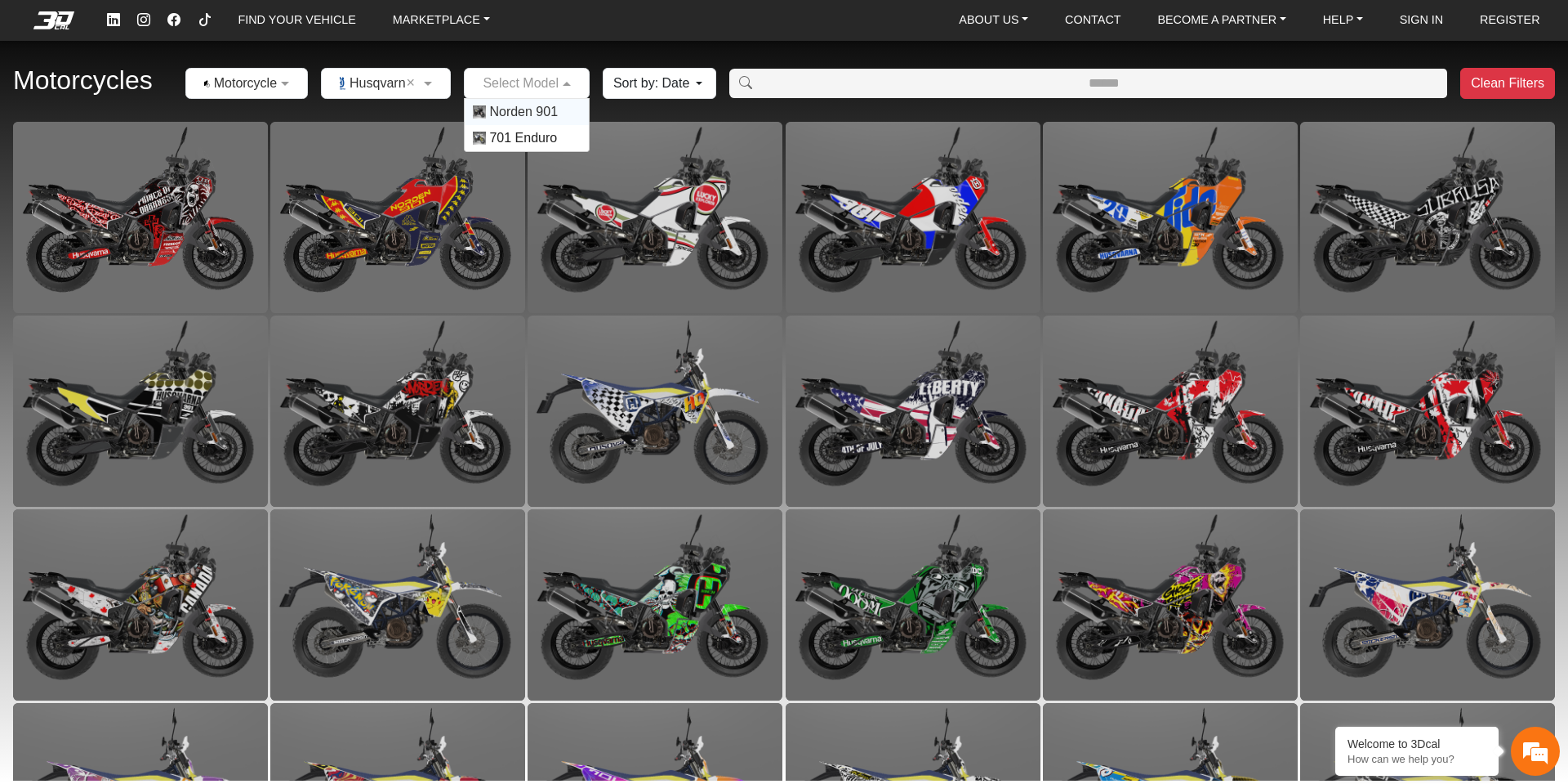
click at [513, 78] on input "text" at bounding box center [510, 83] width 75 height 20
click at [523, 111] on span "Norden 901" at bounding box center [523, 112] width 68 height 20
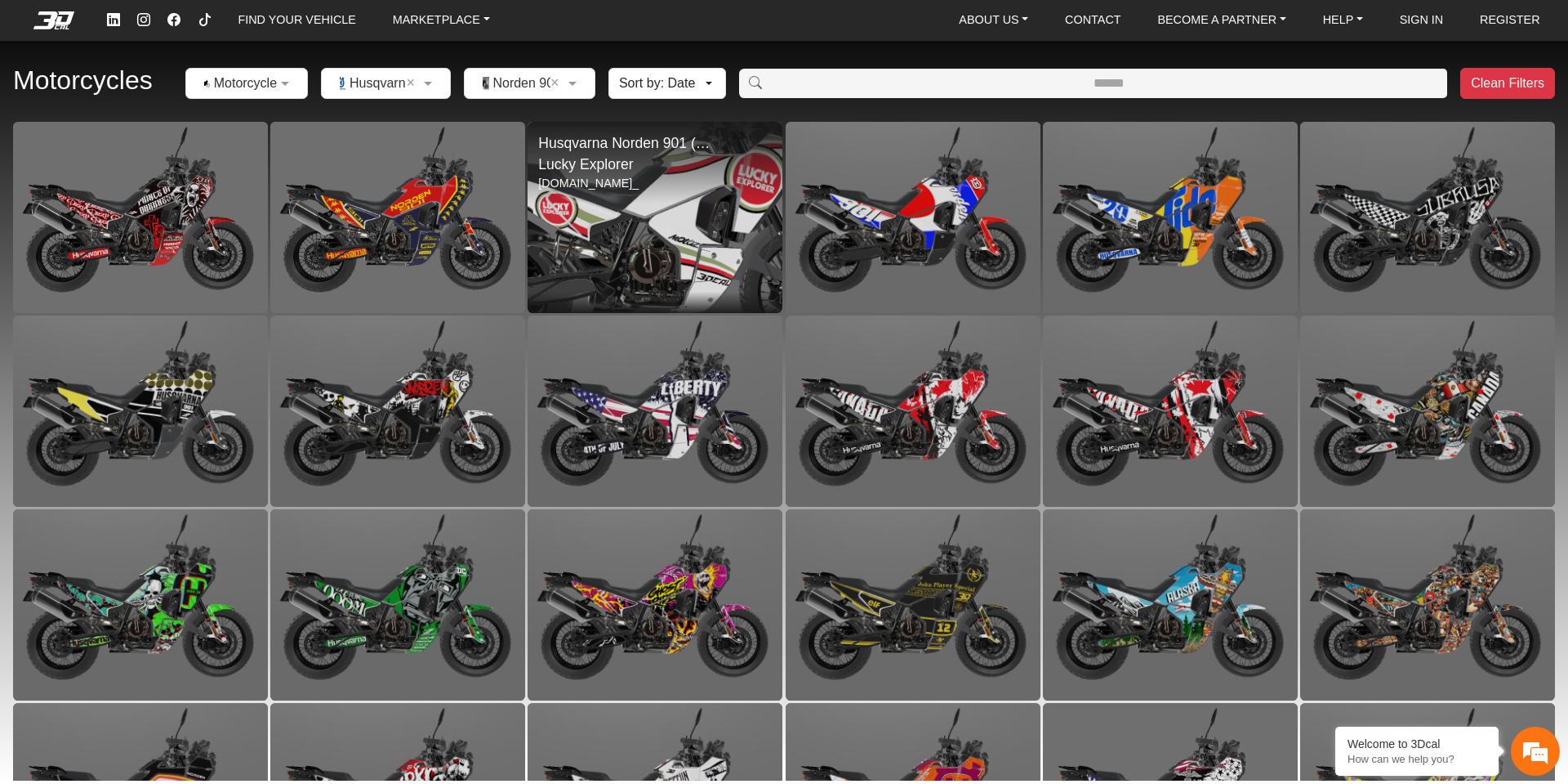
click at [633, 243] on img at bounding box center [655, 217] width 509 height 383
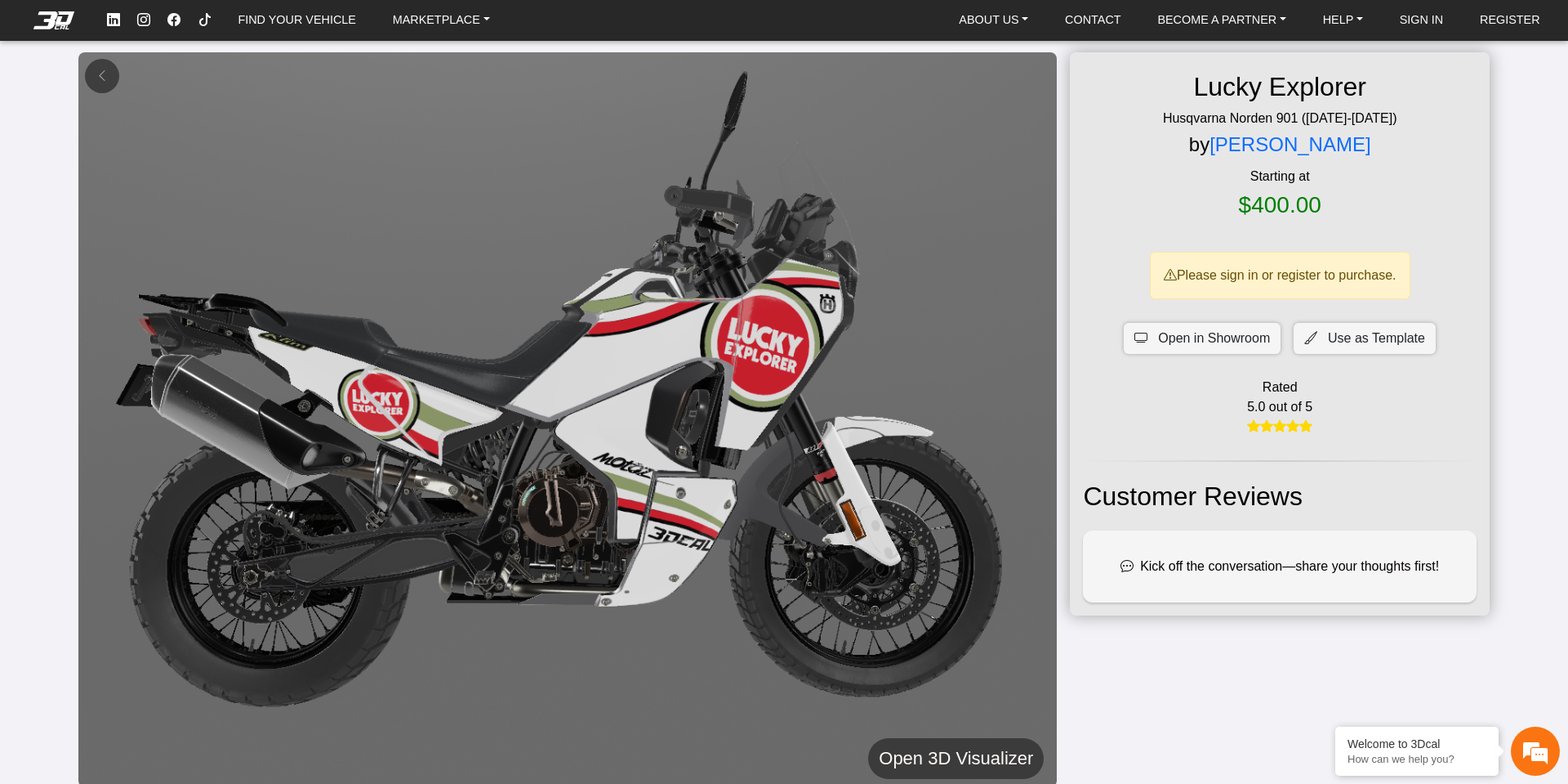
click at [931, 754] on h5 "Open 3D Visualizer" at bounding box center [956, 758] width 154 height 29
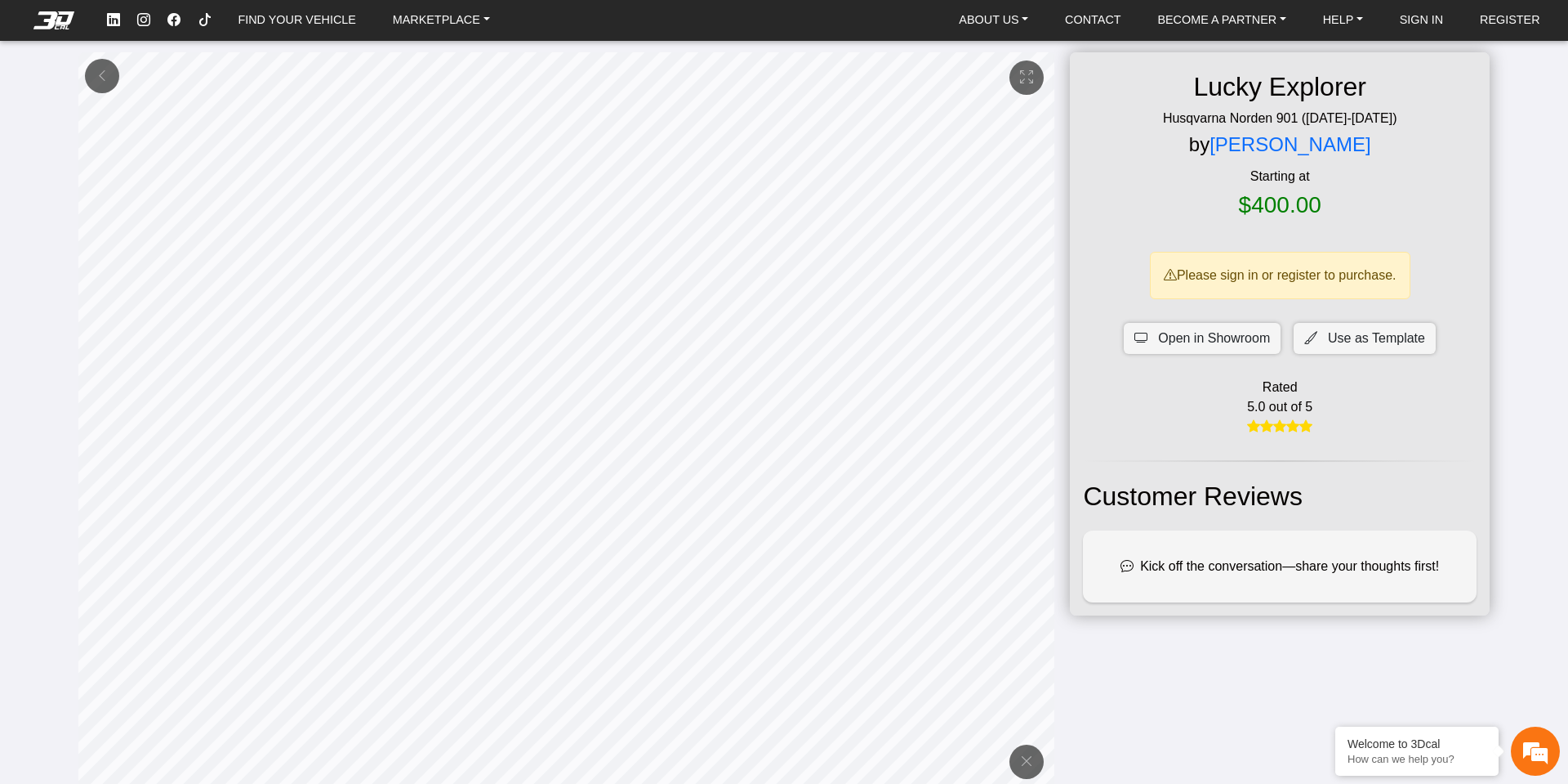
scroll to position [1, 0]
